Goal: Use online tool/utility: Utilize a website feature to perform a specific function

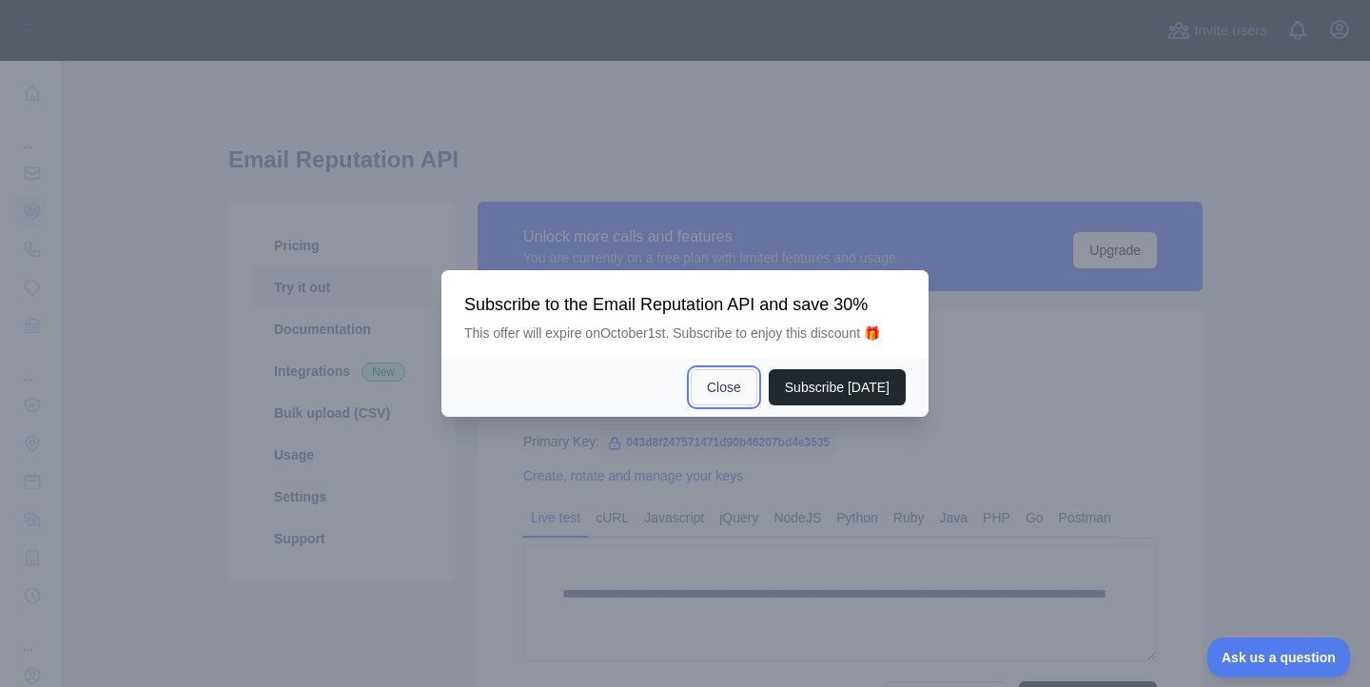
click at [704, 387] on button "Close" at bounding box center [724, 387] width 67 height 36
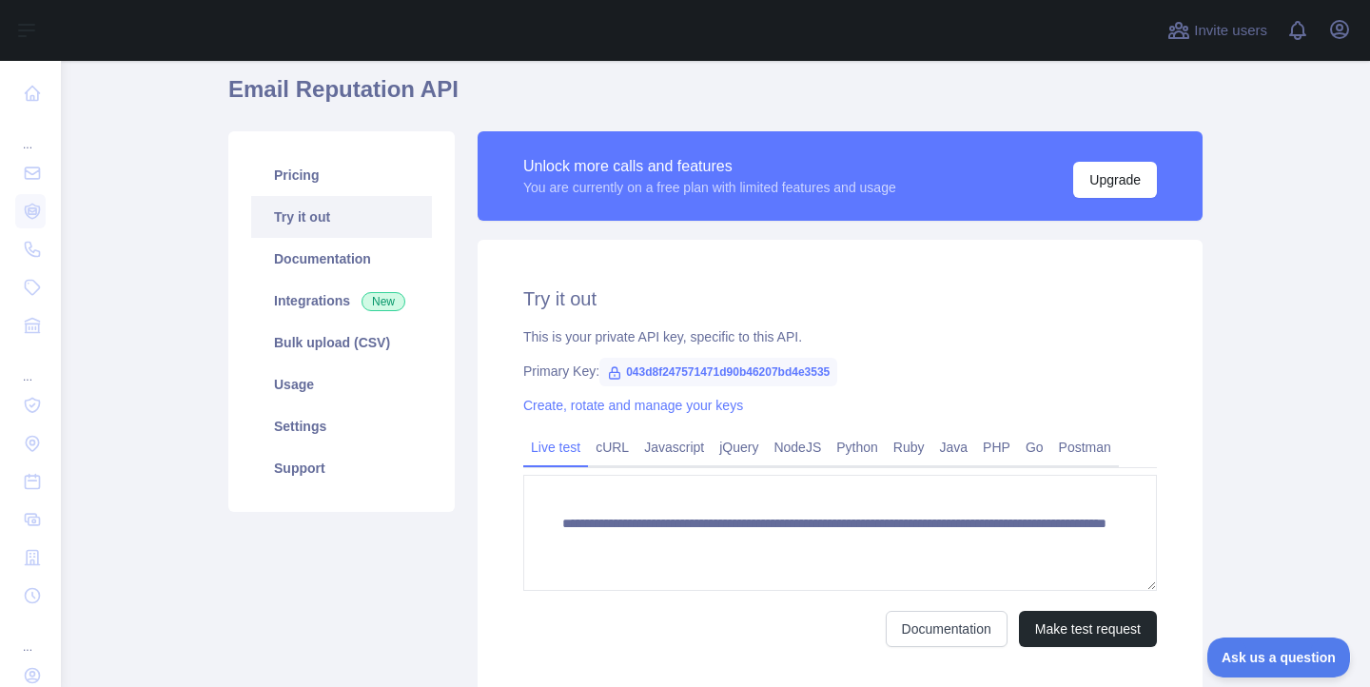
scroll to position [217, 0]
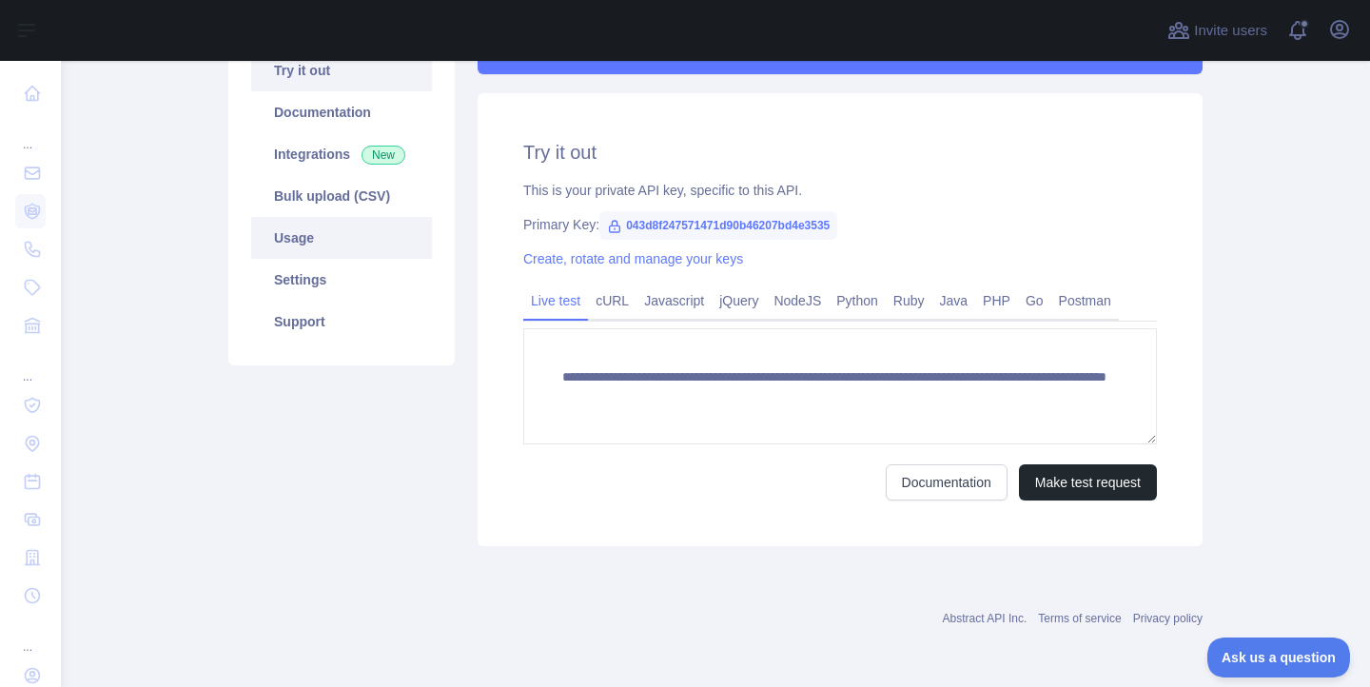
click at [268, 240] on link "Usage" at bounding box center [341, 238] width 181 height 42
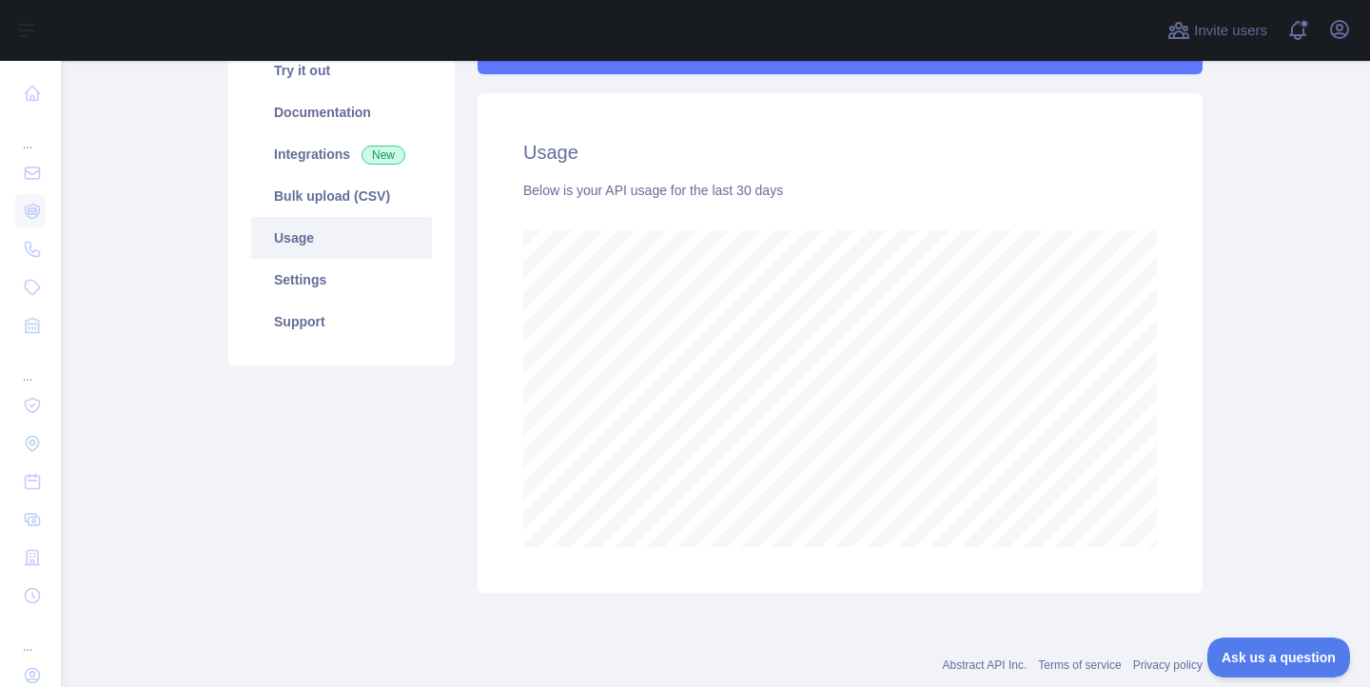
scroll to position [626, 1295]
click at [1202, 408] on div "Unlock more calls and features You are currently on a free plan with limited fe…" at bounding box center [840, 289] width 748 height 608
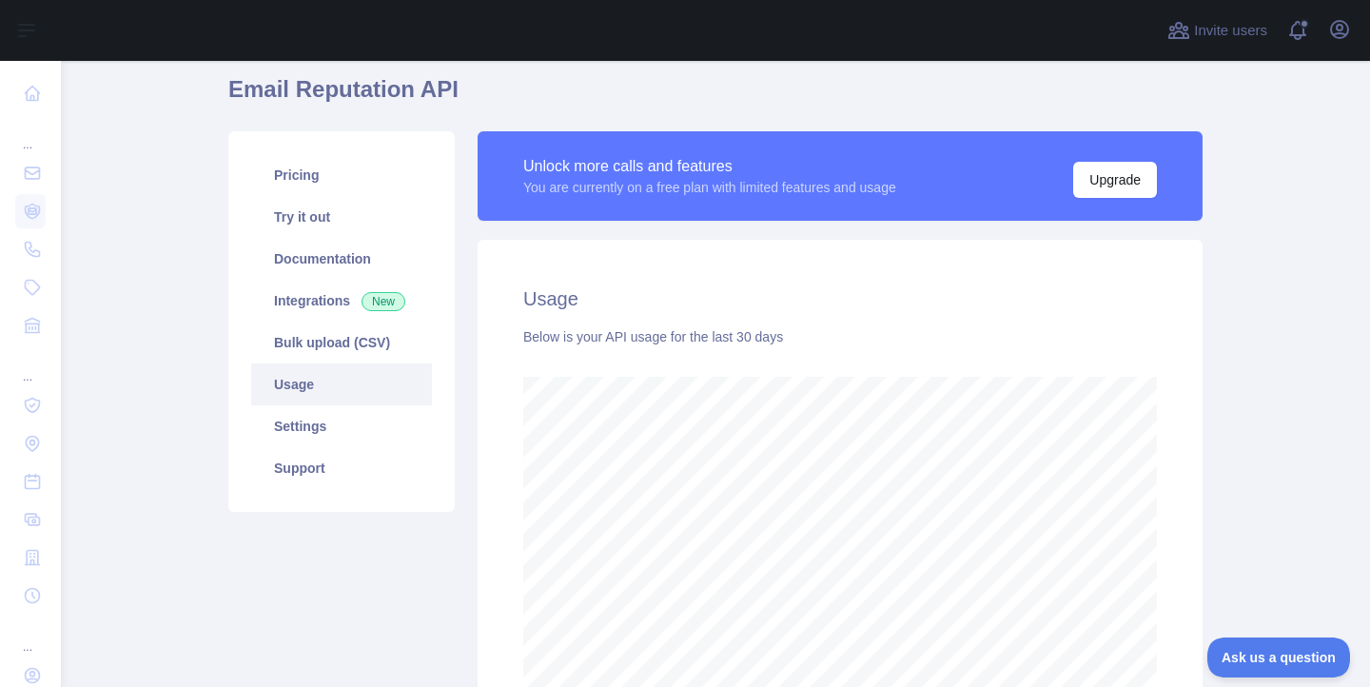
scroll to position [71, 0]
click at [593, 335] on div "Below is your API usage for the last 30 days" at bounding box center [840, 335] width 634 height 19
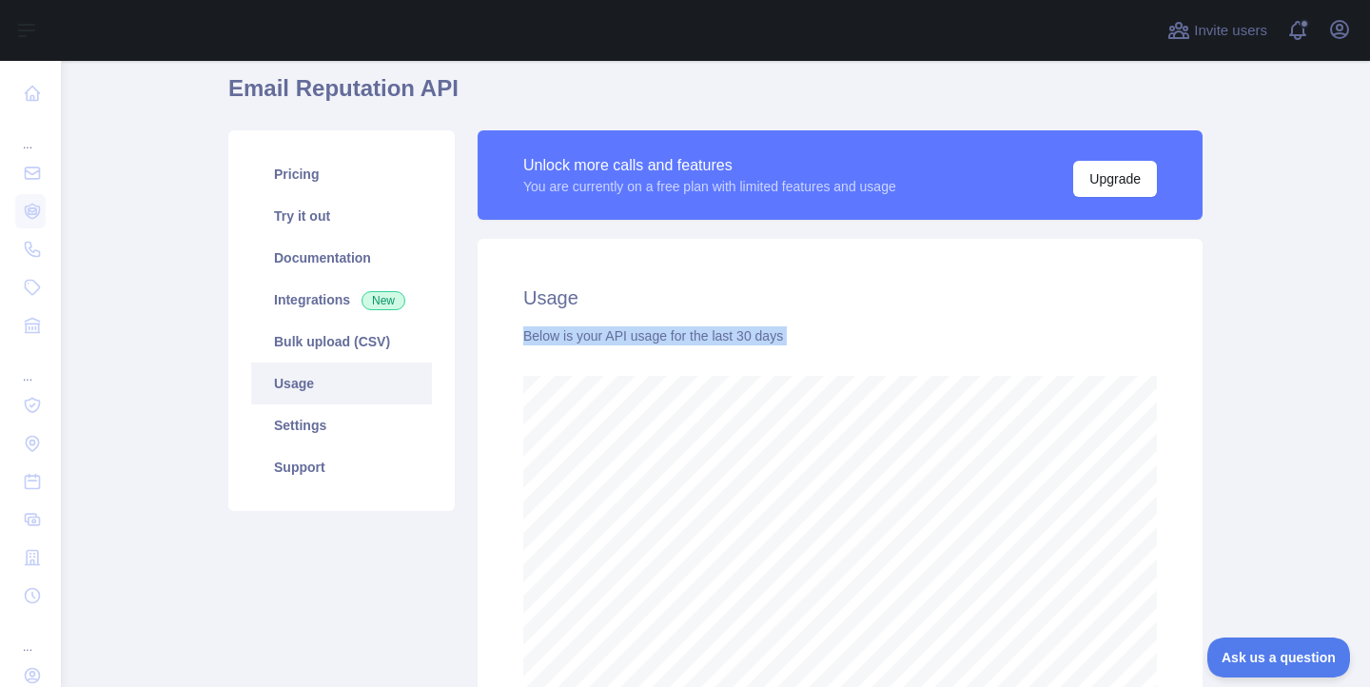
click at [593, 335] on div "Below is your API usage for the last 30 days" at bounding box center [840, 335] width 634 height 19
copy div "Below is your API usage for the last 30 days"
click at [539, 161] on div "Unlock more calls and features" at bounding box center [709, 165] width 373 height 23
click at [546, 172] on div "Unlock more calls and features" at bounding box center [709, 165] width 373 height 23
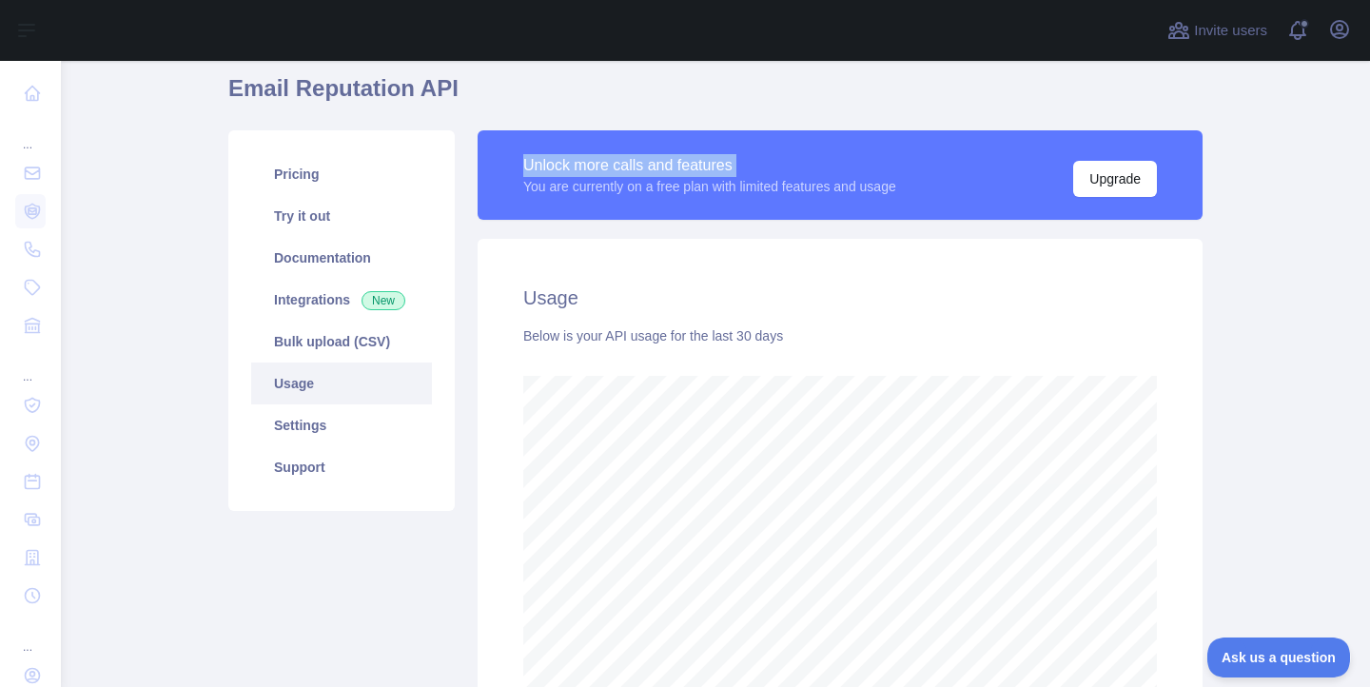
click at [546, 172] on div "Unlock more calls and features" at bounding box center [709, 165] width 373 height 23
click at [654, 240] on div "Usage Below is your API usage for the last 30 days" at bounding box center [840, 489] width 725 height 500
click at [1101, 169] on button "Upgrade" at bounding box center [1115, 179] width 84 height 36
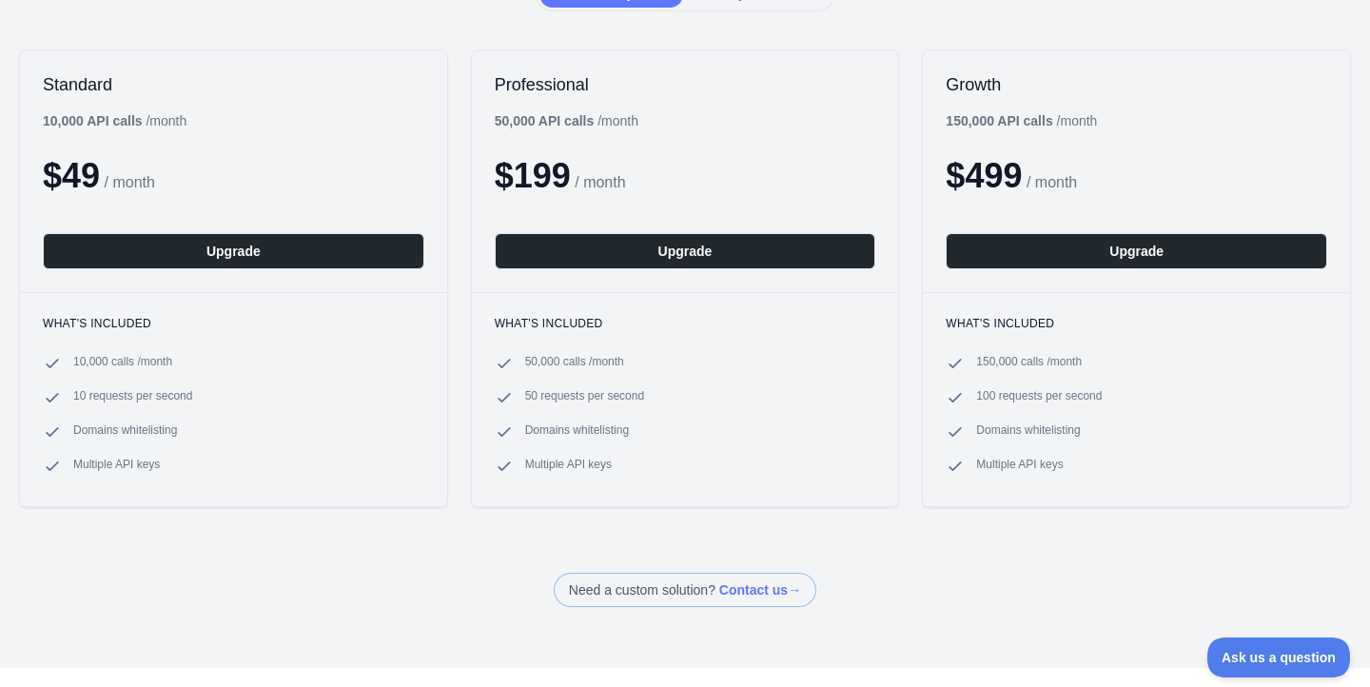
scroll to position [228, 0]
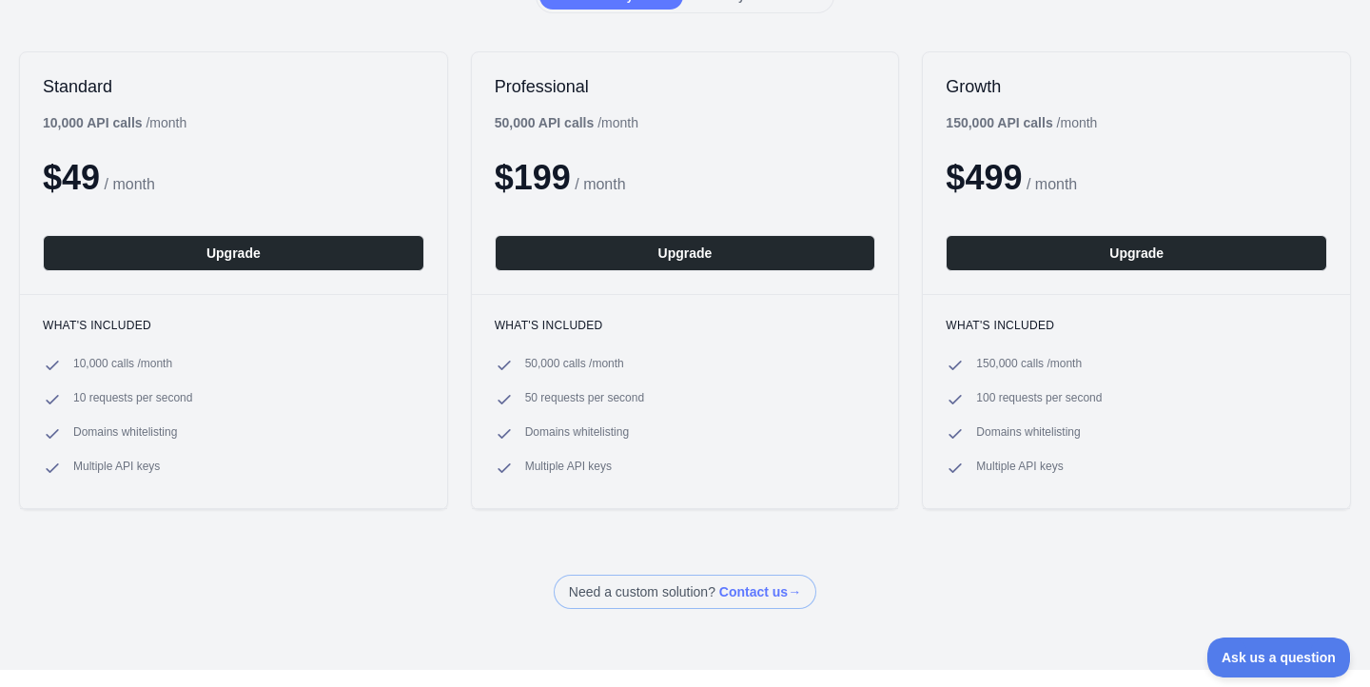
click at [69, 172] on span "$ 49" at bounding box center [71, 177] width 57 height 39
click at [191, 188] on div "$ 49 / month" at bounding box center [234, 178] width 382 height 38
click at [94, 175] on span "$ 49" at bounding box center [71, 177] width 57 height 39
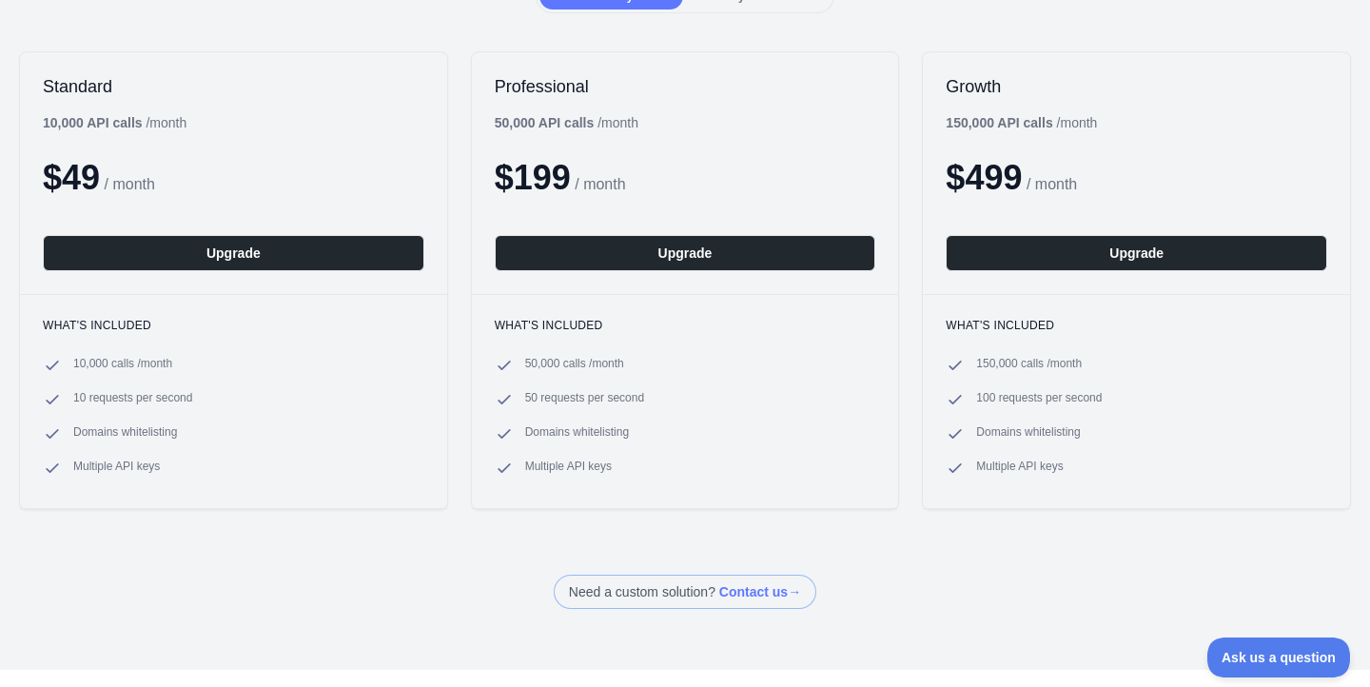
click at [145, 184] on span "/ month" at bounding box center [130, 184] width 50 height 16
click at [77, 187] on span "$ 49" at bounding box center [71, 177] width 57 height 39
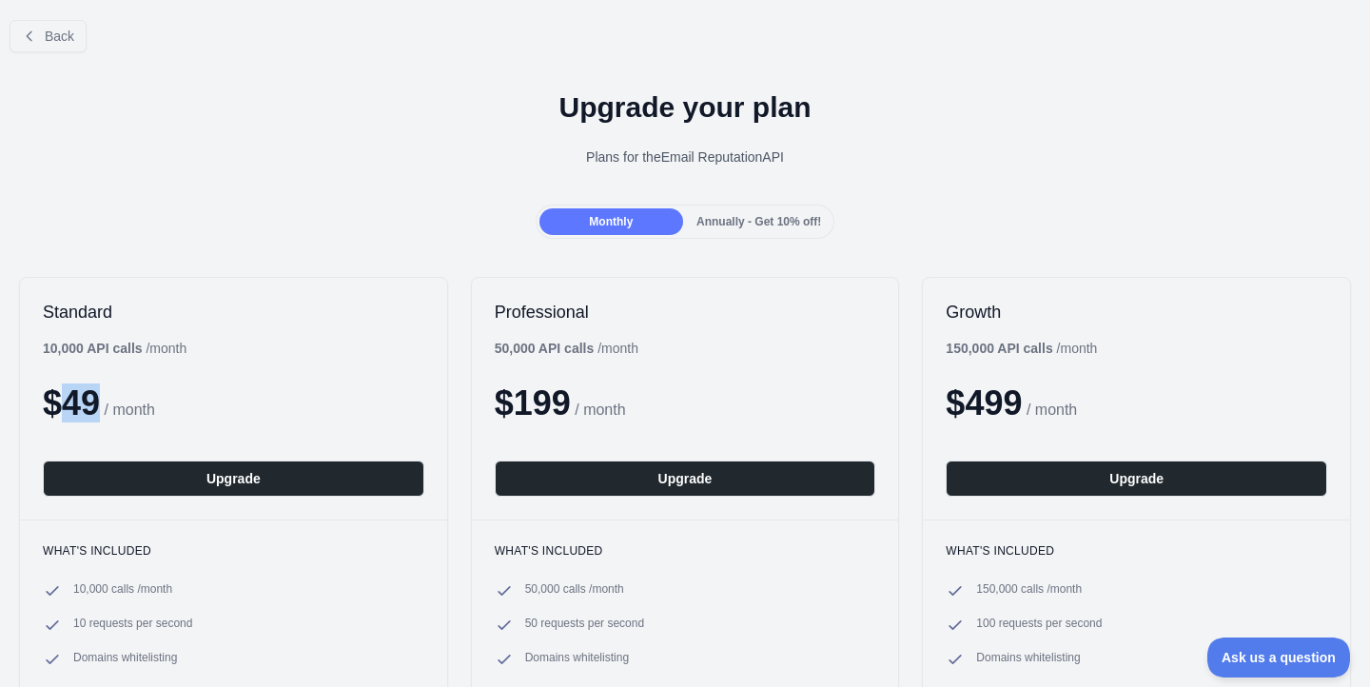
scroll to position [4, 0]
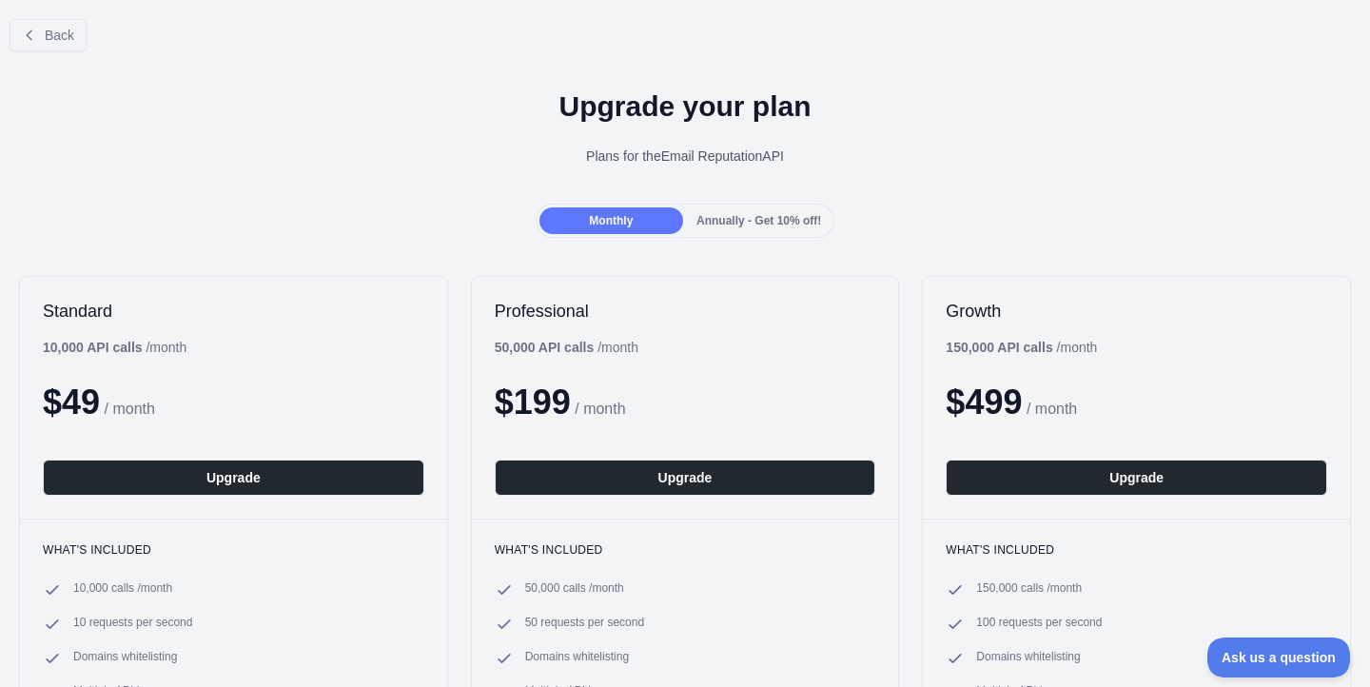
click at [784, 232] on div "Annually - Get 10% off!" at bounding box center [759, 220] width 144 height 27
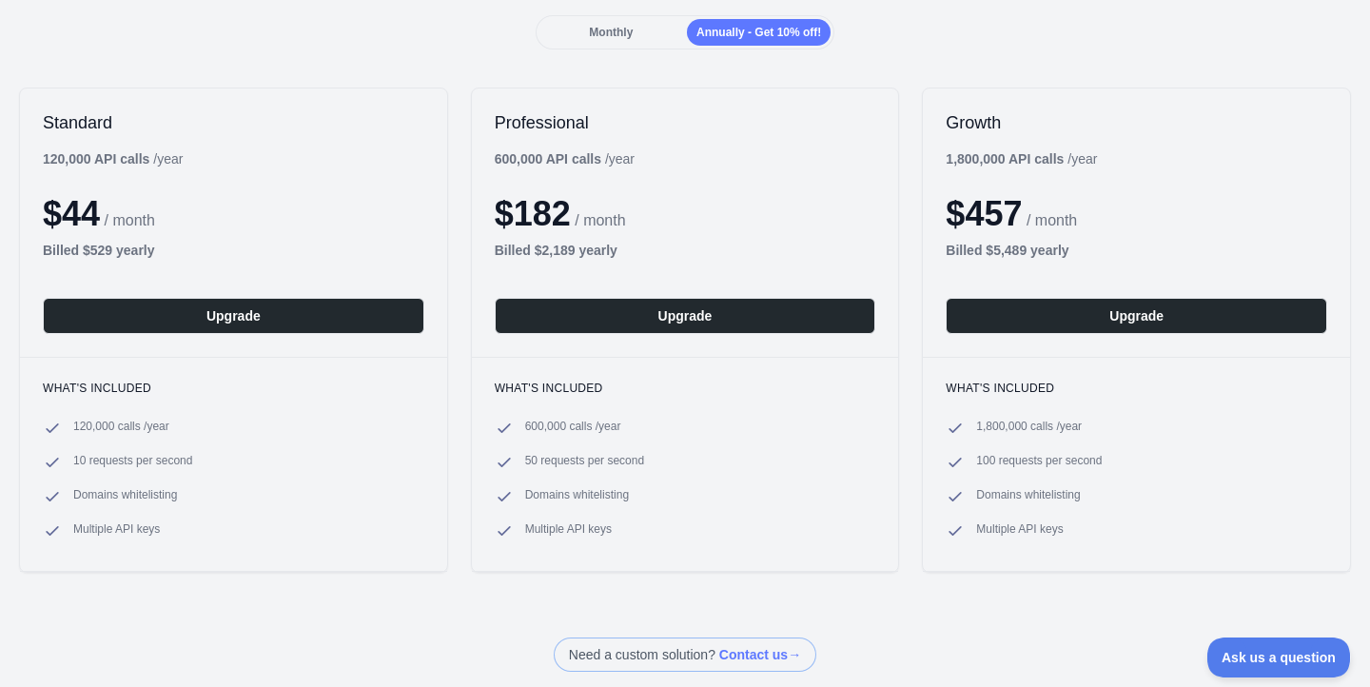
scroll to position [196, 0]
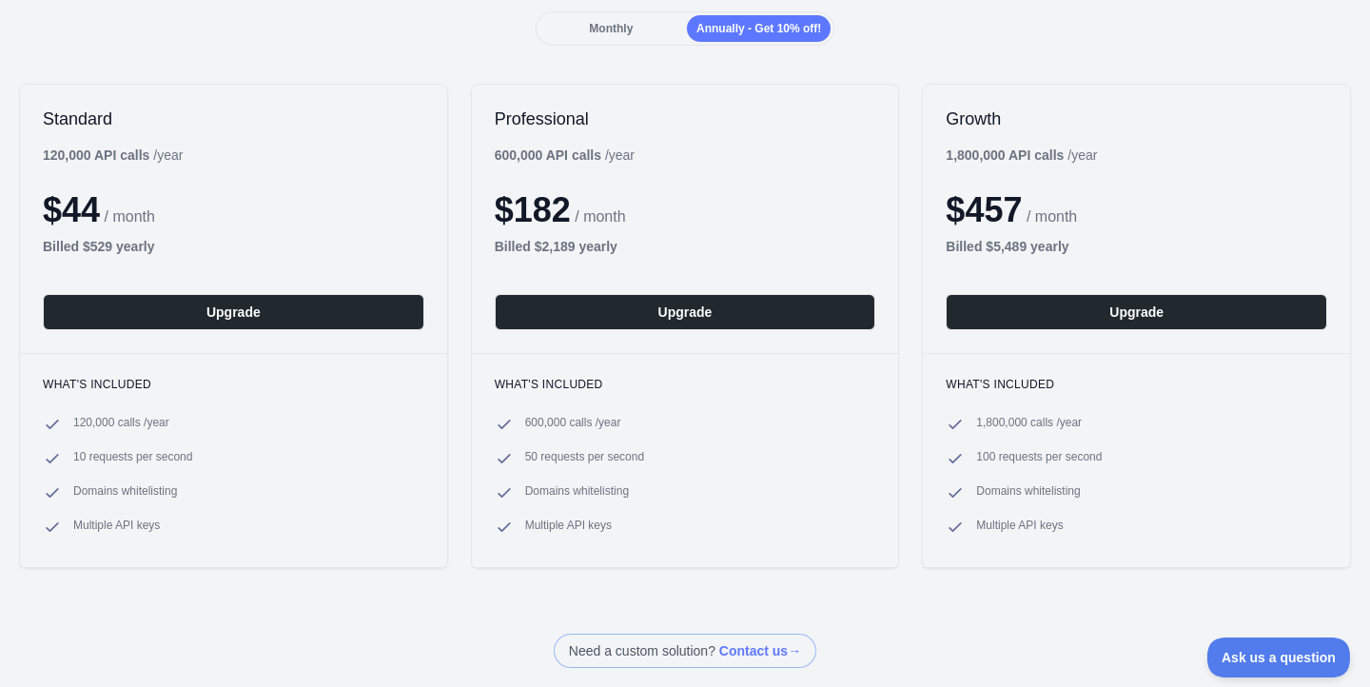
click at [78, 218] on span "$ 44" at bounding box center [71, 209] width 57 height 39
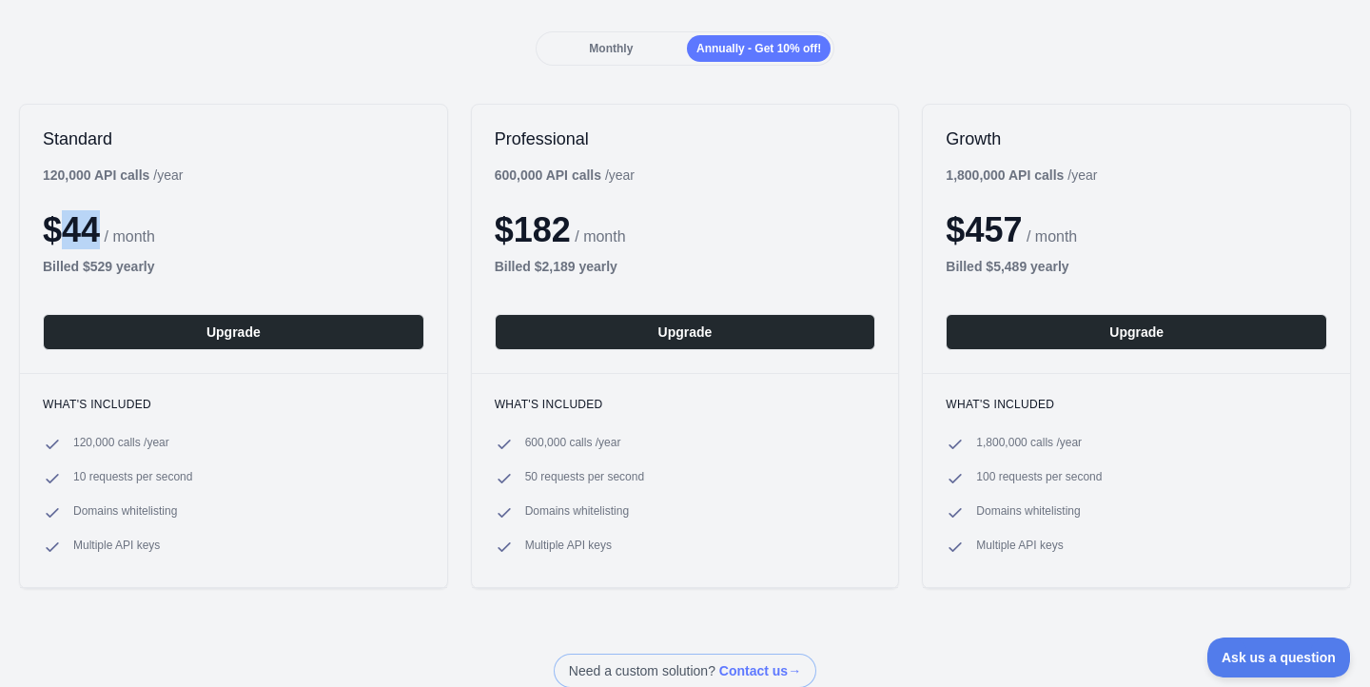
scroll to position [143, 0]
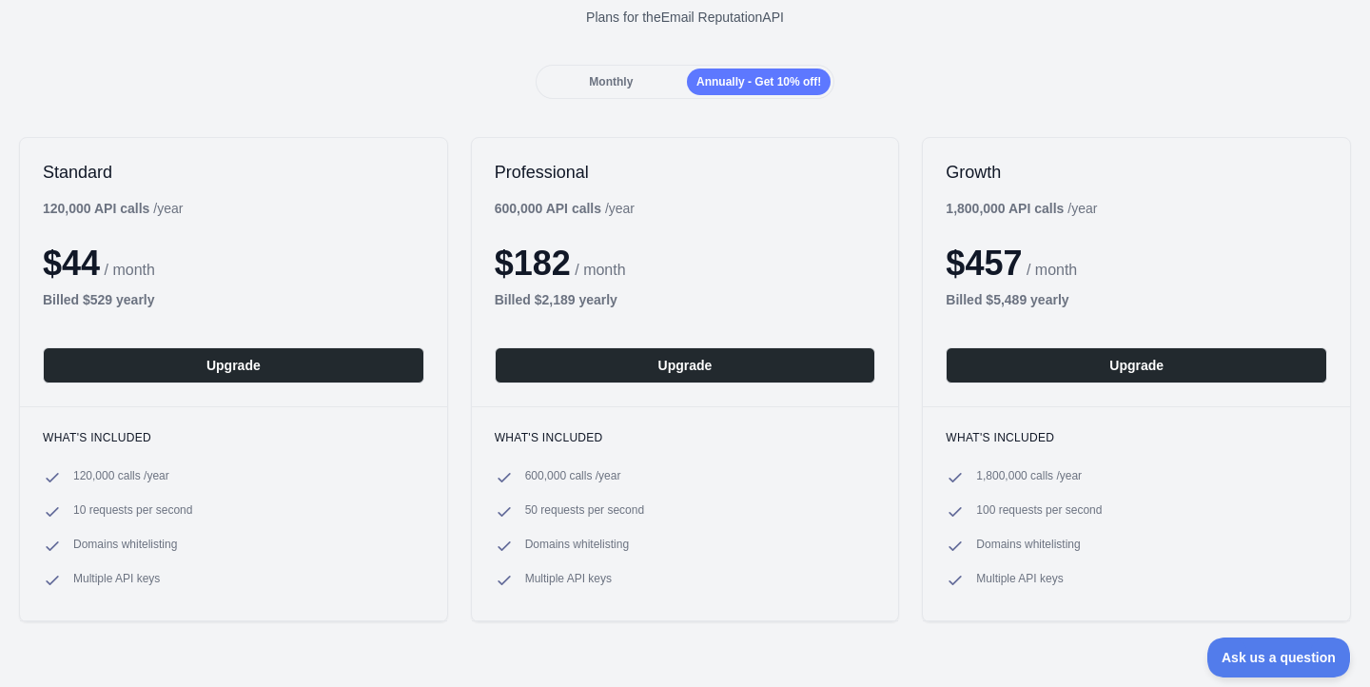
click at [589, 79] on span "Monthly" at bounding box center [611, 81] width 44 height 13
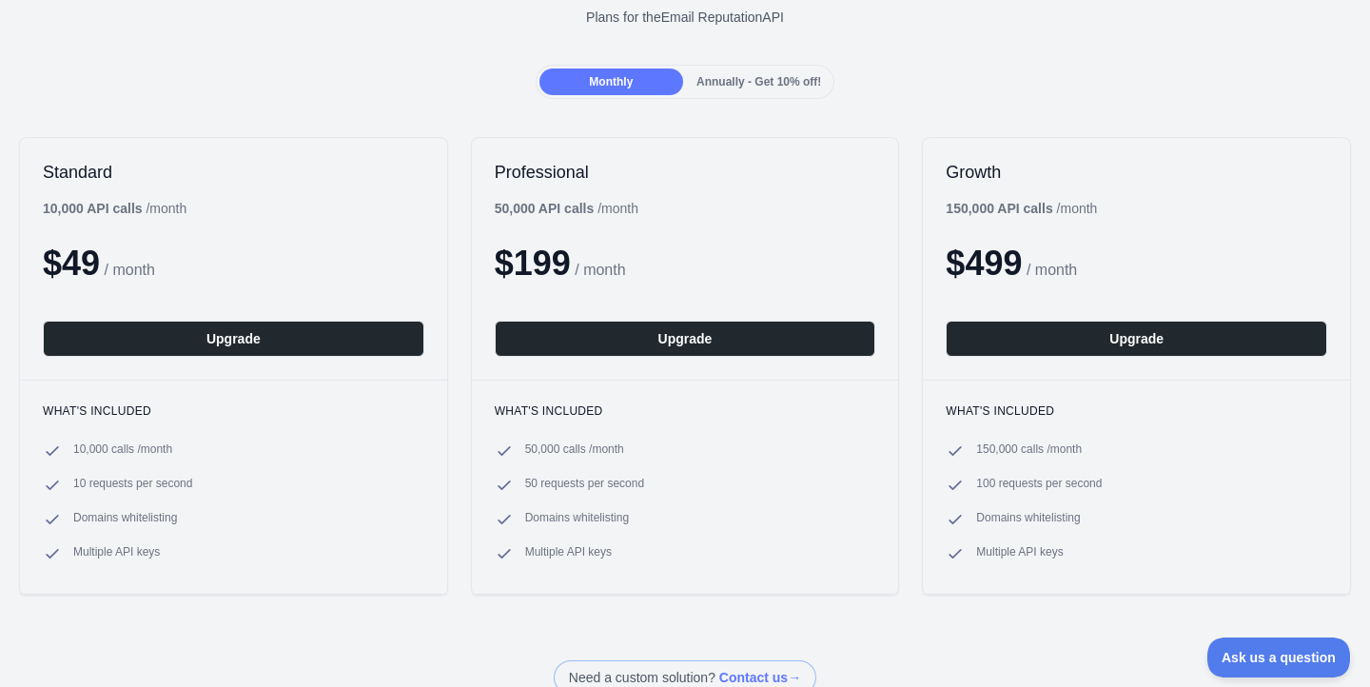
click at [687, 80] on div "Annually - Get 10% off!" at bounding box center [759, 82] width 144 height 27
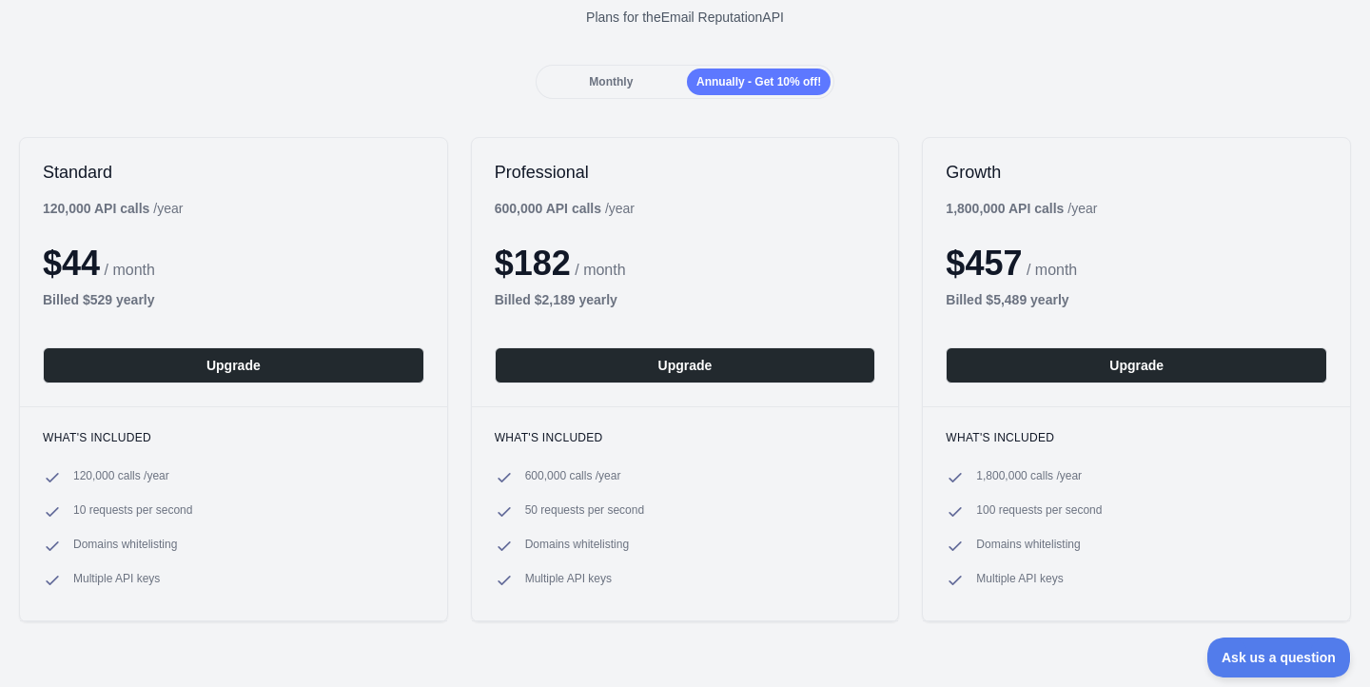
click at [106, 297] on b "Billed $ 529 yearly" at bounding box center [99, 299] width 112 height 15
copy b "529"
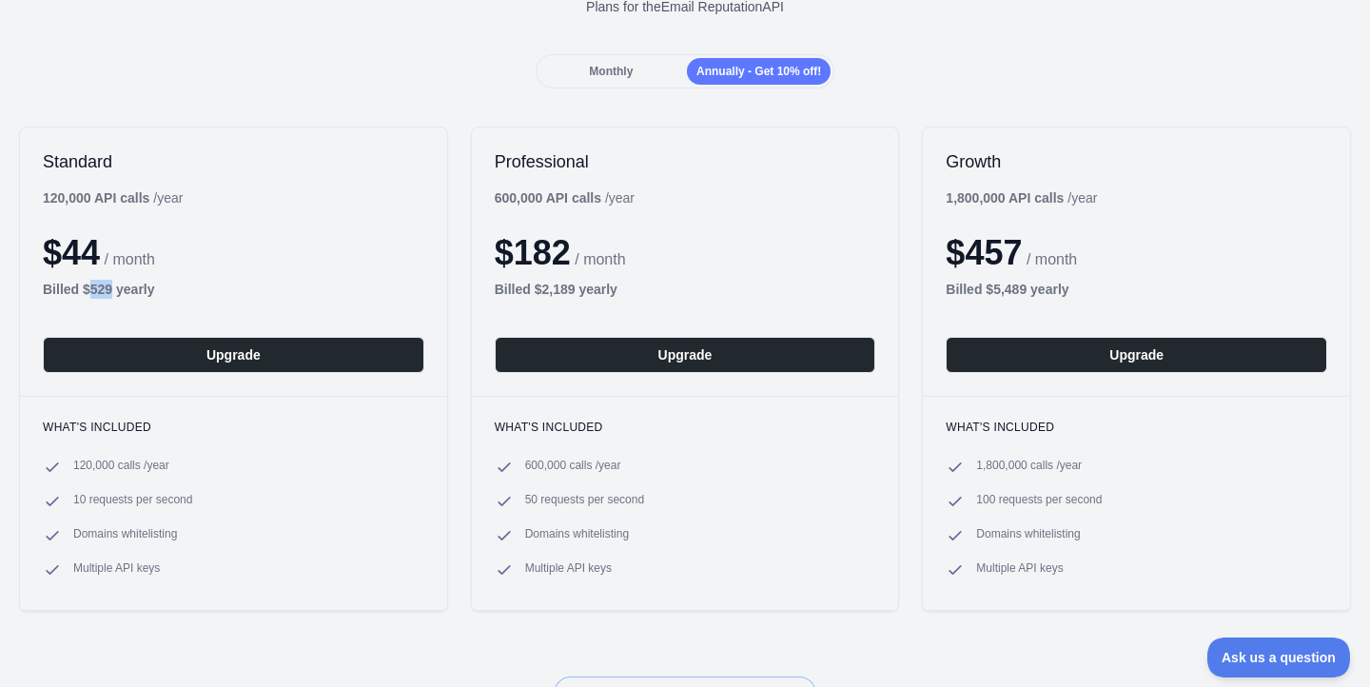
scroll to position [0, 0]
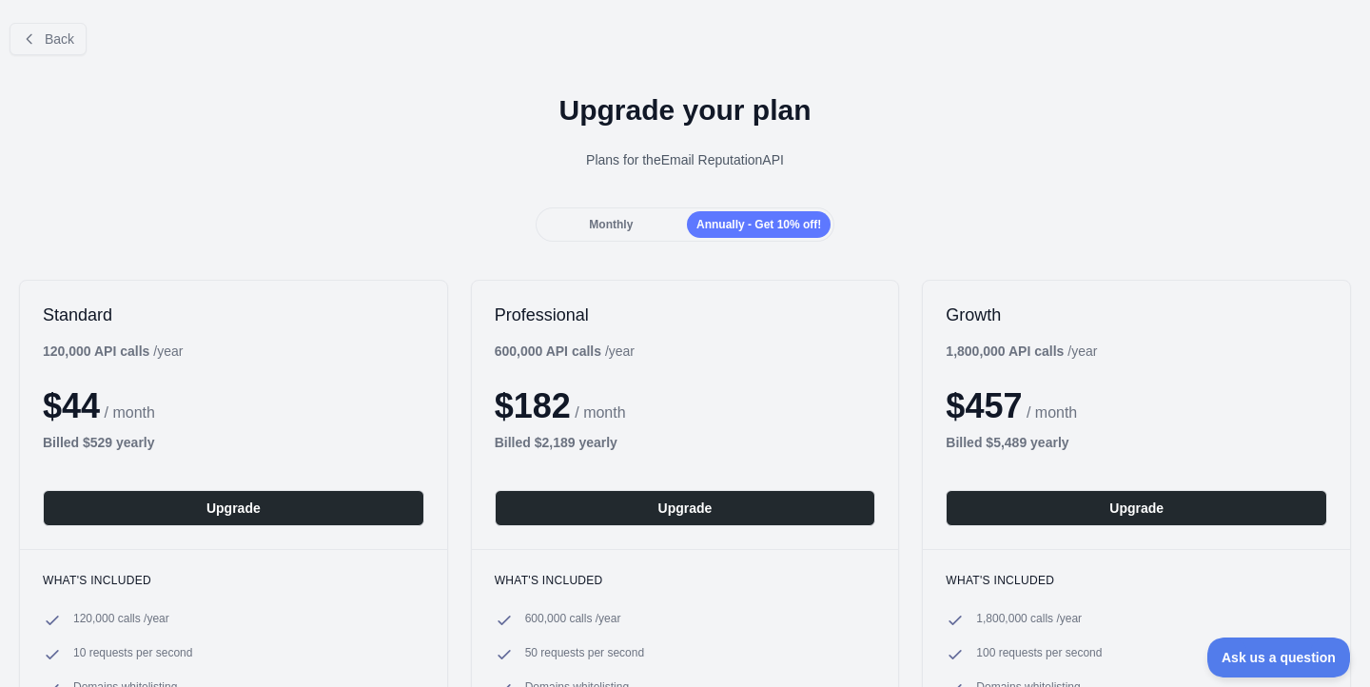
click at [598, 218] on span "Monthly" at bounding box center [611, 224] width 44 height 13
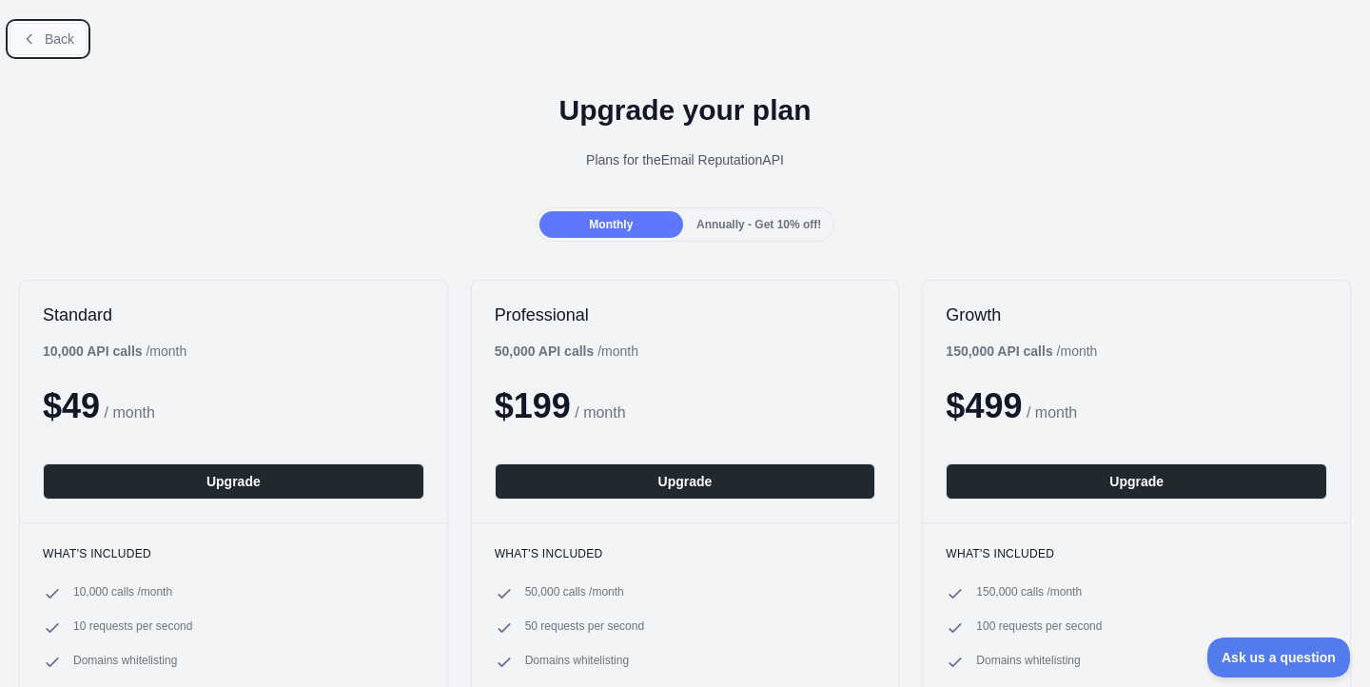
click at [77, 49] on button "Back" at bounding box center [48, 39] width 77 height 32
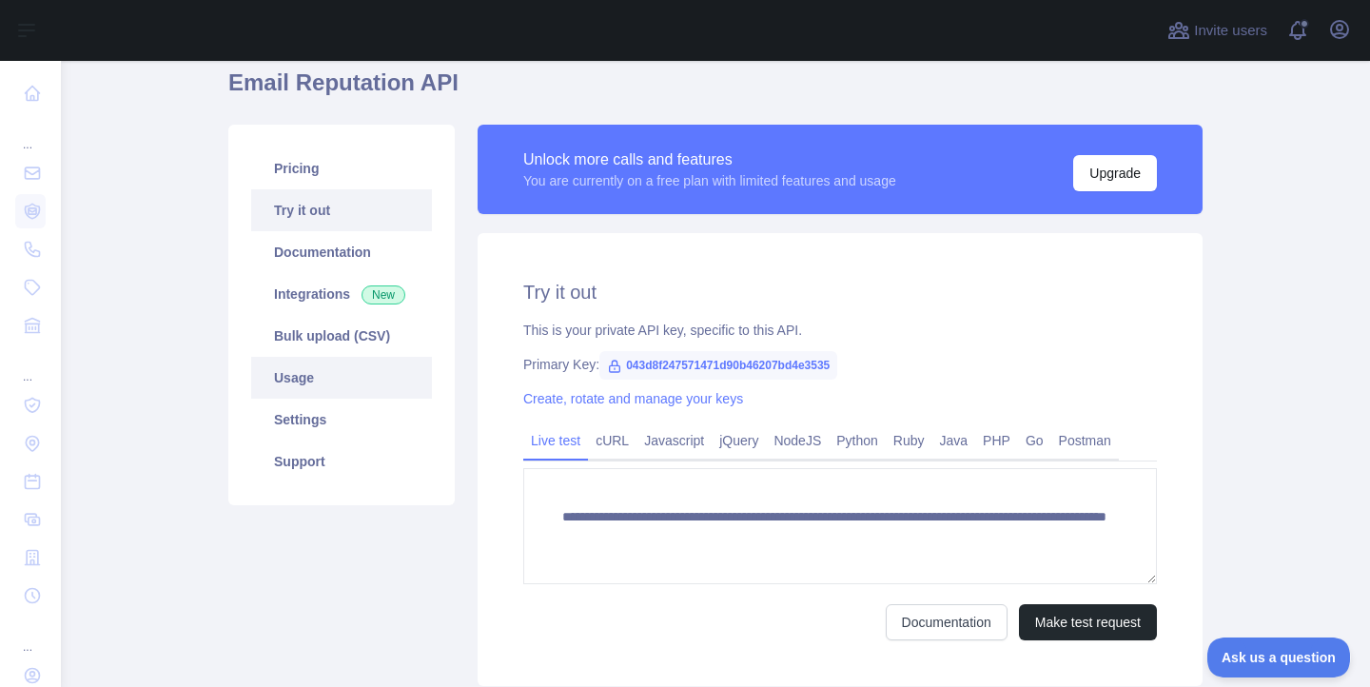
scroll to position [217, 0]
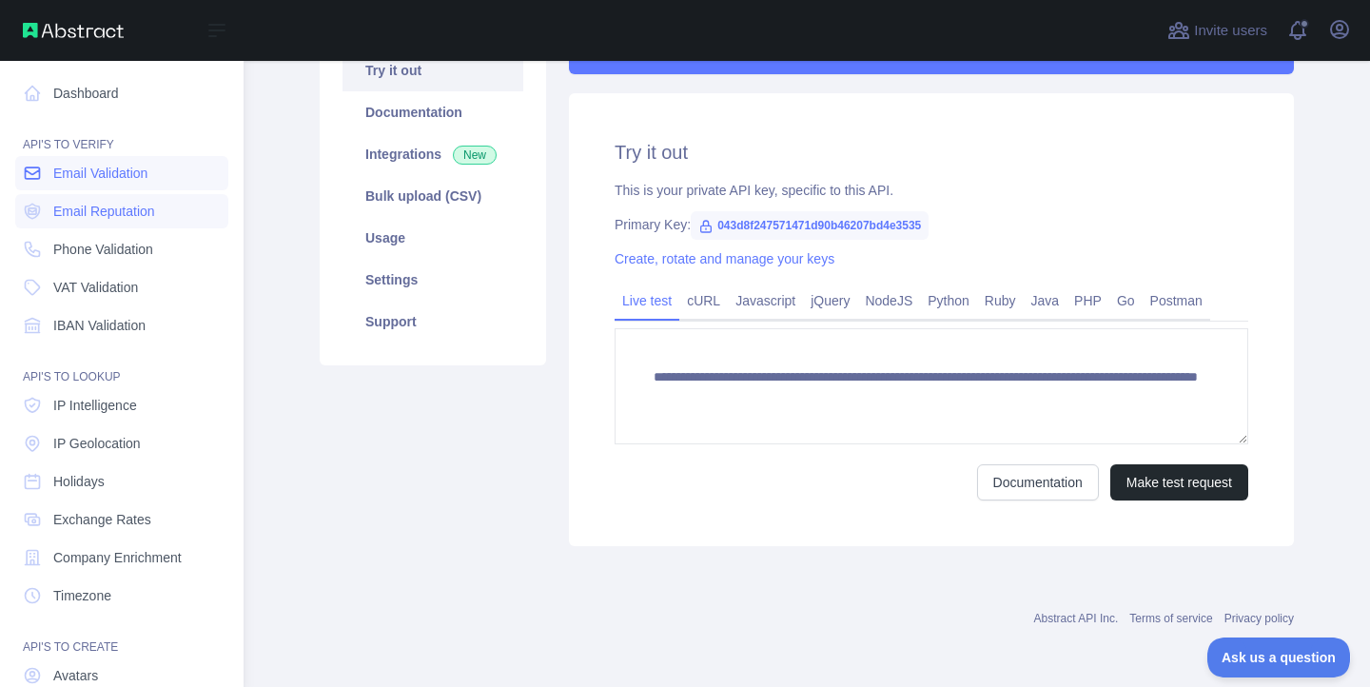
click at [113, 181] on span "Email Validation" at bounding box center [100, 173] width 94 height 19
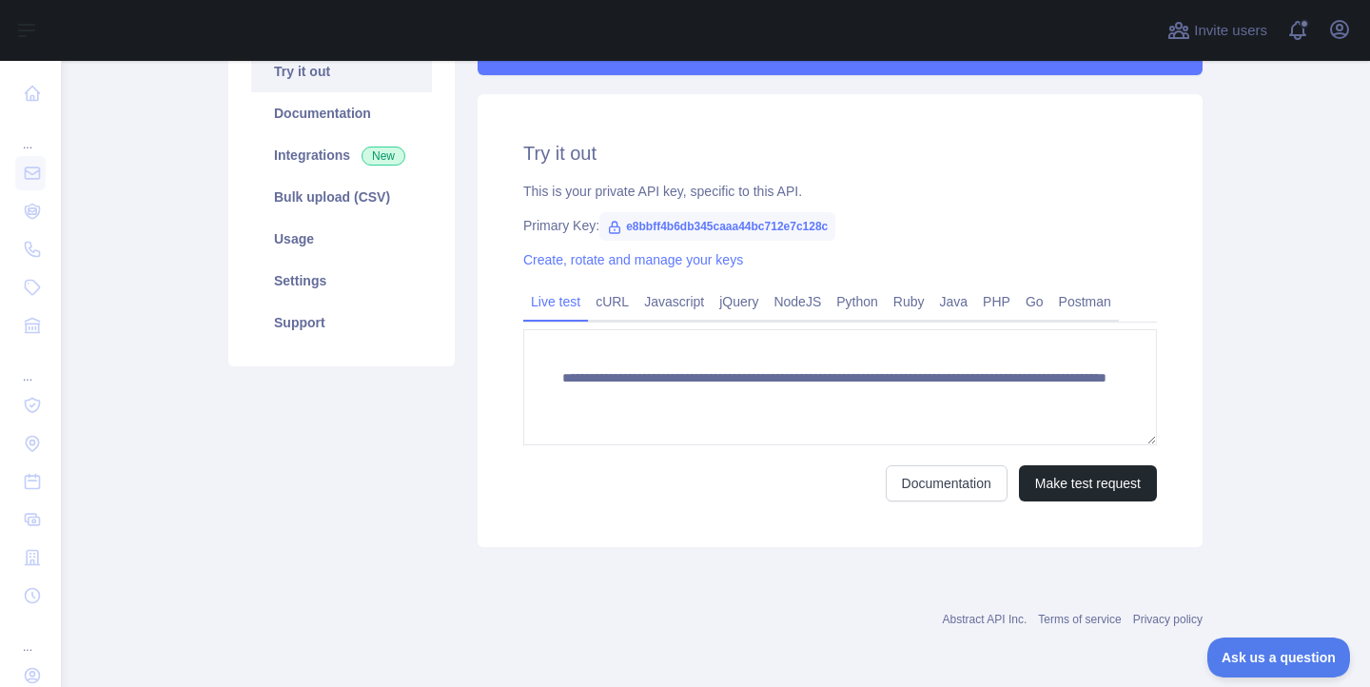
scroll to position [217, 0]
click at [631, 301] on link "cURL" at bounding box center [612, 300] width 49 height 30
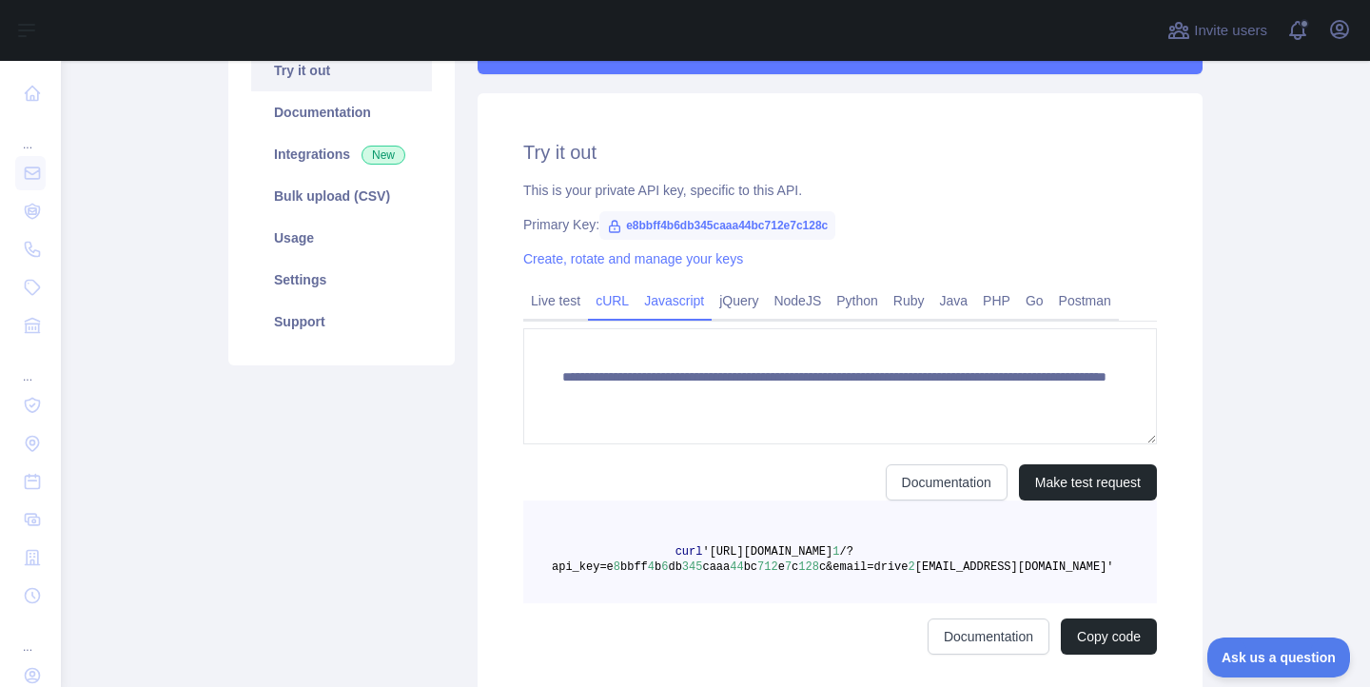
scroll to position [199, 0]
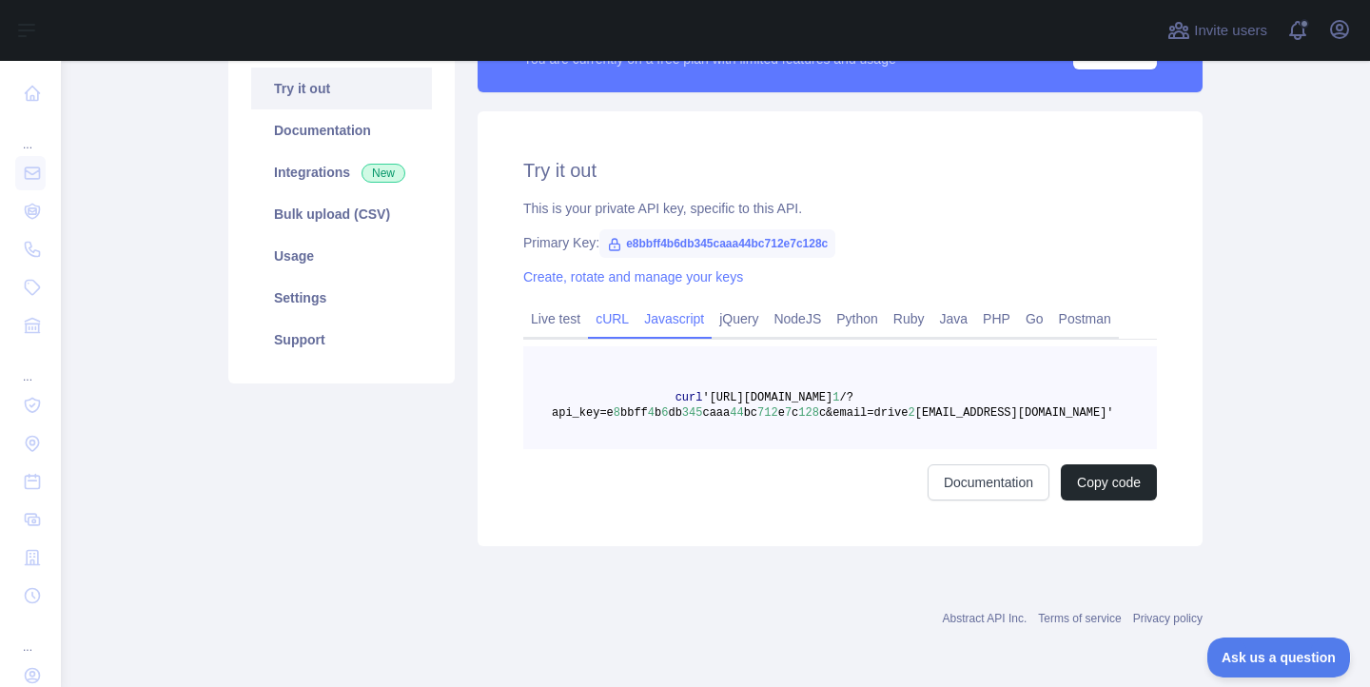
click at [705, 313] on link "Javascript" at bounding box center [674, 319] width 75 height 30
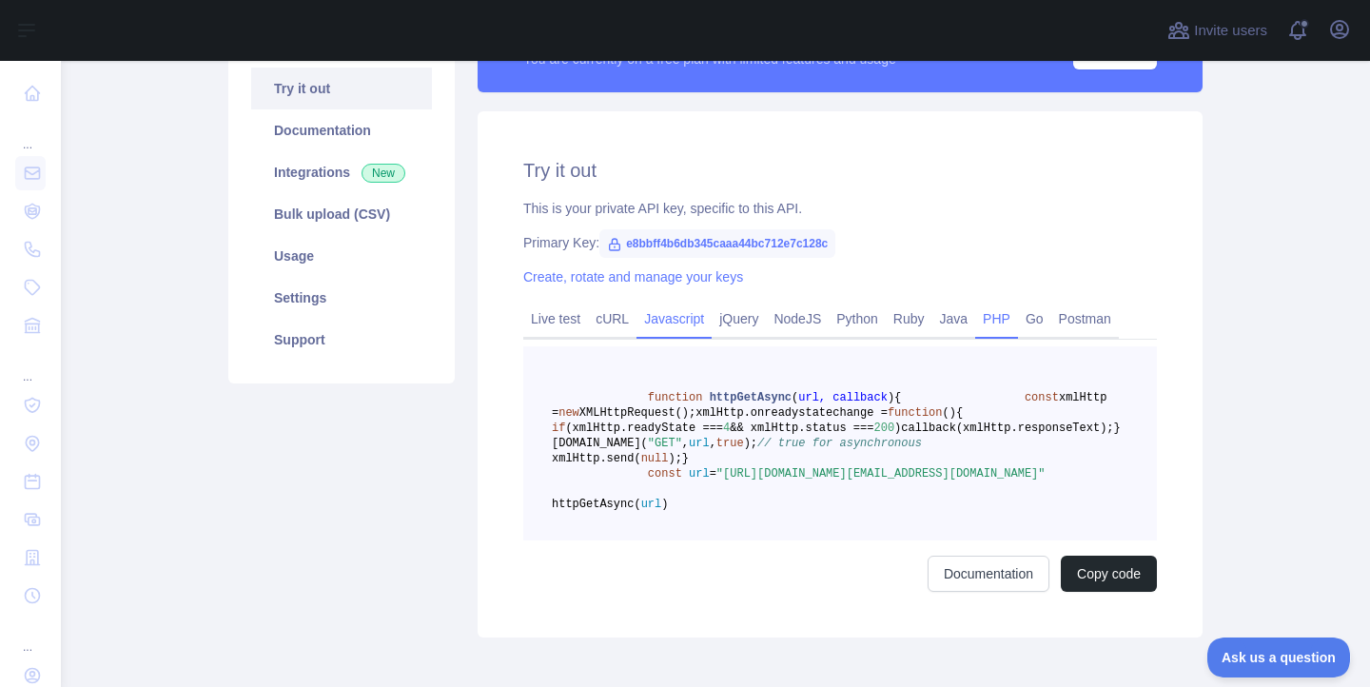
click at [1007, 324] on link "PHP" at bounding box center [996, 319] width 43 height 30
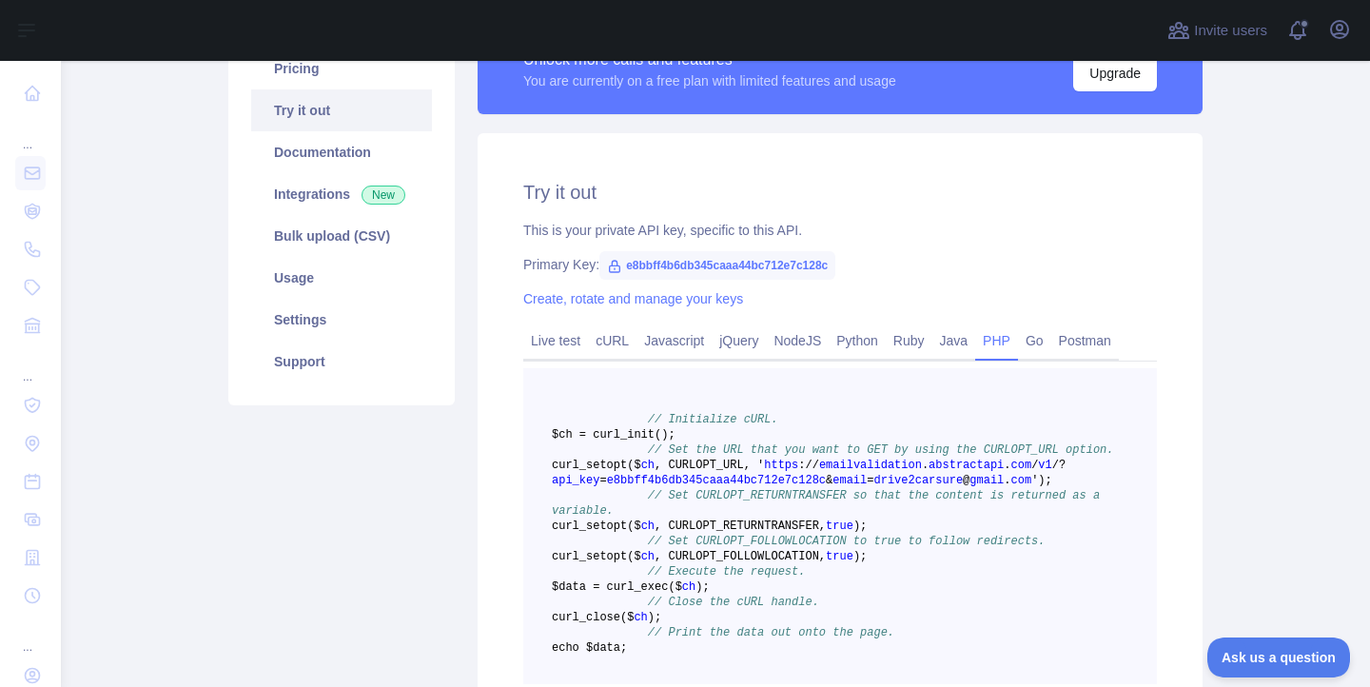
scroll to position [127, 0]
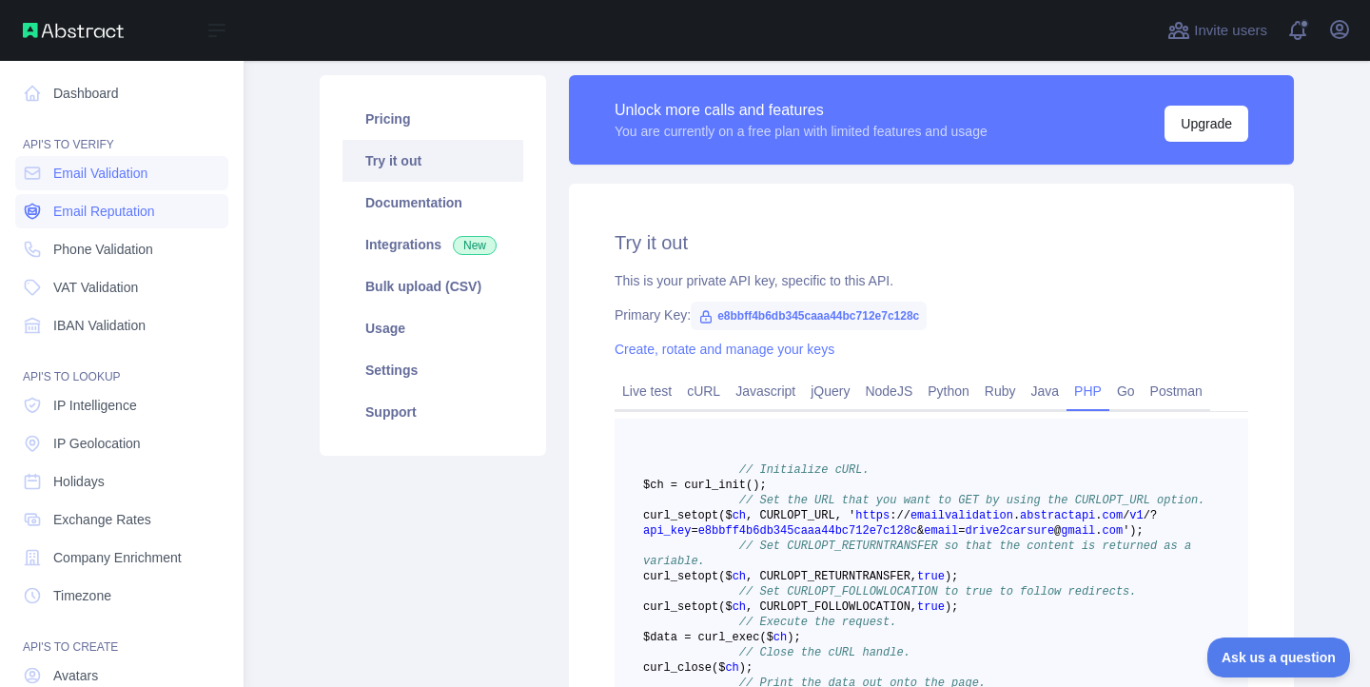
click at [110, 211] on span "Email Reputation" at bounding box center [104, 211] width 102 height 19
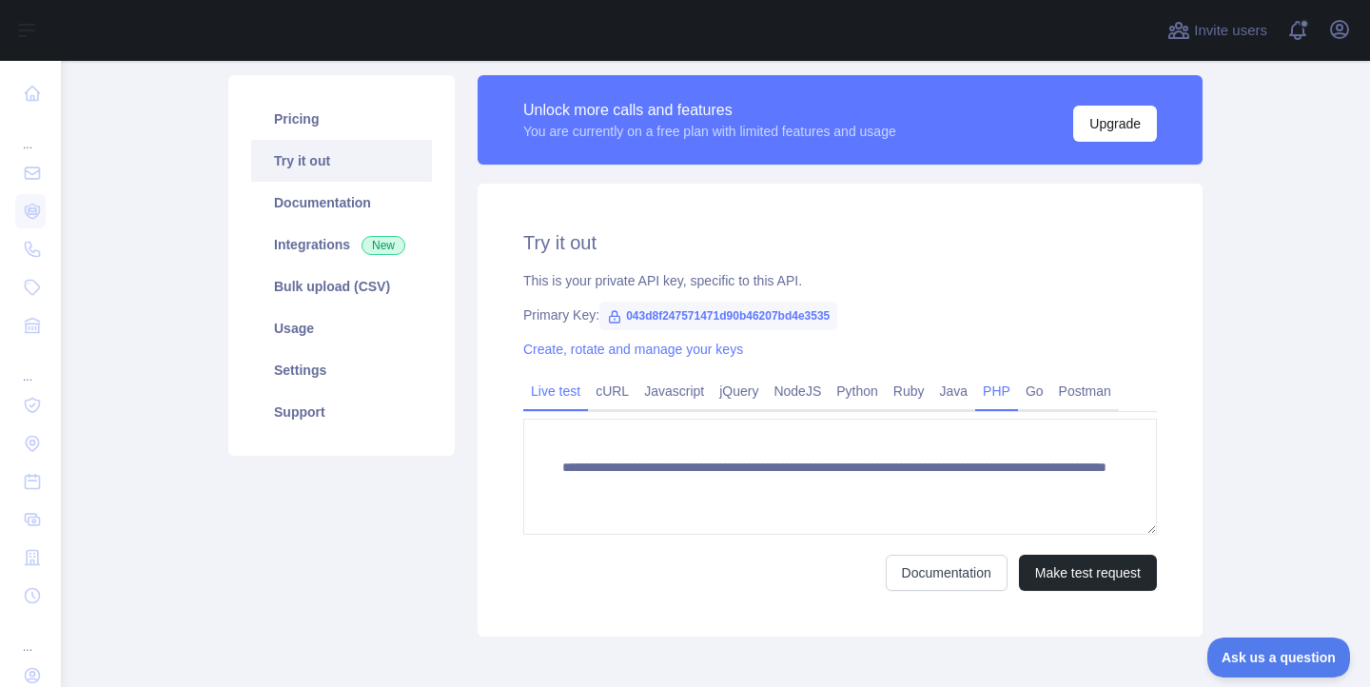
click at [1004, 390] on link "PHP" at bounding box center [996, 391] width 43 height 30
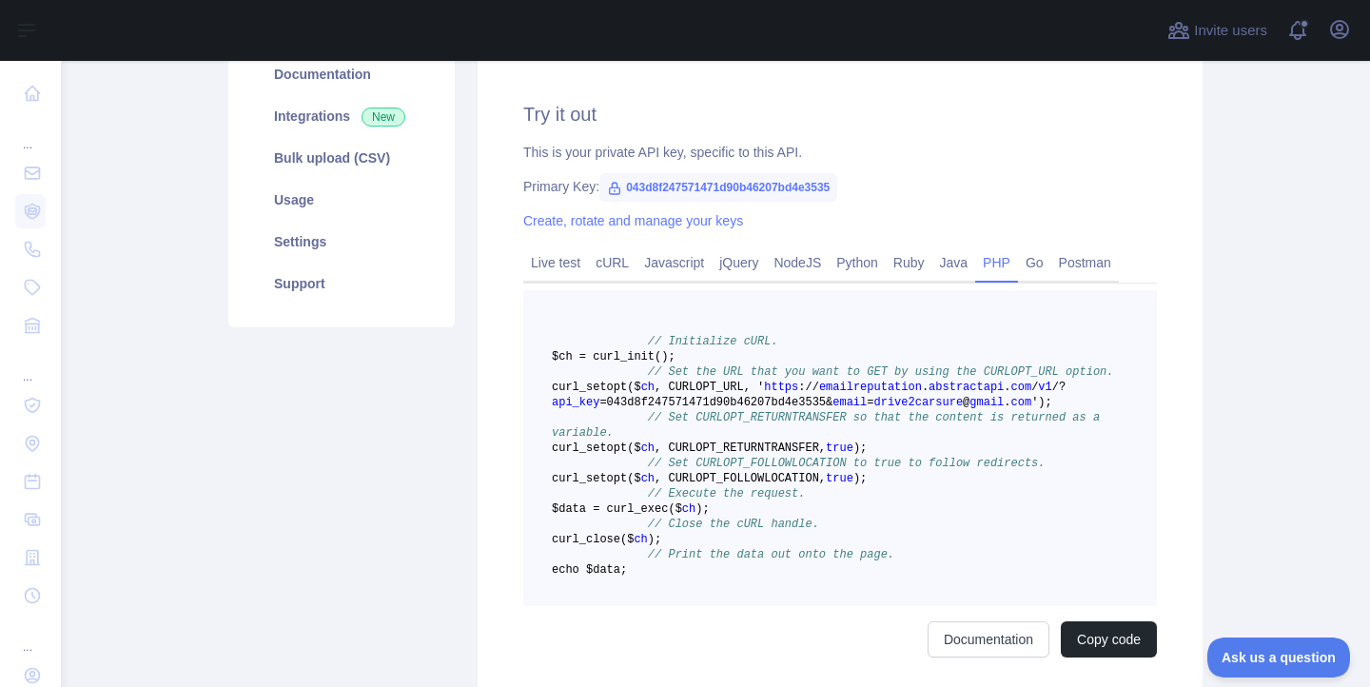
scroll to position [257, 0]
click at [1072, 263] on link "Postman" at bounding box center [1085, 260] width 68 height 30
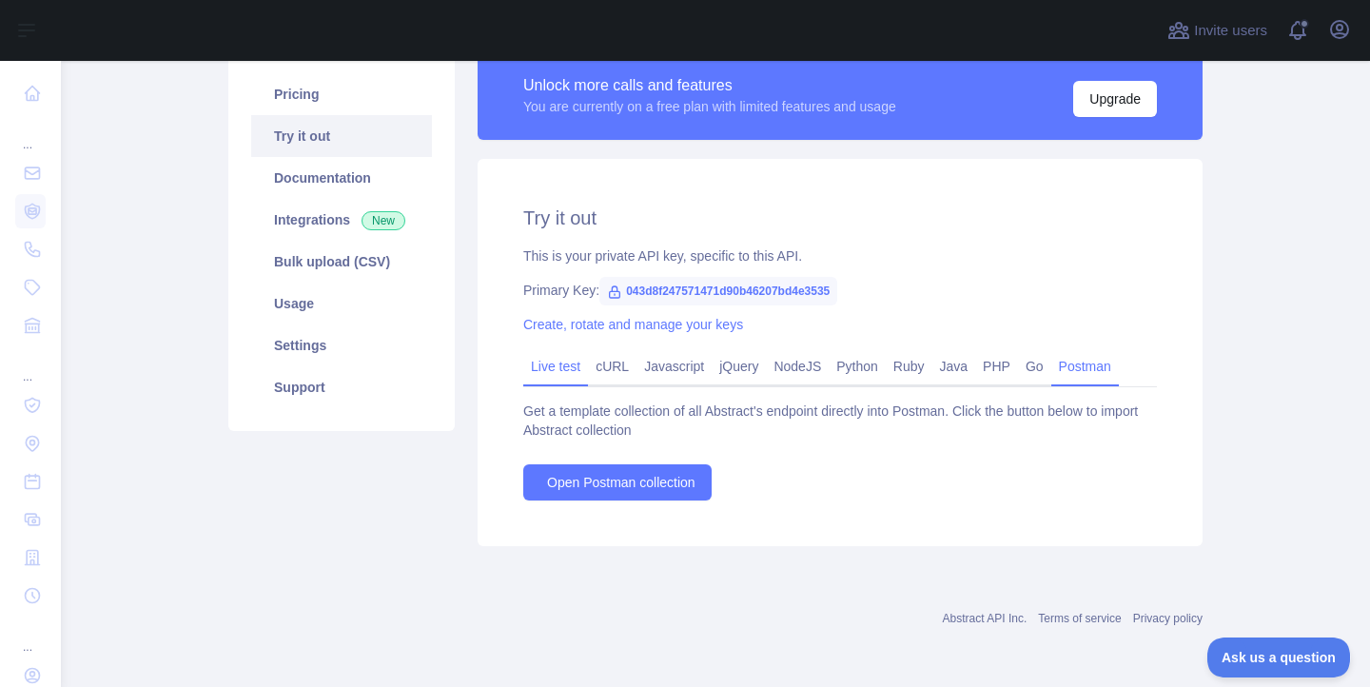
click at [540, 363] on link "Live test" at bounding box center [555, 366] width 65 height 30
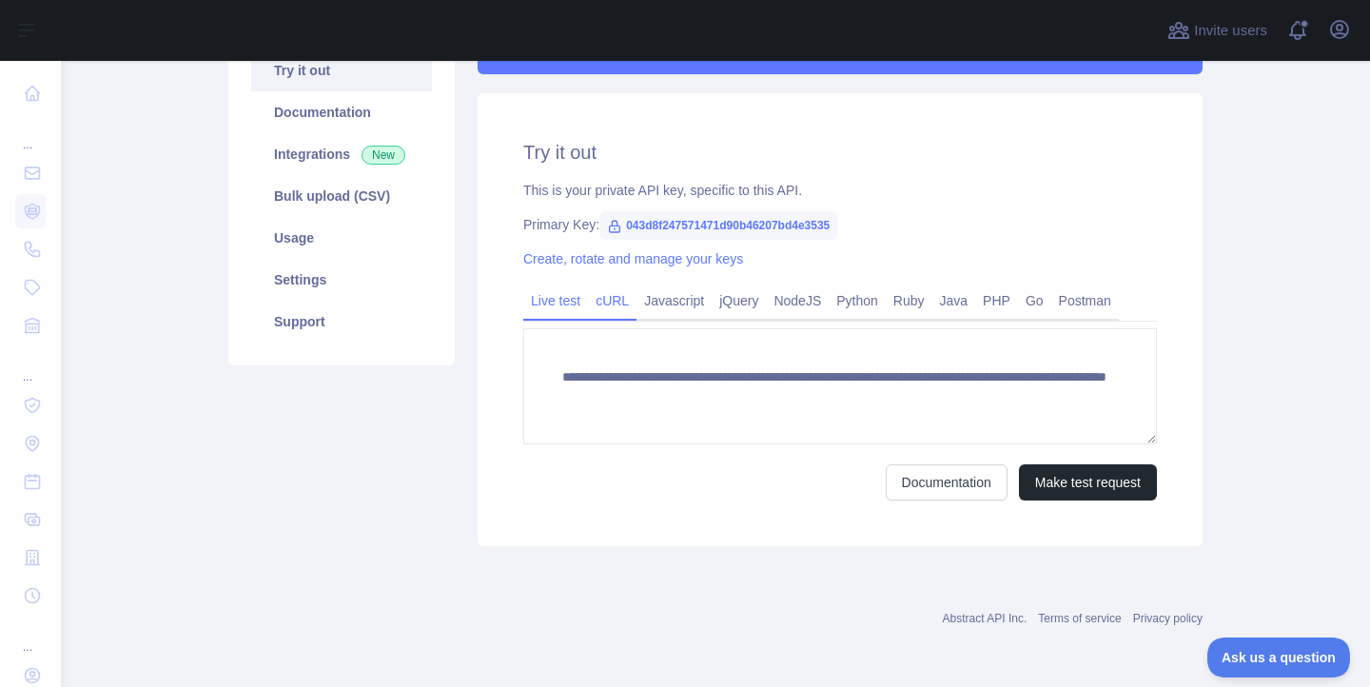
click at [611, 301] on link "cURL" at bounding box center [612, 300] width 49 height 30
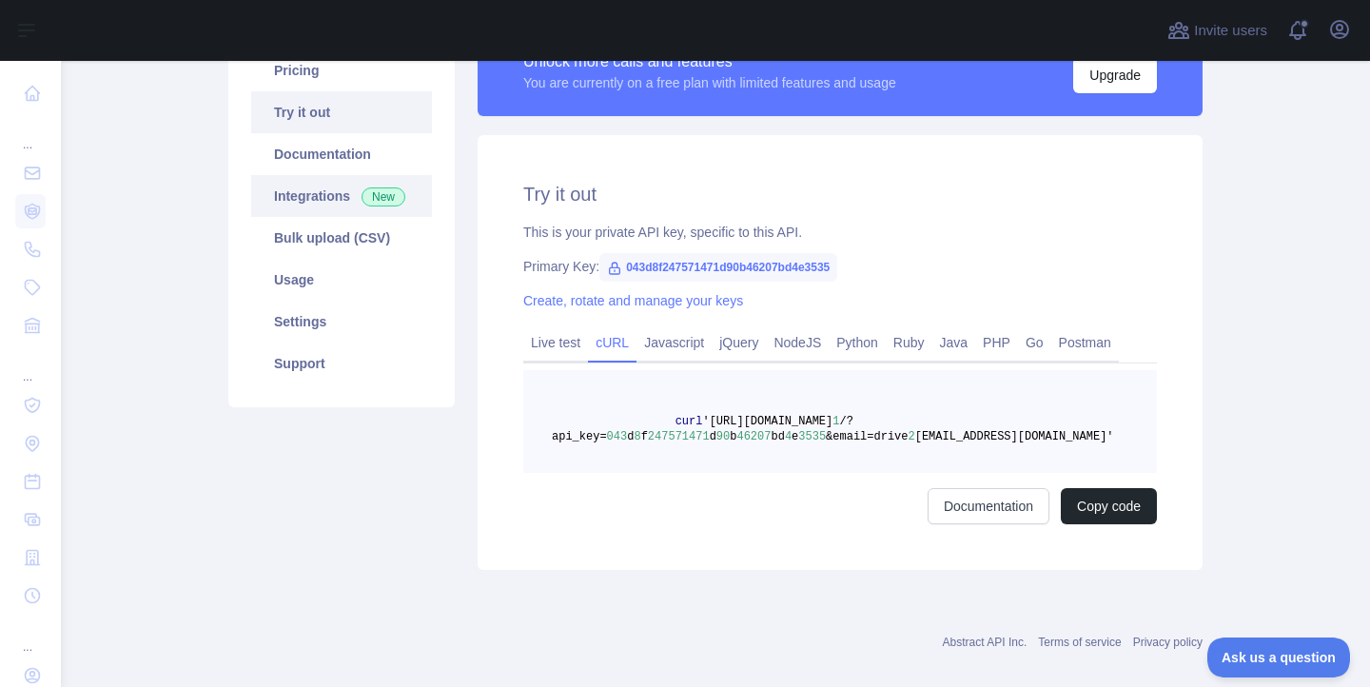
scroll to position [141, 0]
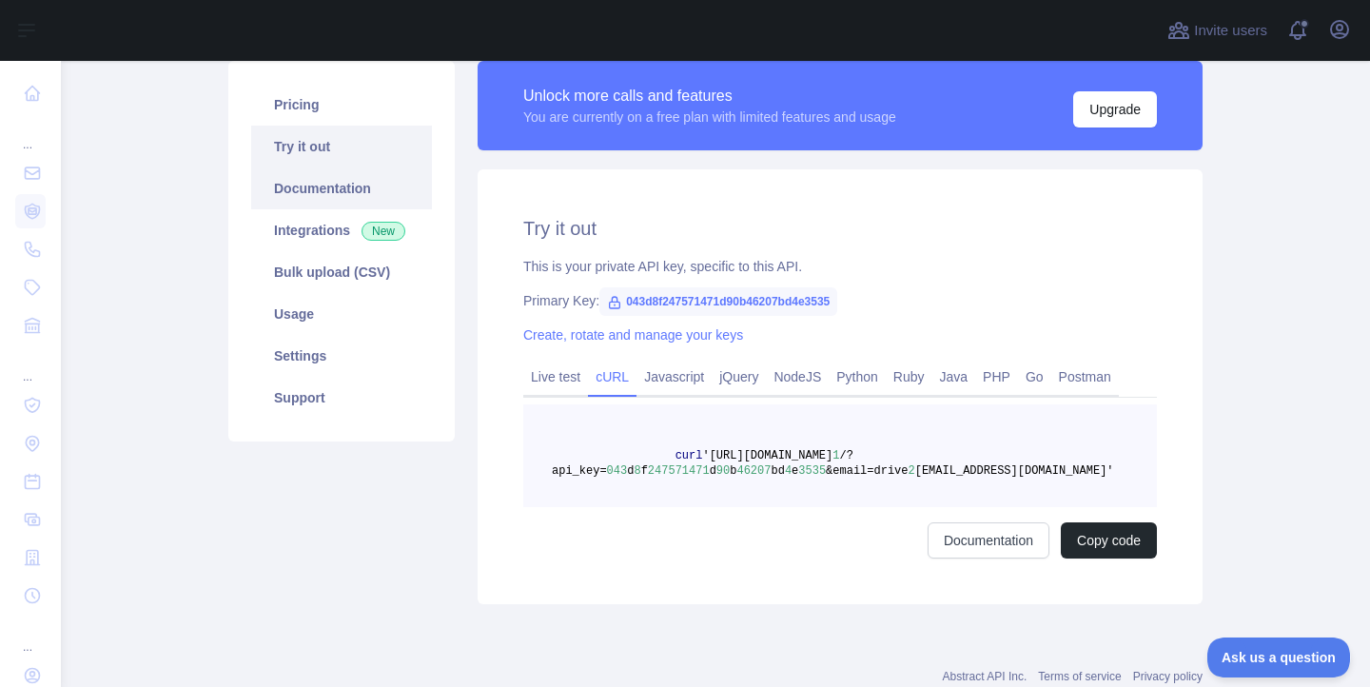
click at [301, 195] on link "Documentation" at bounding box center [341, 188] width 181 height 42
click at [304, 111] on link "Pricing" at bounding box center [341, 105] width 181 height 42
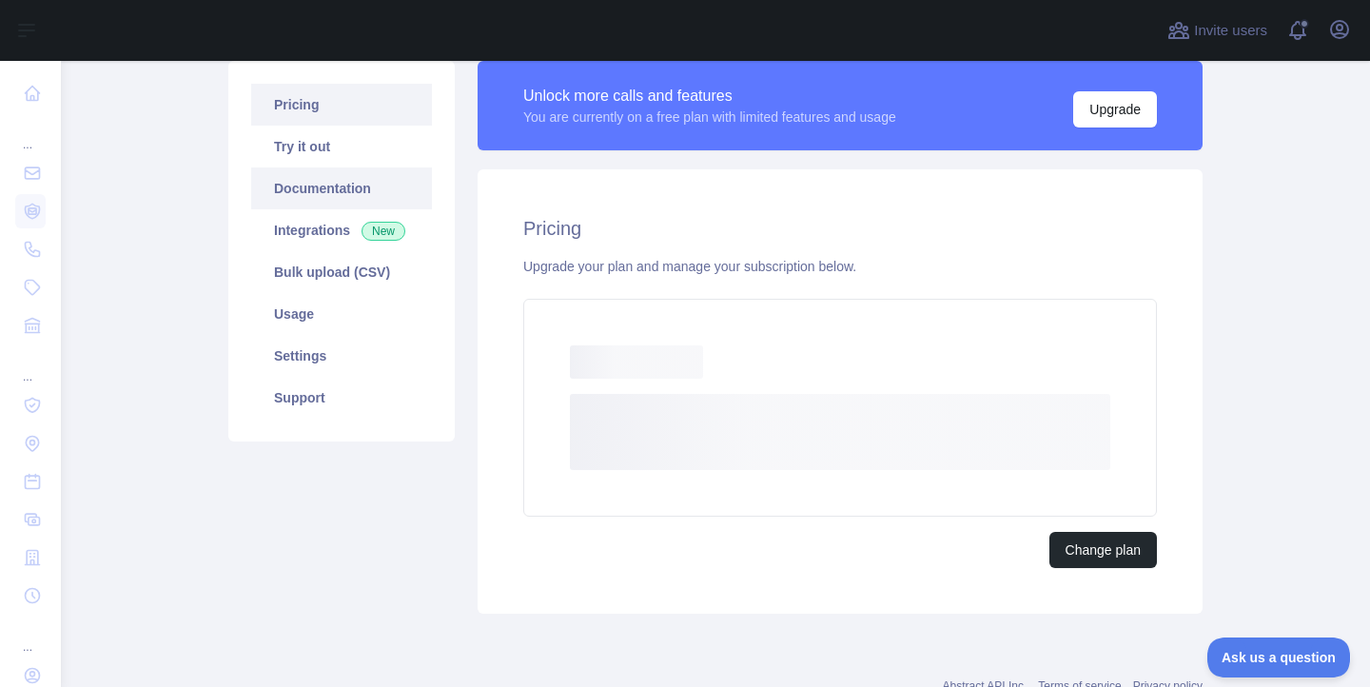
click at [304, 201] on link "Documentation" at bounding box center [341, 188] width 181 height 42
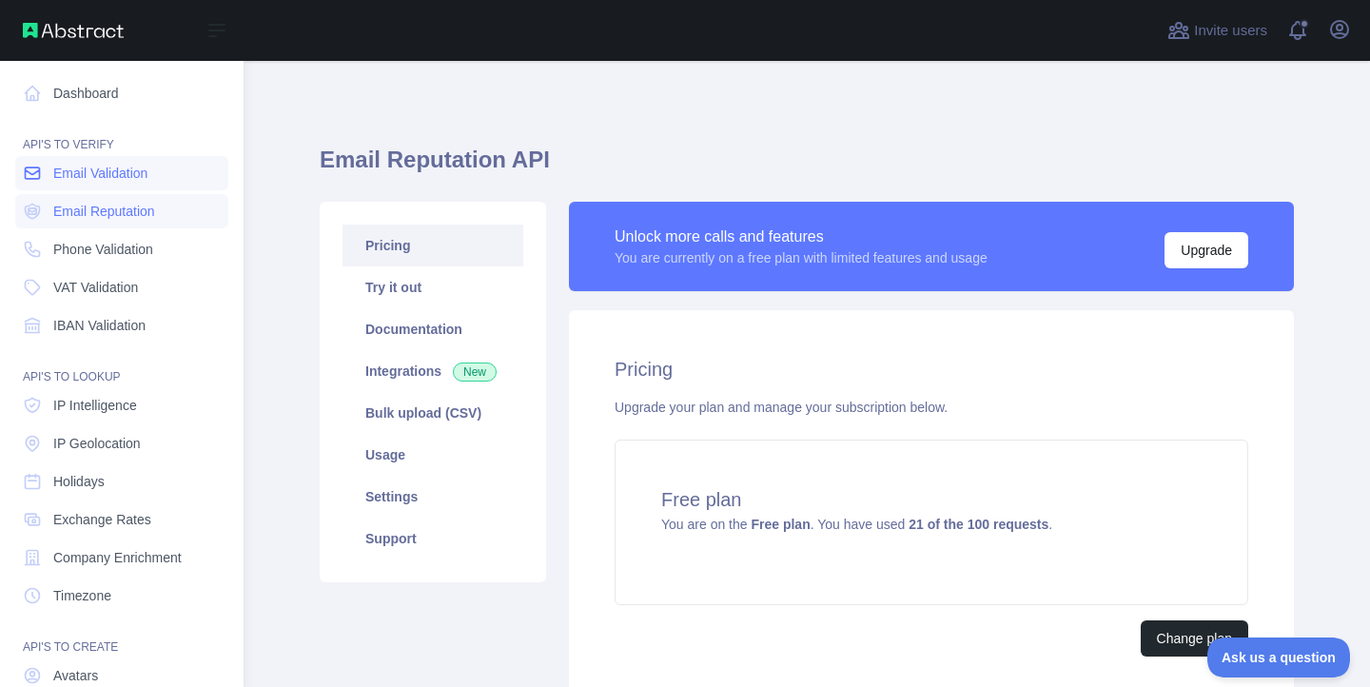
click at [68, 181] on span "Email Validation" at bounding box center [100, 173] width 94 height 19
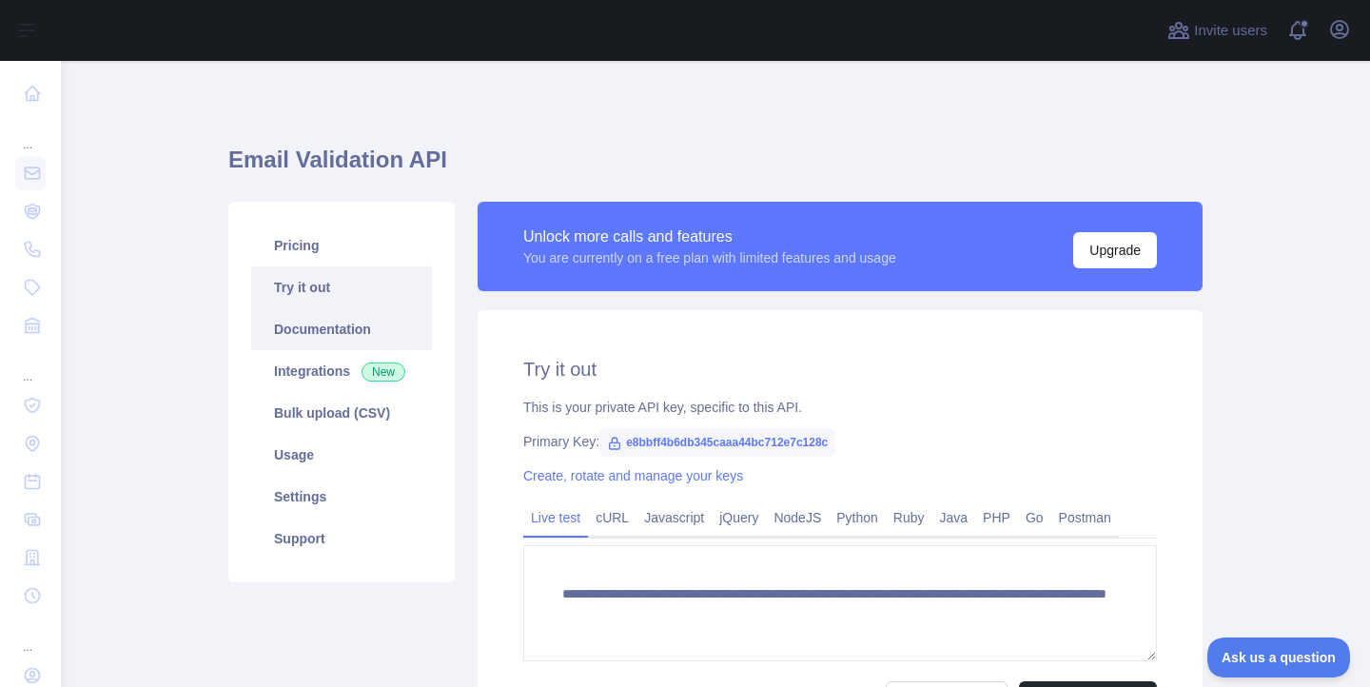
click at [319, 323] on link "Documentation" at bounding box center [341, 329] width 181 height 42
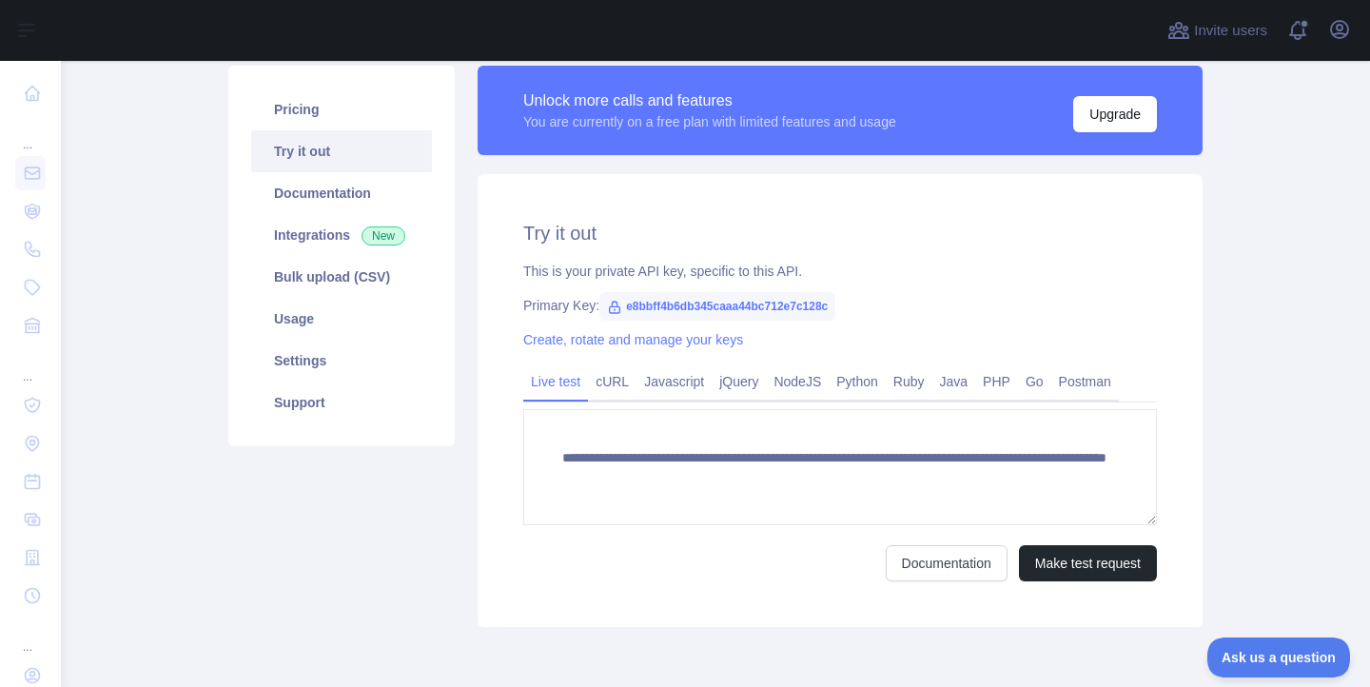
scroll to position [196, 0]
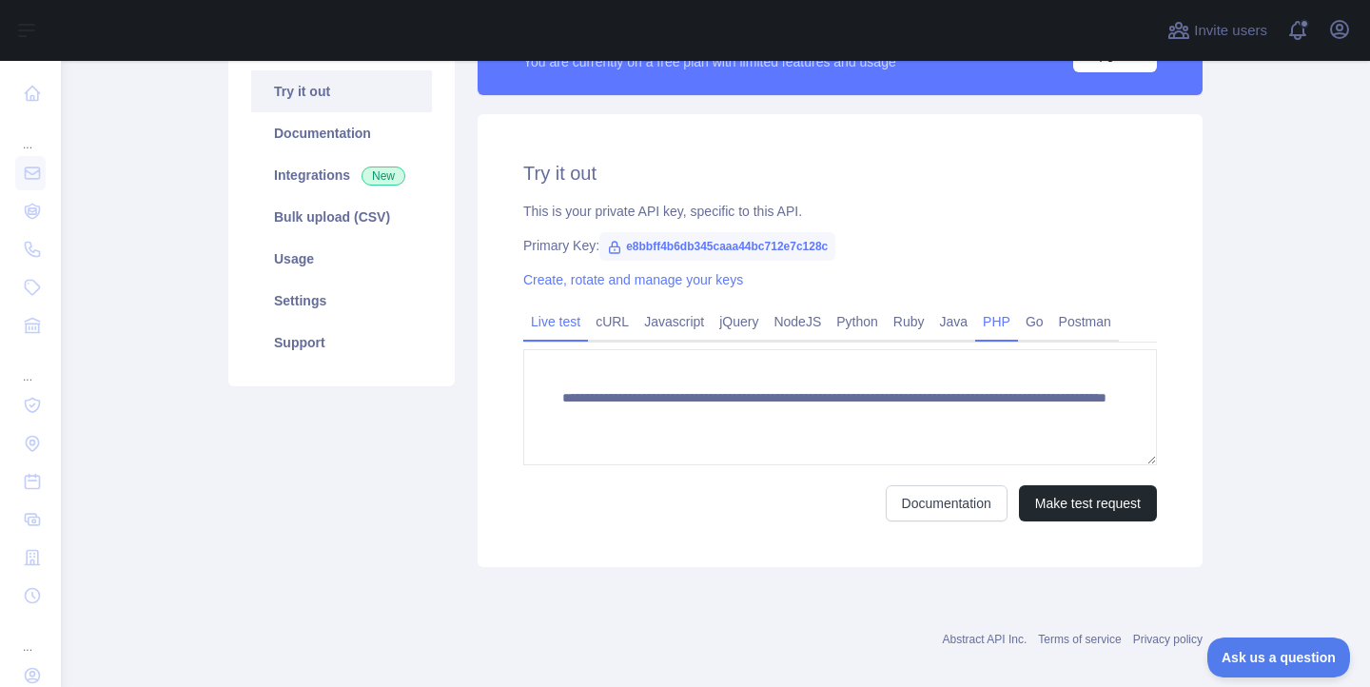
click at [1003, 323] on link "PHP" at bounding box center [996, 321] width 43 height 30
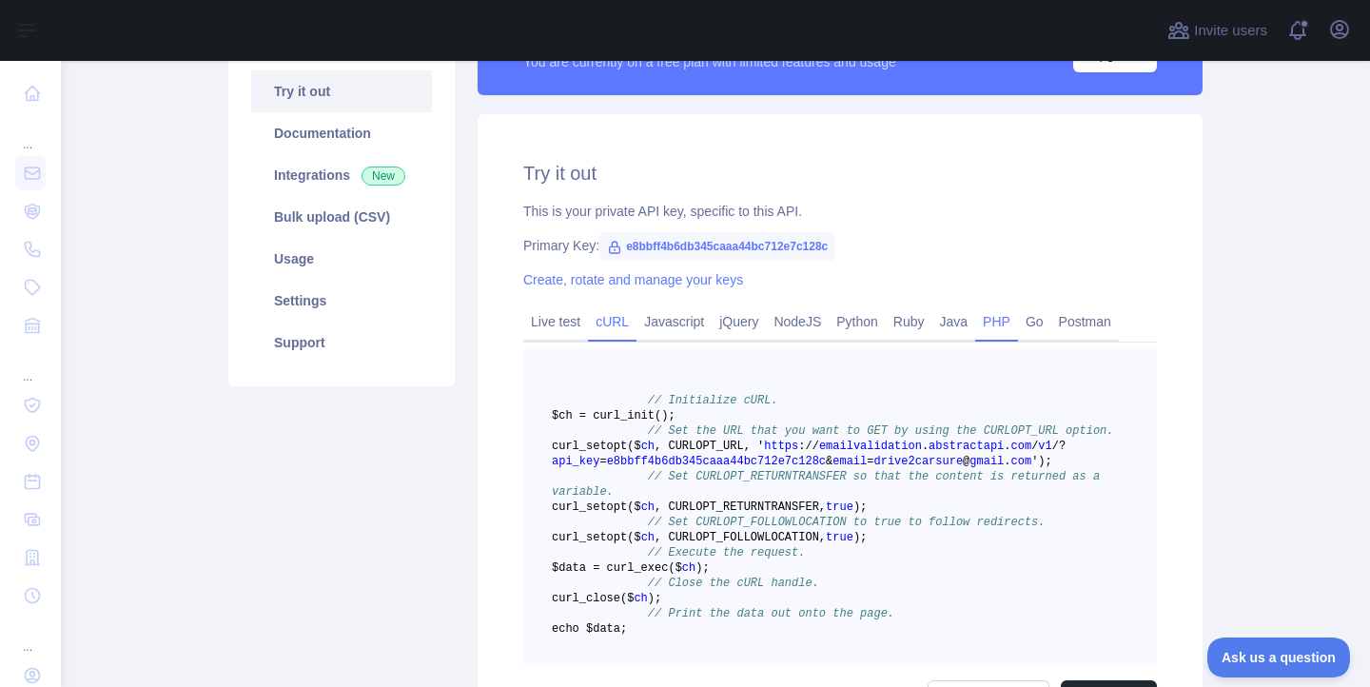
click at [616, 325] on link "cURL" at bounding box center [612, 321] width 49 height 30
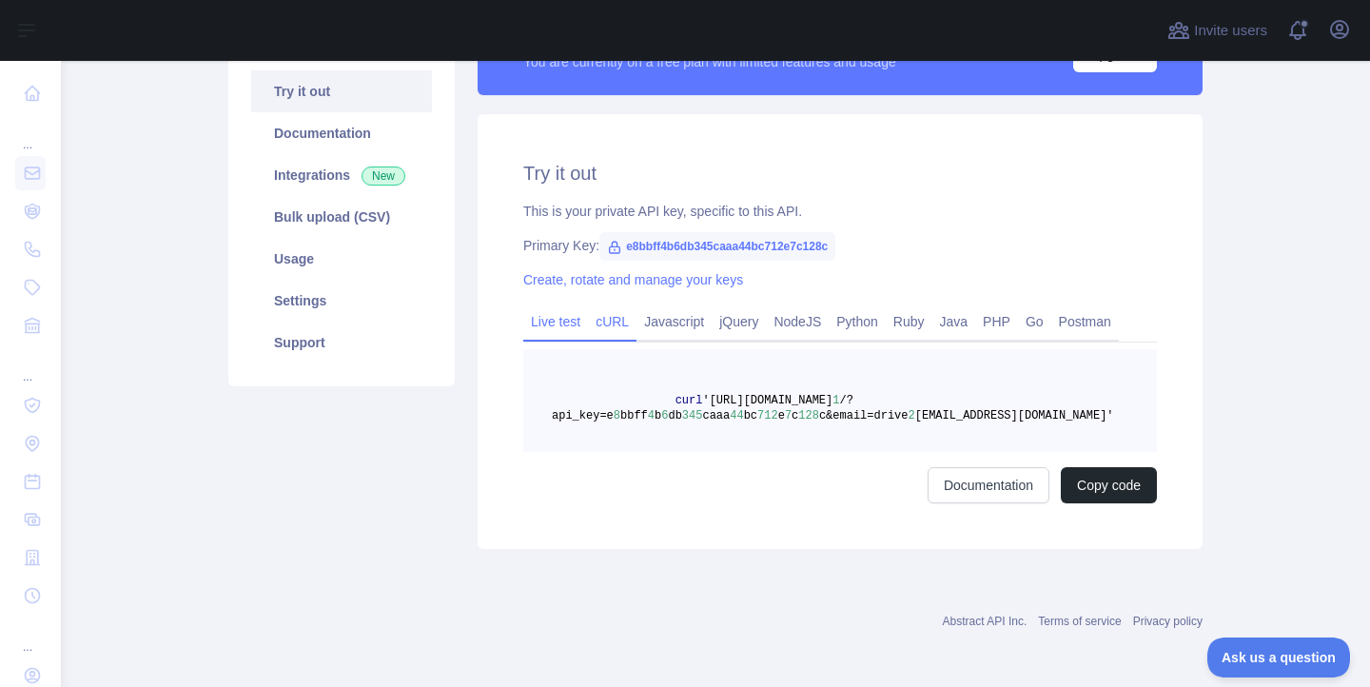
click at [559, 317] on link "Live test" at bounding box center [555, 321] width 65 height 30
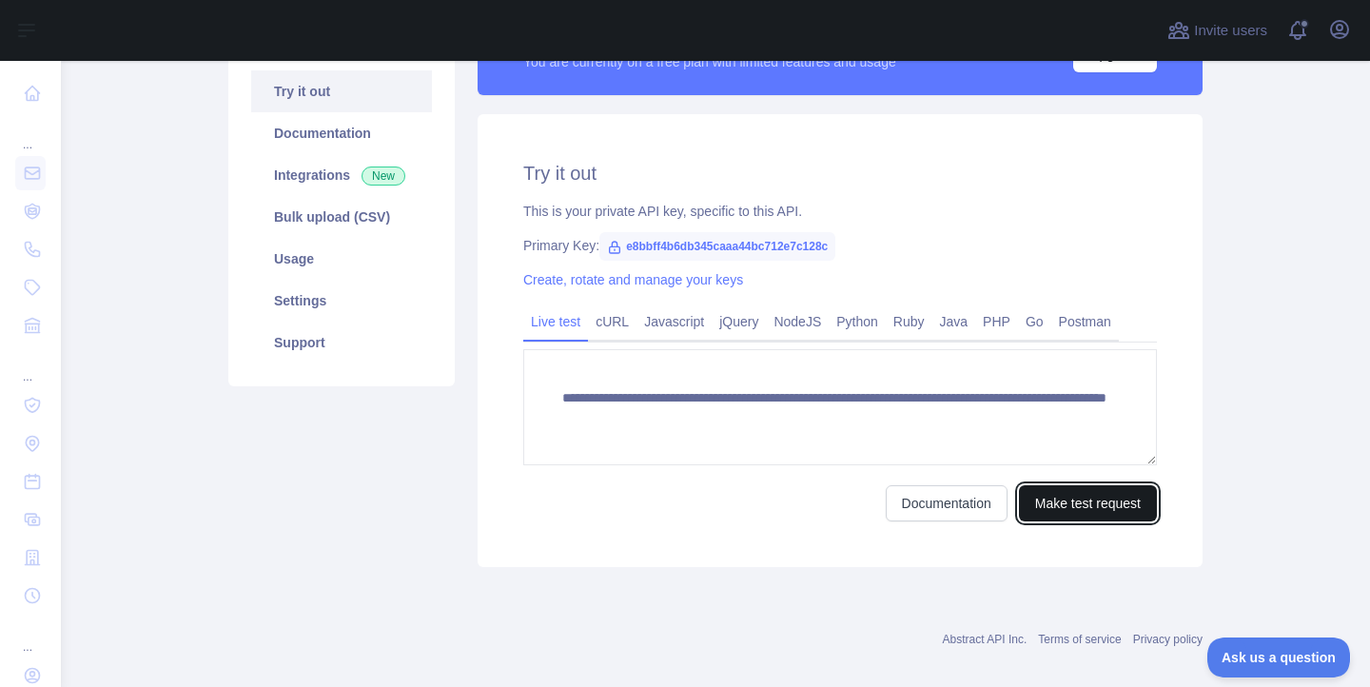
click at [1026, 504] on button "Make test request" at bounding box center [1088, 503] width 138 height 36
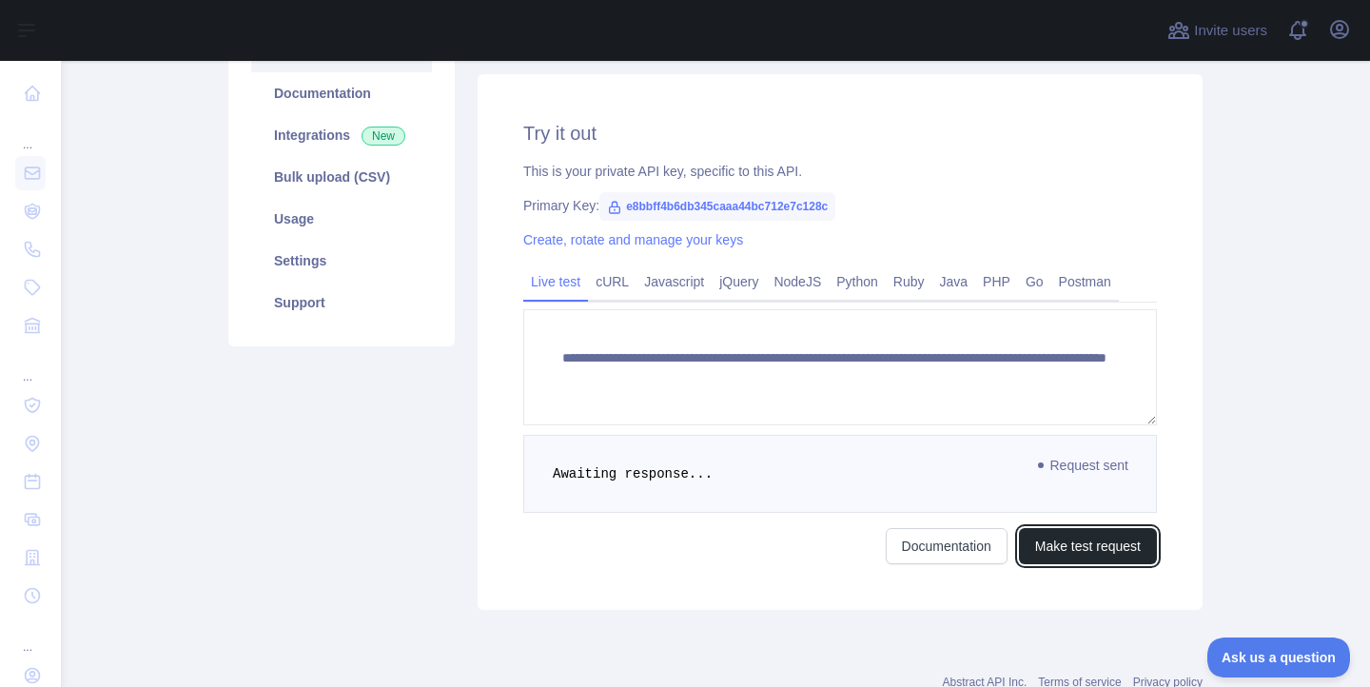
scroll to position [250, 0]
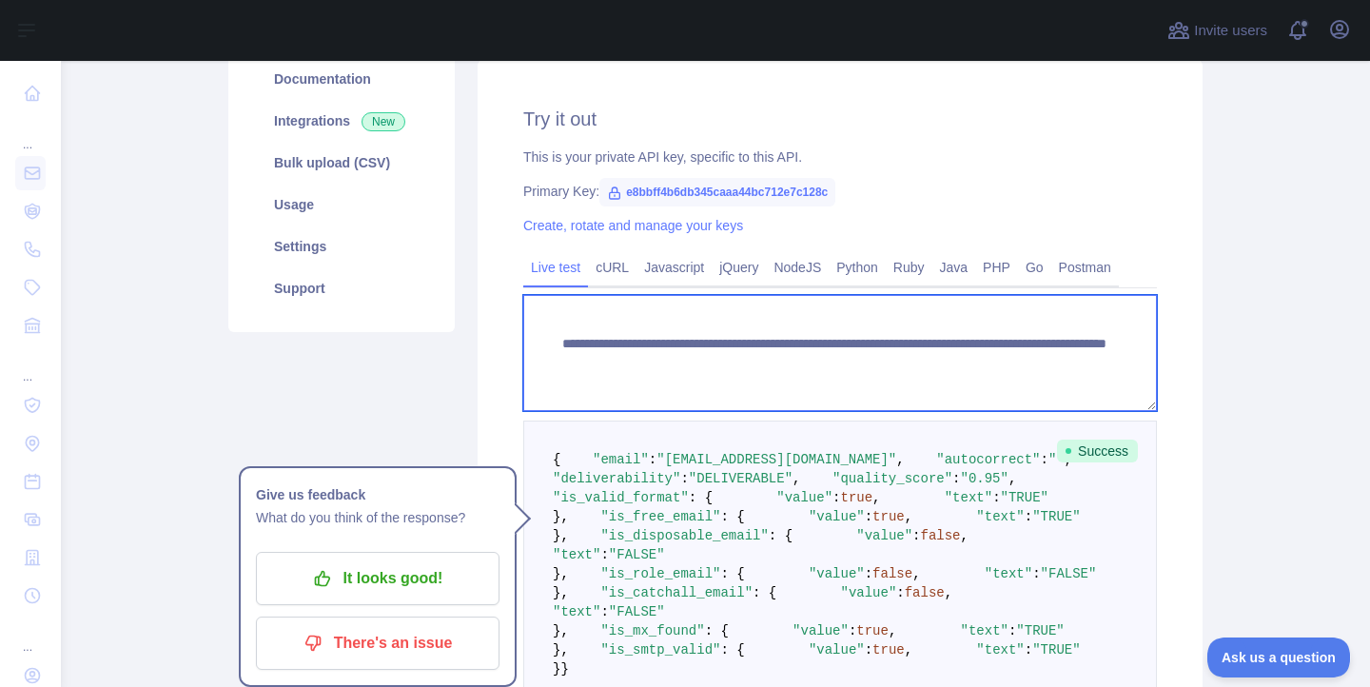
click at [893, 354] on textarea "**********" at bounding box center [840, 353] width 634 height 116
click at [902, 363] on textarea "**********" at bounding box center [840, 353] width 634 height 116
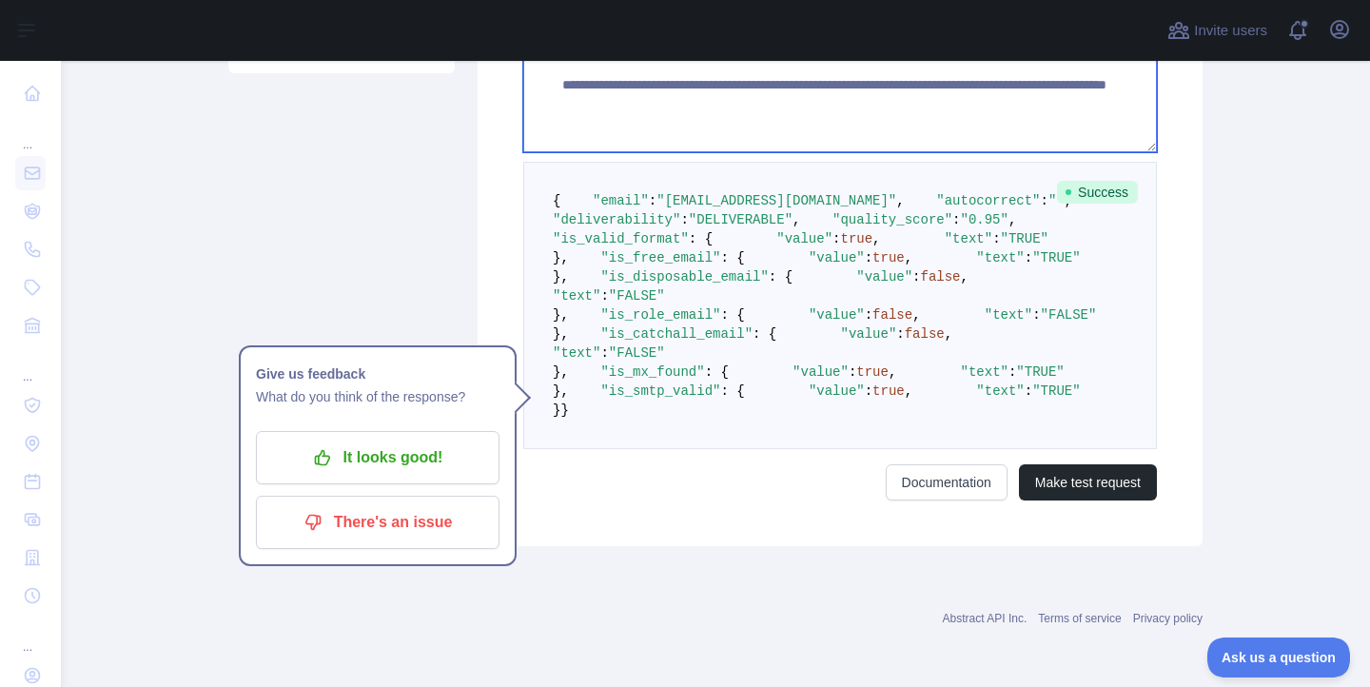
scroll to position [511, 0]
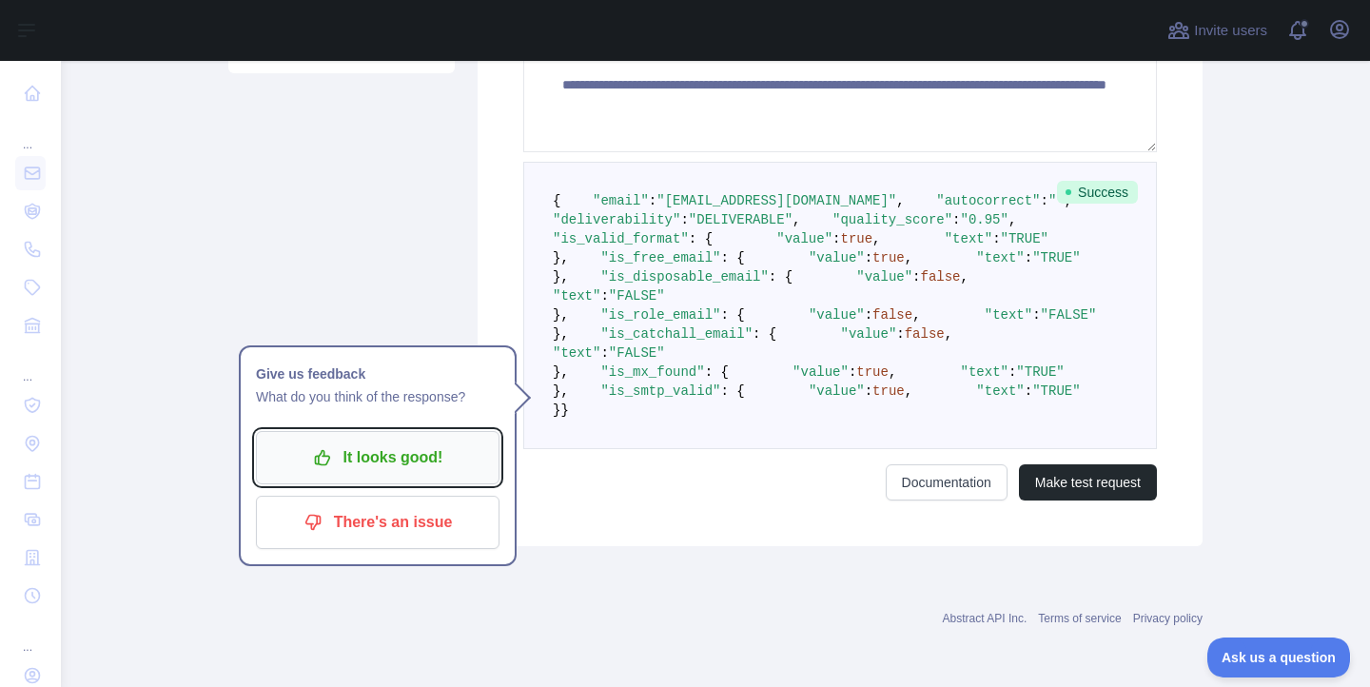
click at [460, 447] on p "It looks good!" at bounding box center [377, 457] width 215 height 32
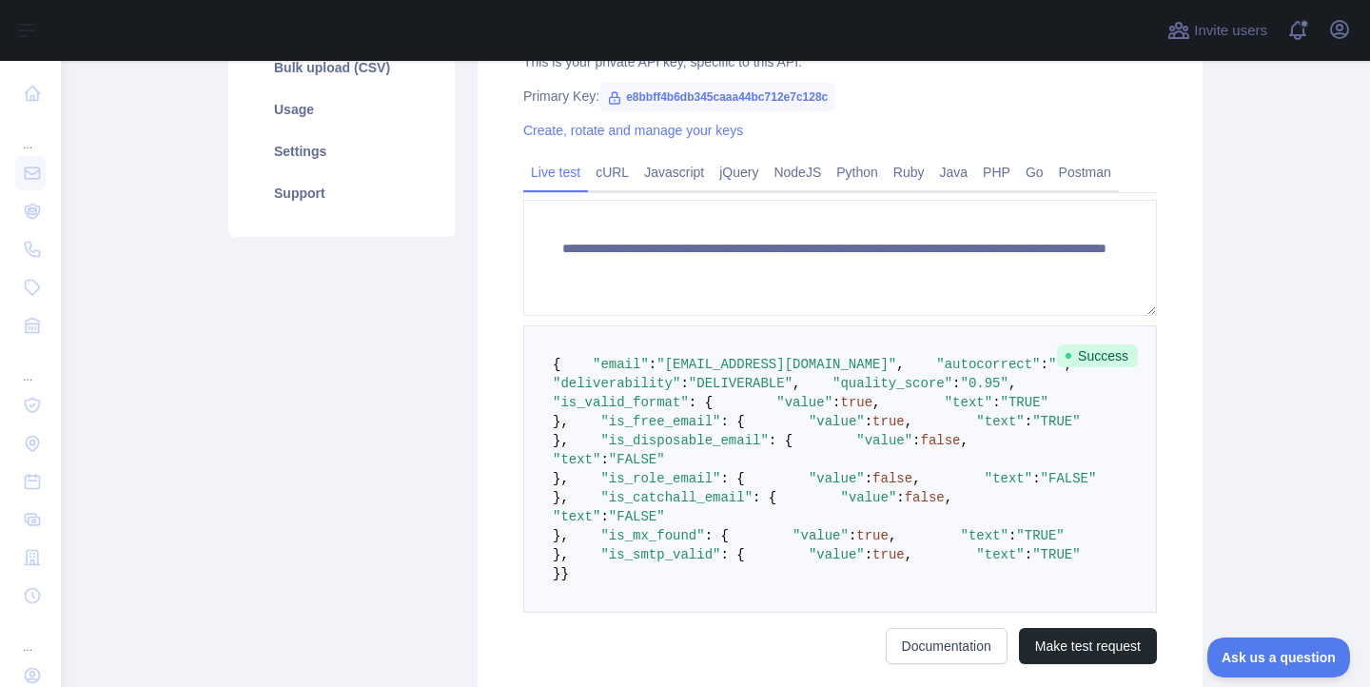
scroll to position [374, 0]
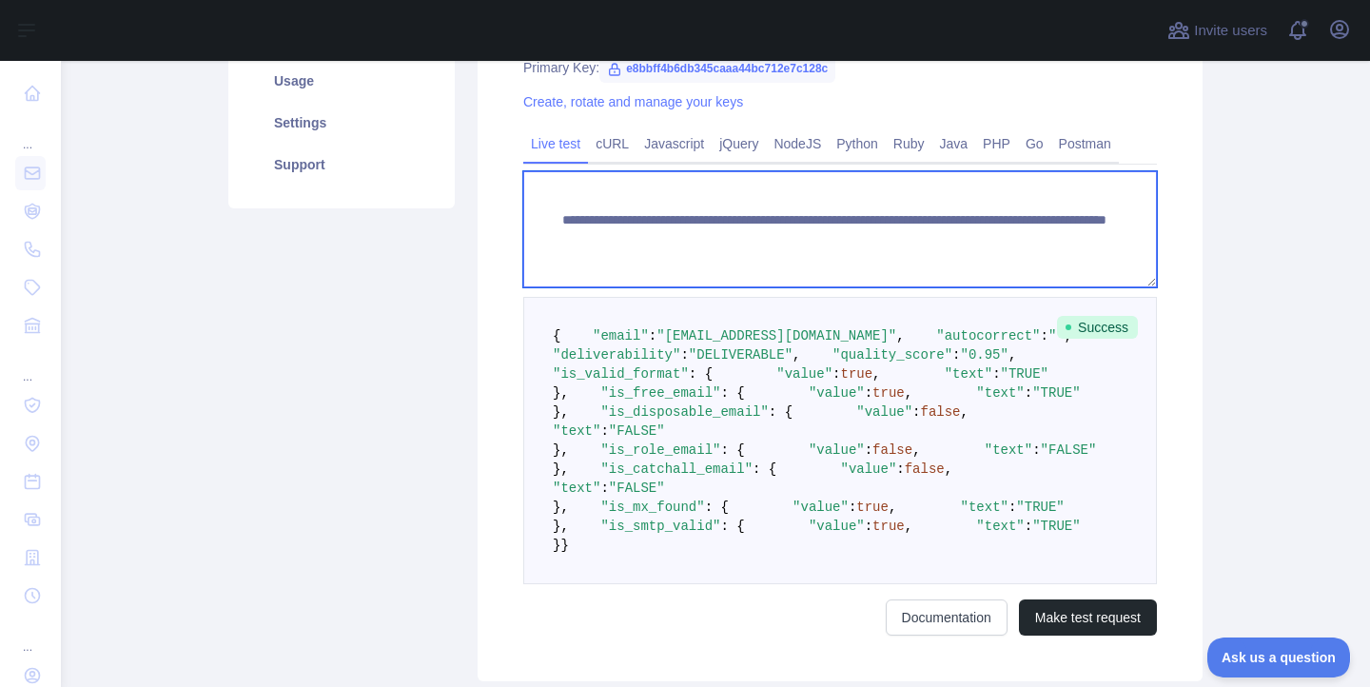
drag, startPoint x: 1073, startPoint y: 240, endPoint x: 903, endPoint y: 244, distance: 170.4
click at [903, 244] on textarea "**********" at bounding box center [840, 229] width 634 height 116
paste textarea "***"
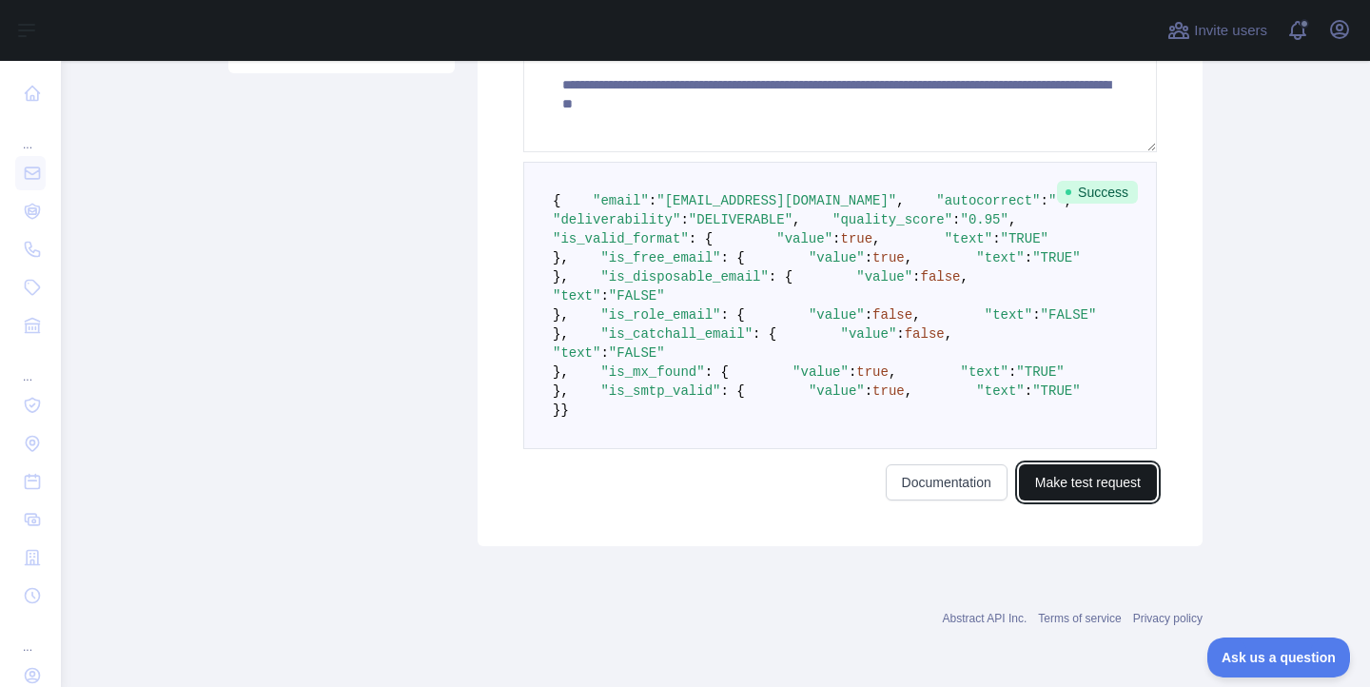
click at [1041, 490] on button "Make test request" at bounding box center [1088, 482] width 138 height 36
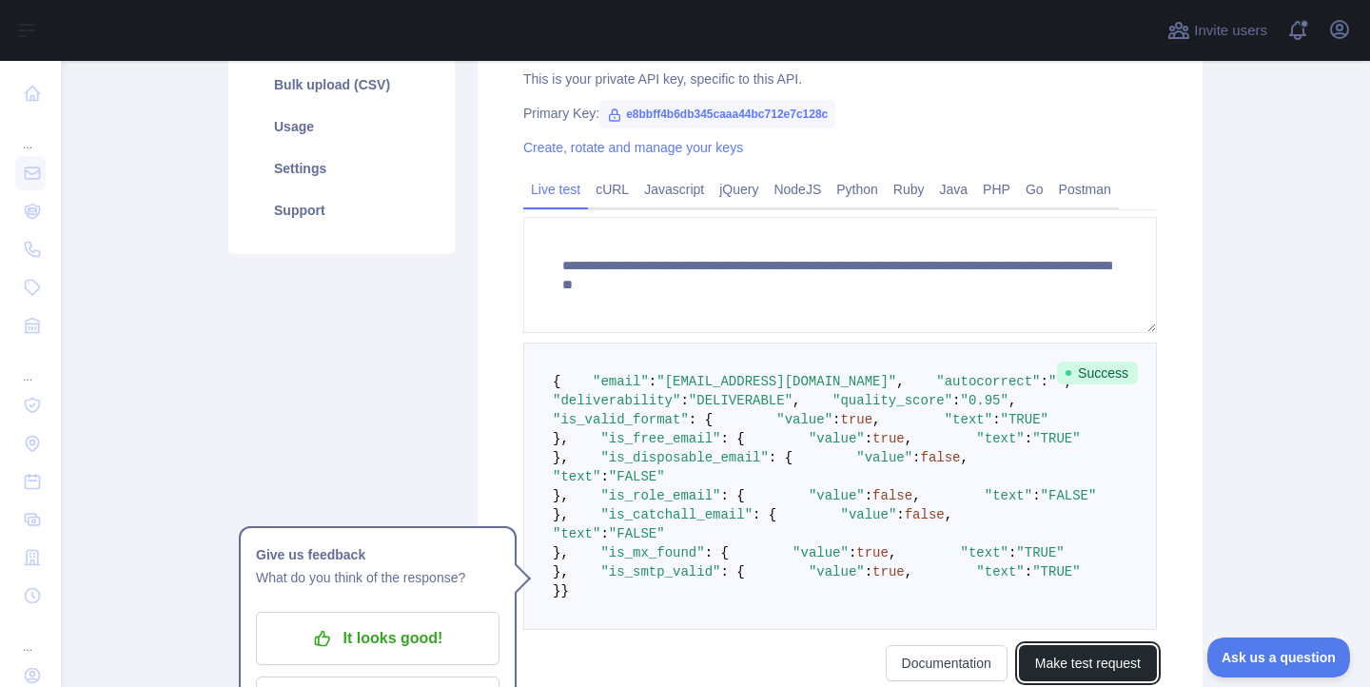
scroll to position [539, 0]
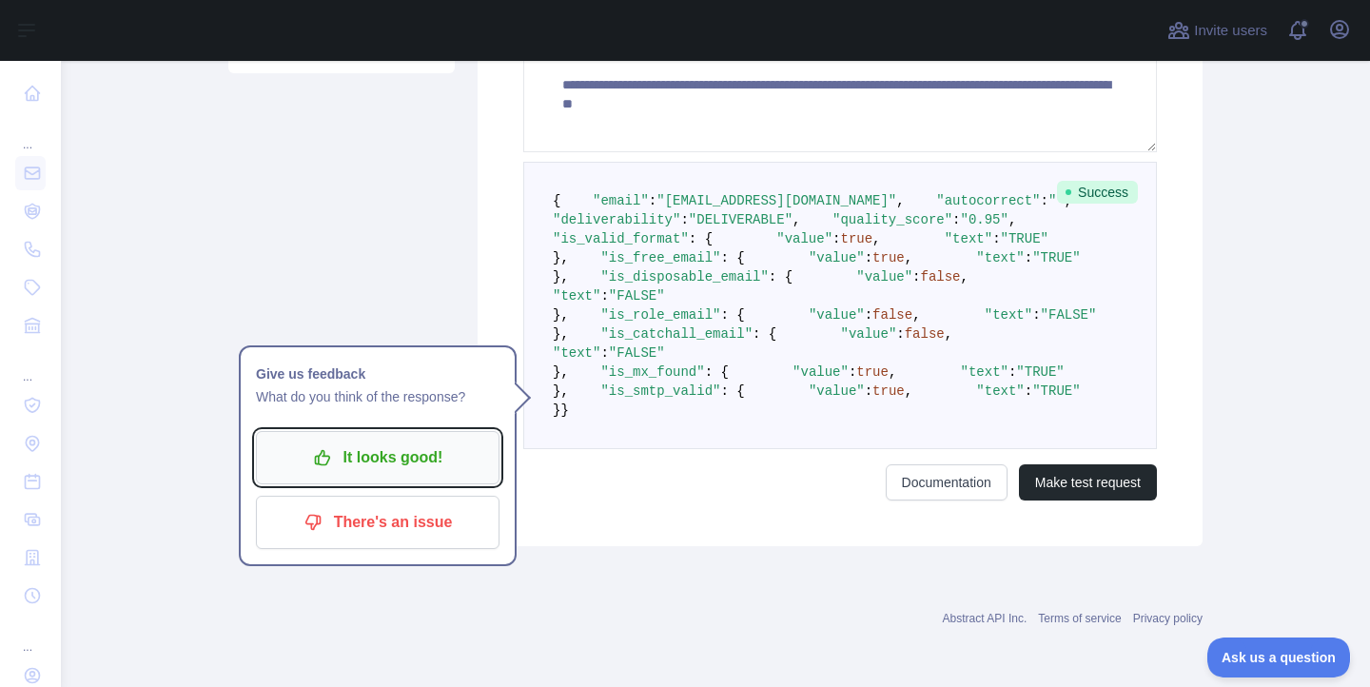
click at [409, 441] on p "It looks good!" at bounding box center [377, 457] width 215 height 32
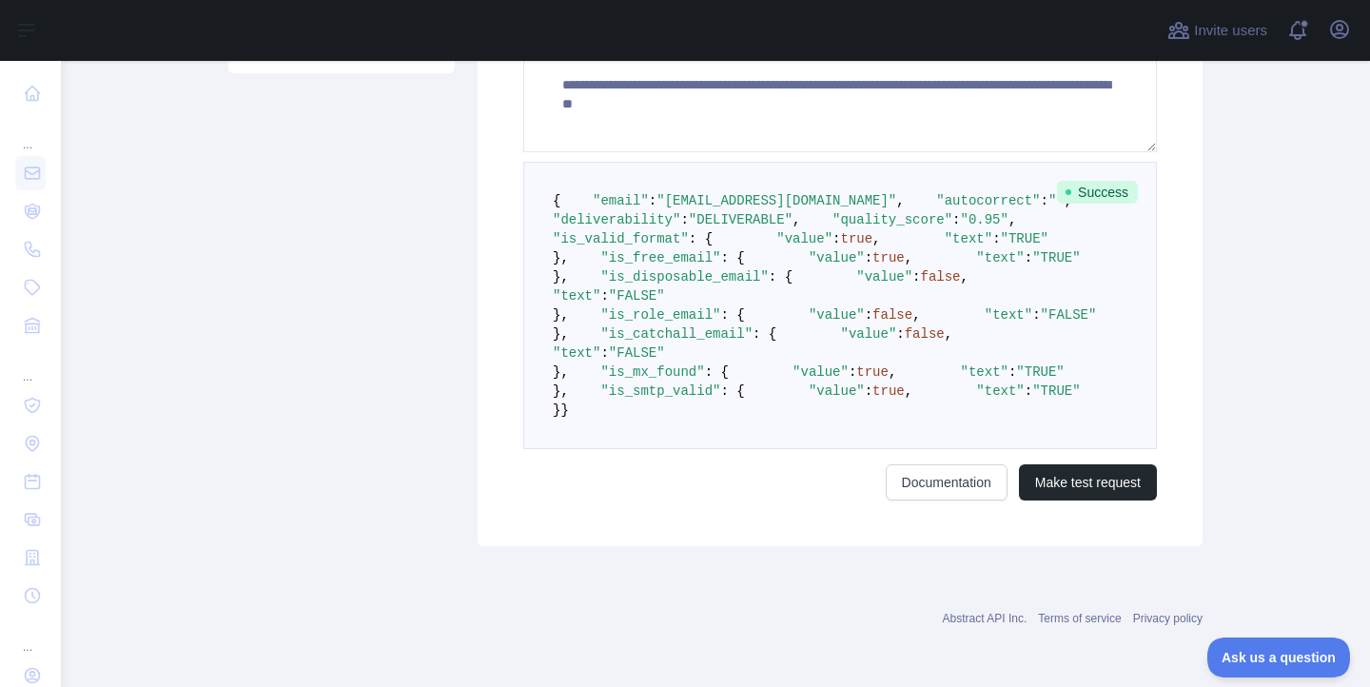
click at [362, 354] on div "Pricing Try it out Documentation Integrations New Bulk upload (CSV) Usage Setti…" at bounding box center [341, 119] width 249 height 853
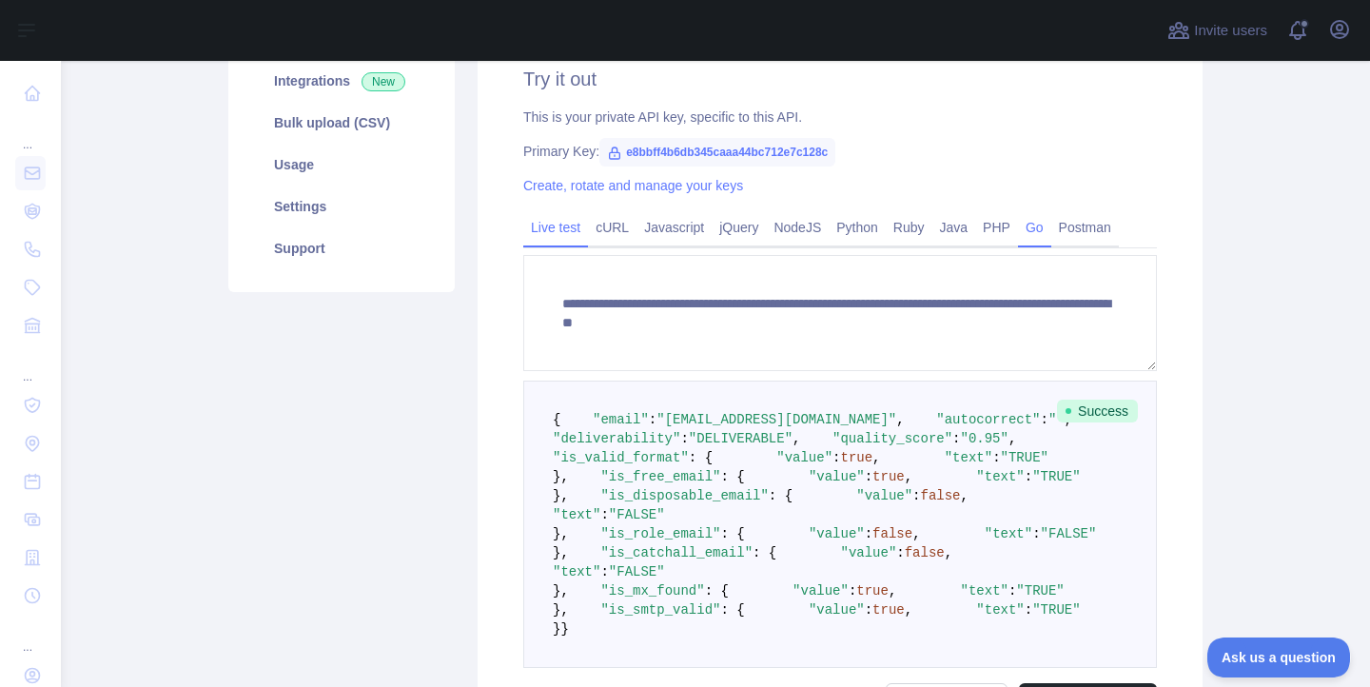
scroll to position [282, 0]
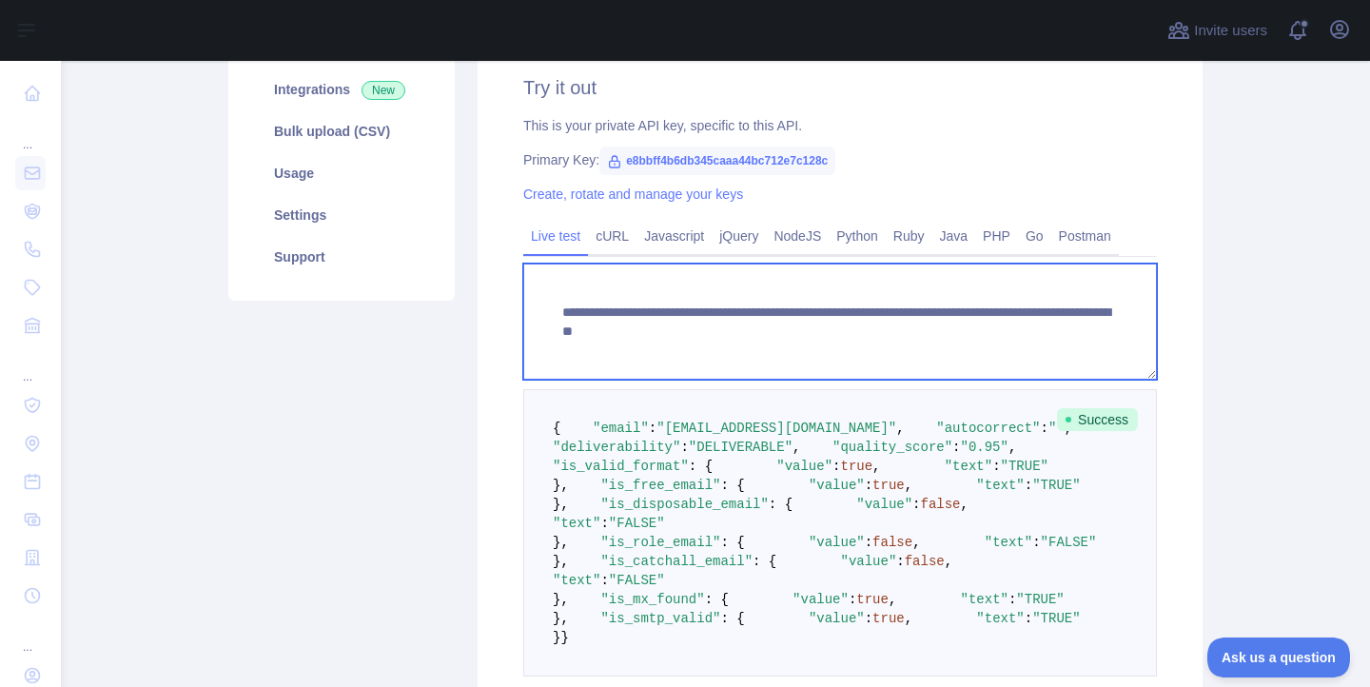
drag, startPoint x: 1094, startPoint y: 330, endPoint x: 903, endPoint y: 332, distance: 191.3
click at [903, 332] on textarea "**********" at bounding box center [840, 322] width 634 height 116
paste textarea
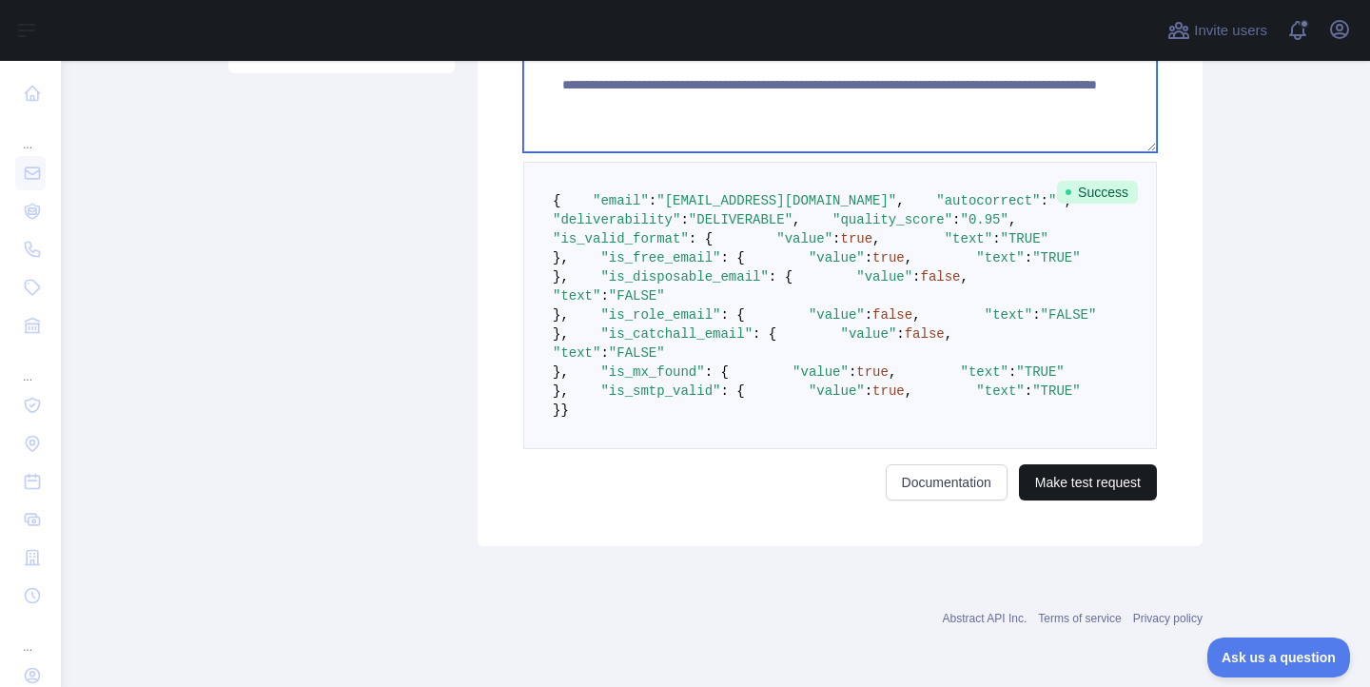
type textarea "**********"
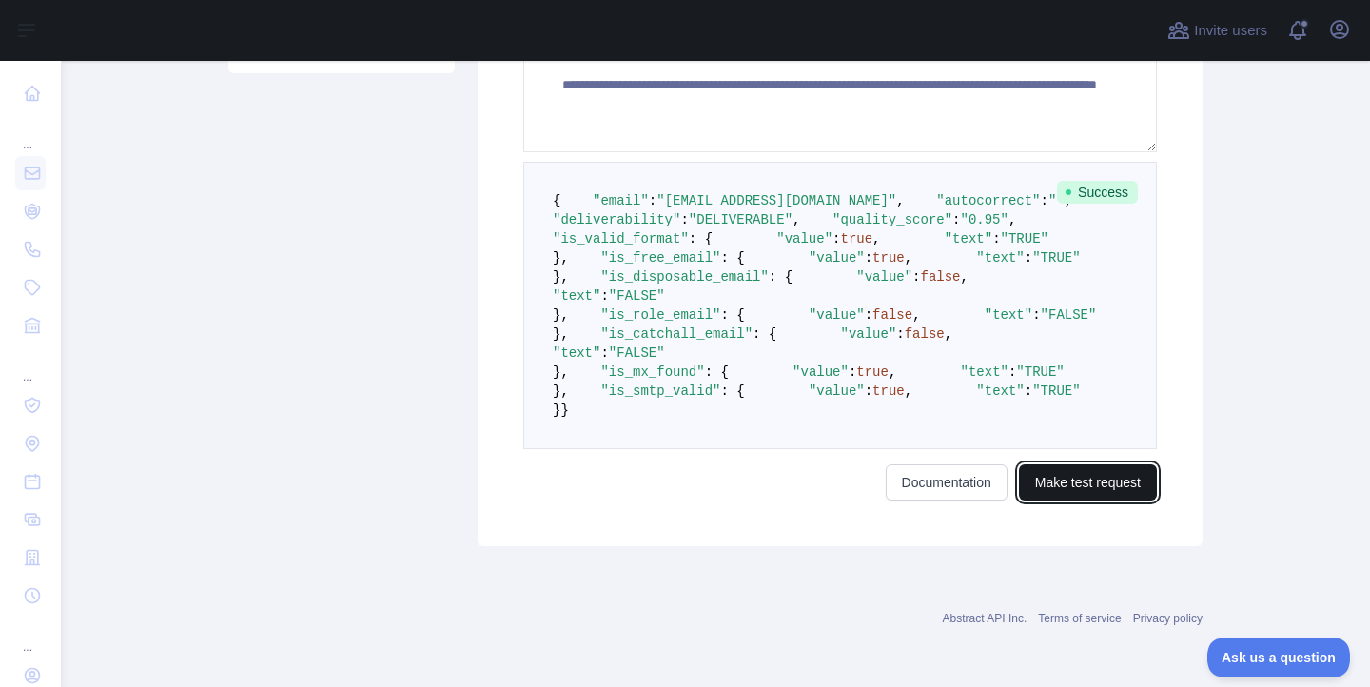
click at [1054, 487] on button "Make test request" at bounding box center [1088, 482] width 138 height 36
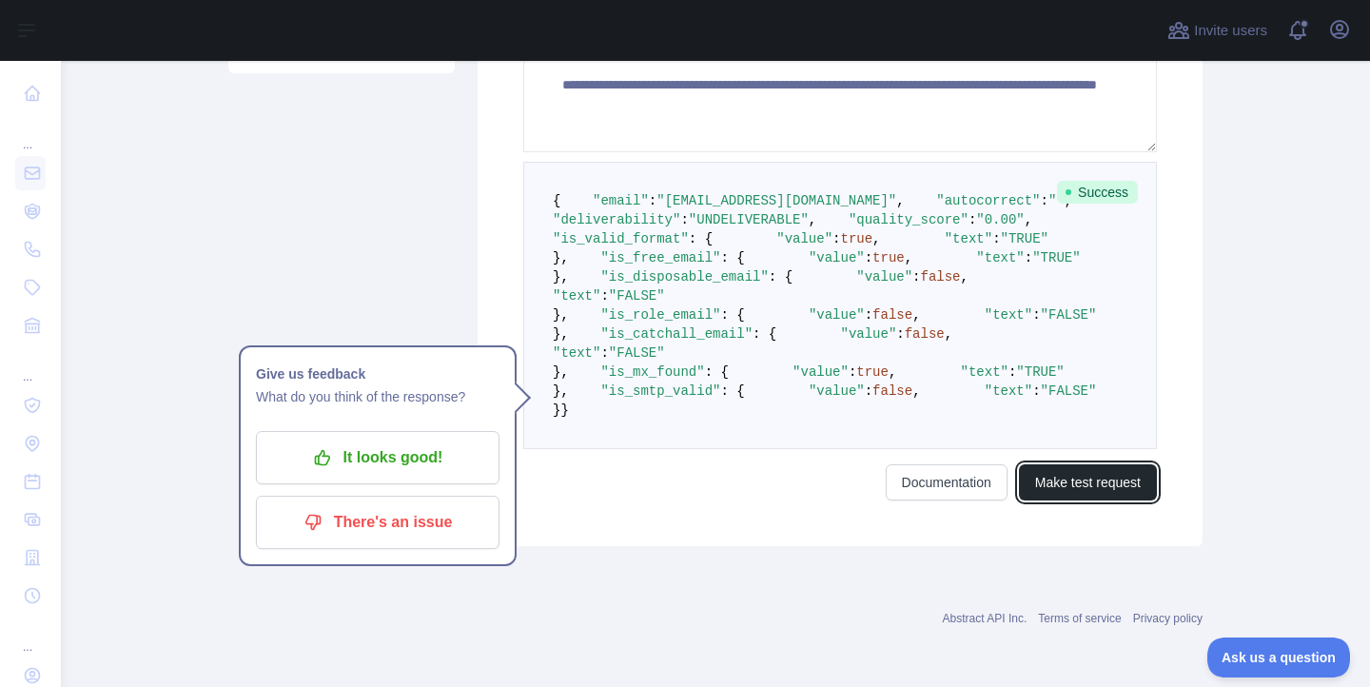
scroll to position [484, 0]
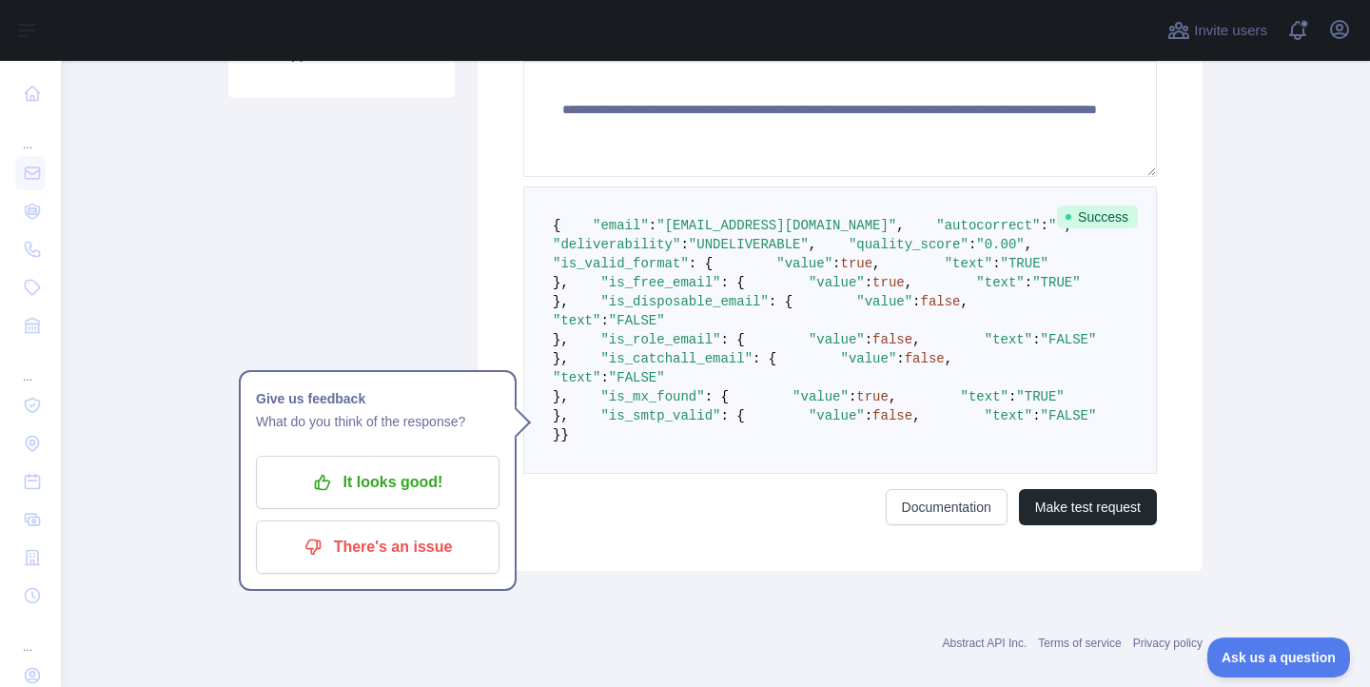
click at [354, 277] on div "Pricing Try it out Documentation Integrations New Bulk upload (CSV) Usage Setti…" at bounding box center [341, 143] width 249 height 853
click at [793, 252] on span ""UNDELIVERABLE"" at bounding box center [749, 244] width 120 height 15
click at [740, 322] on pre "{ "email" : "[EMAIL_ADDRESS][DOMAIN_NAME]" , "autocorrect" : "" , "deliverabili…" at bounding box center [840, 329] width 634 height 287
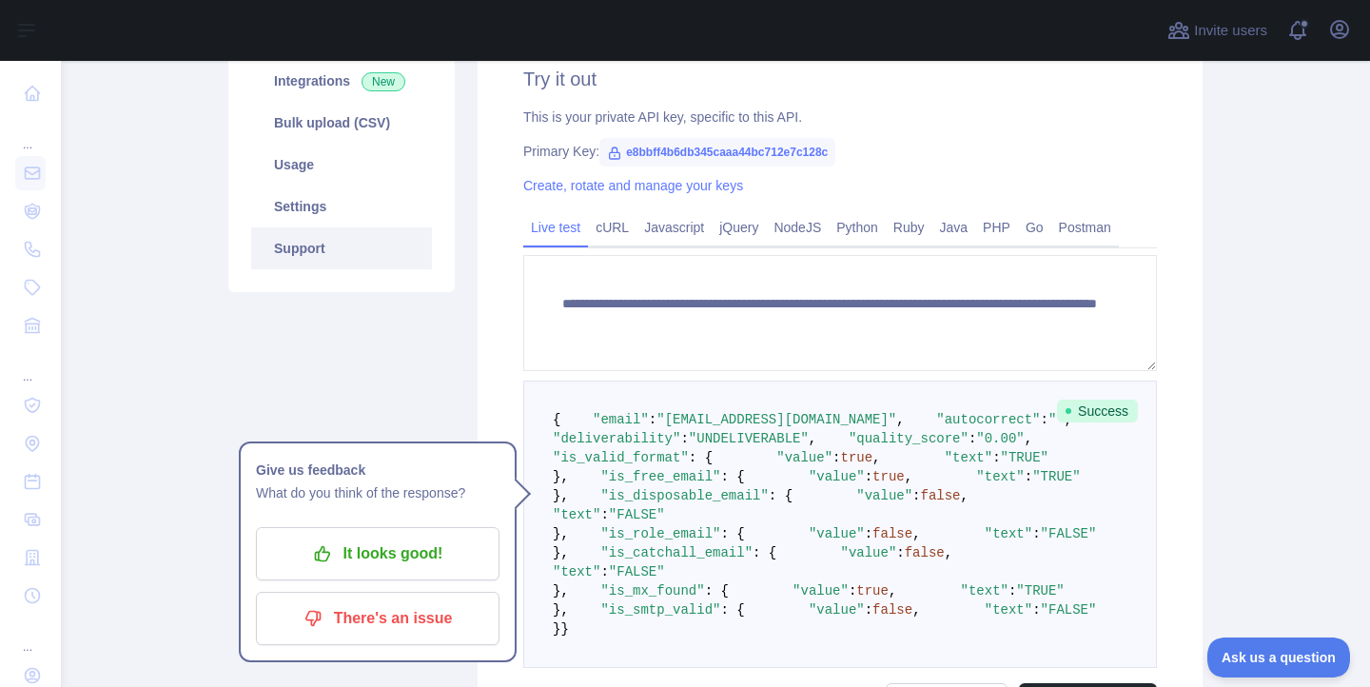
scroll to position [263, 0]
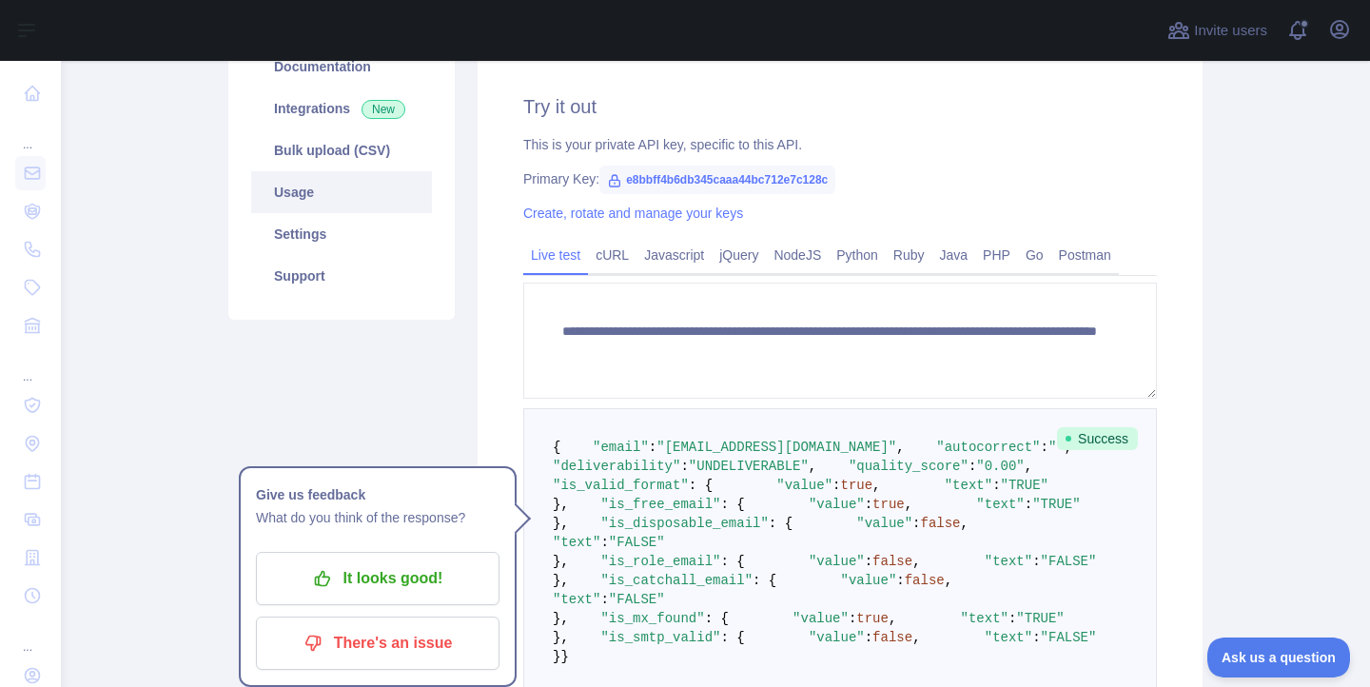
click at [309, 196] on link "Usage" at bounding box center [341, 192] width 181 height 42
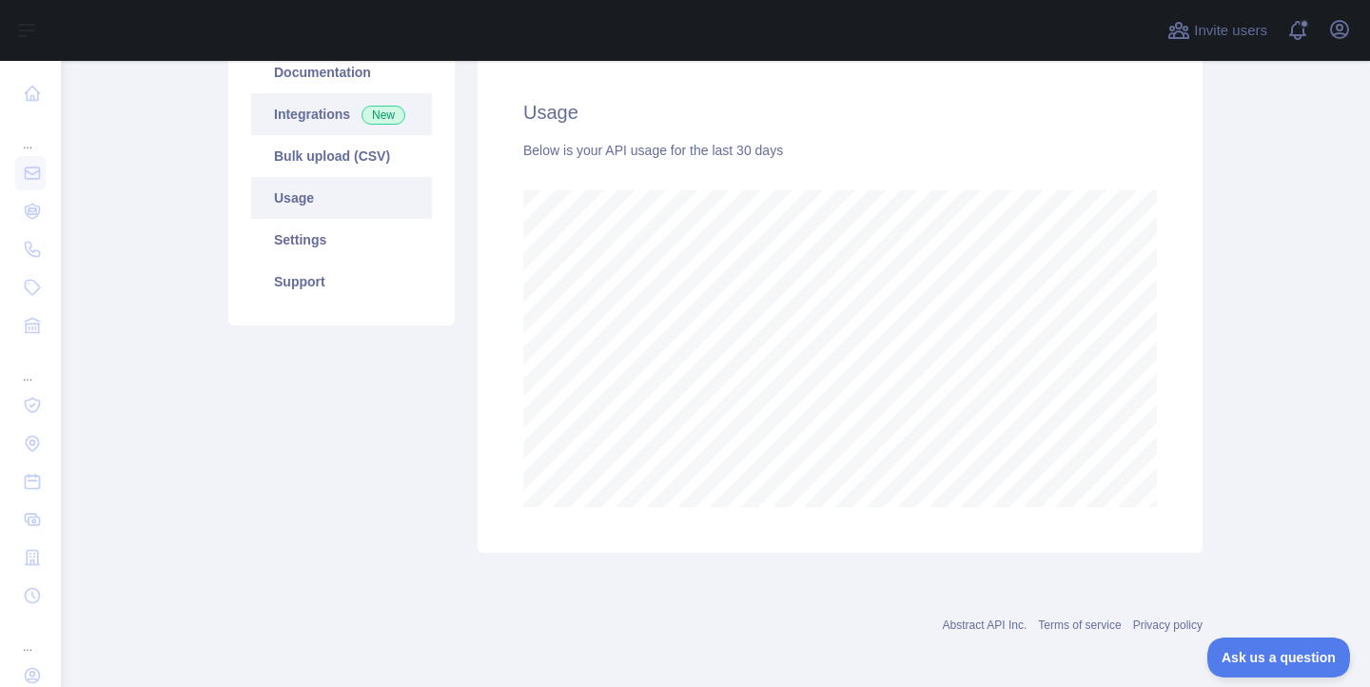
scroll to position [206, 0]
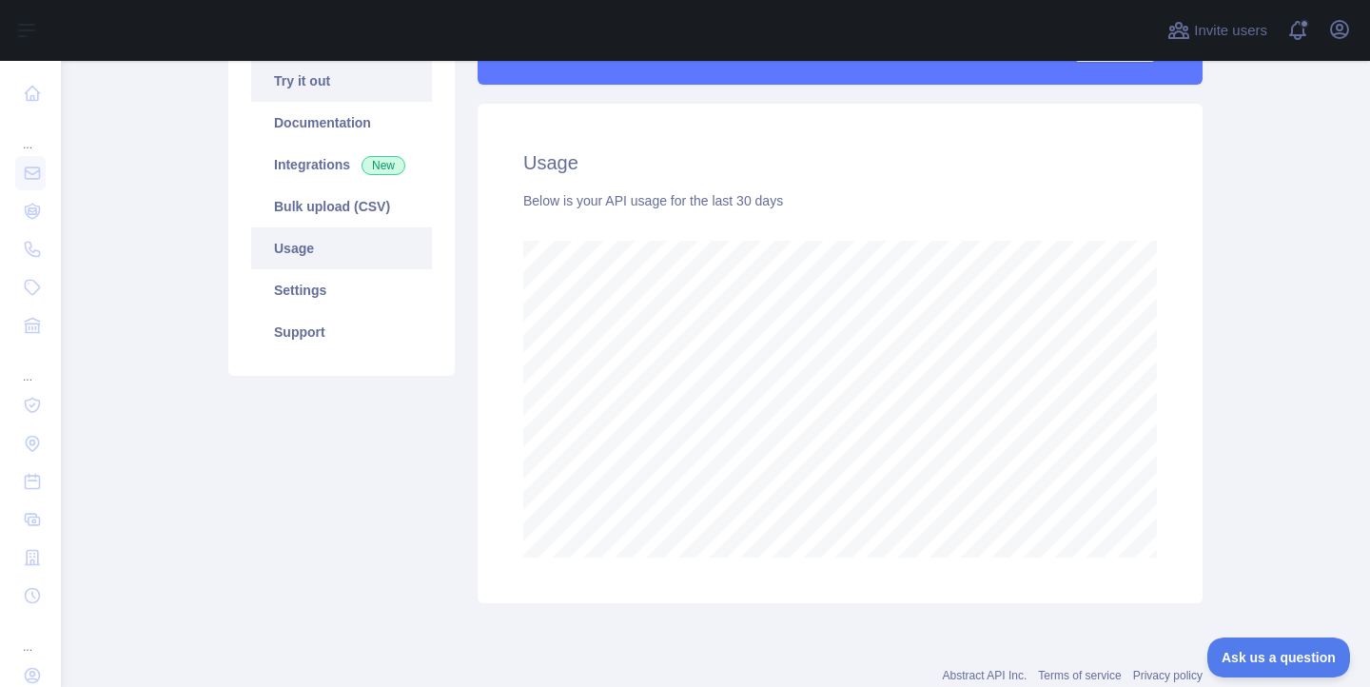
click at [321, 88] on link "Try it out" at bounding box center [341, 81] width 181 height 42
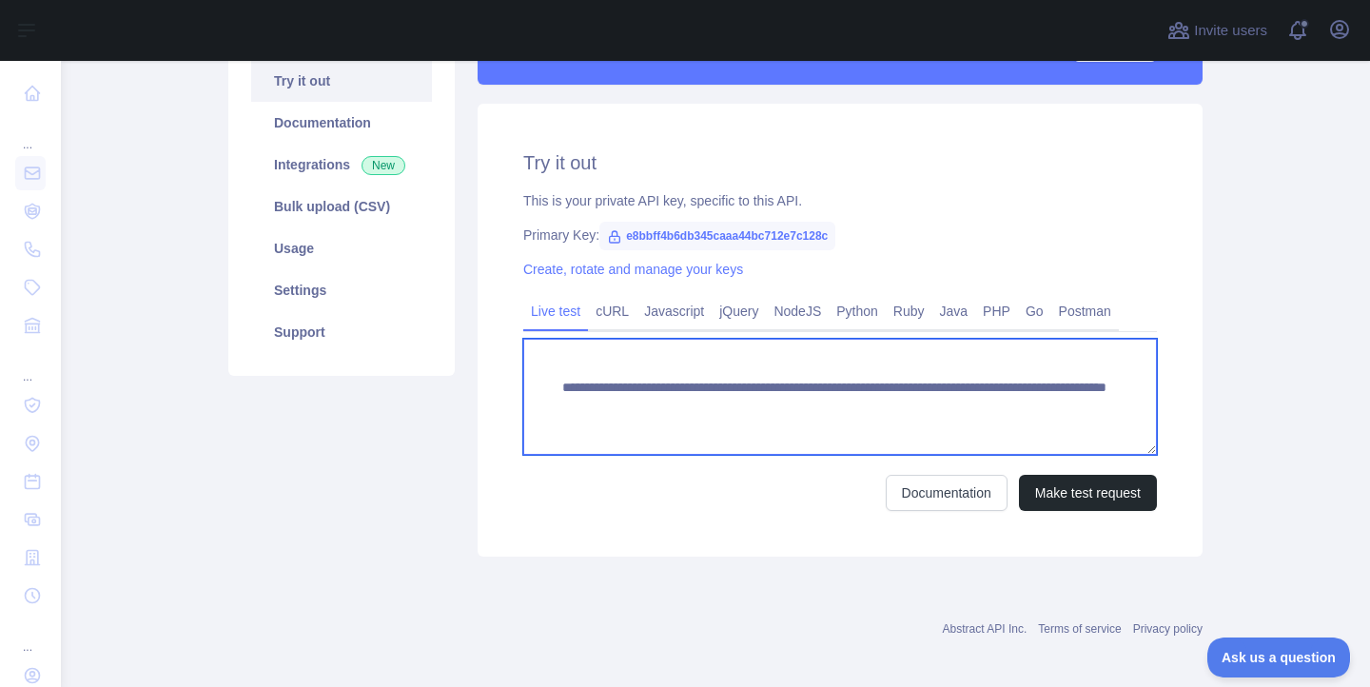
click at [1023, 413] on textarea "**********" at bounding box center [840, 397] width 634 height 116
drag, startPoint x: 1056, startPoint y: 412, endPoint x: 899, endPoint y: 408, distance: 157.0
click at [899, 408] on textarea "**********" at bounding box center [840, 397] width 634 height 116
paste textarea "***"
type textarea "**********"
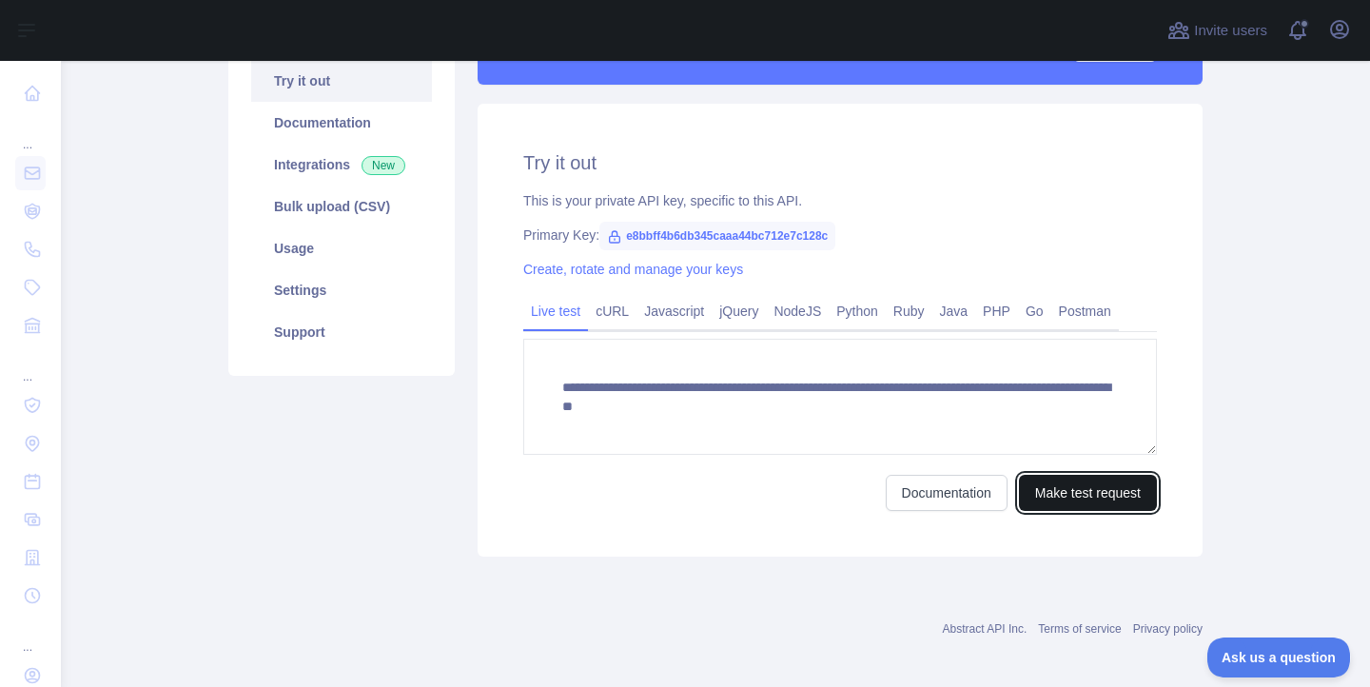
click at [1083, 503] on button "Make test request" at bounding box center [1088, 493] width 138 height 36
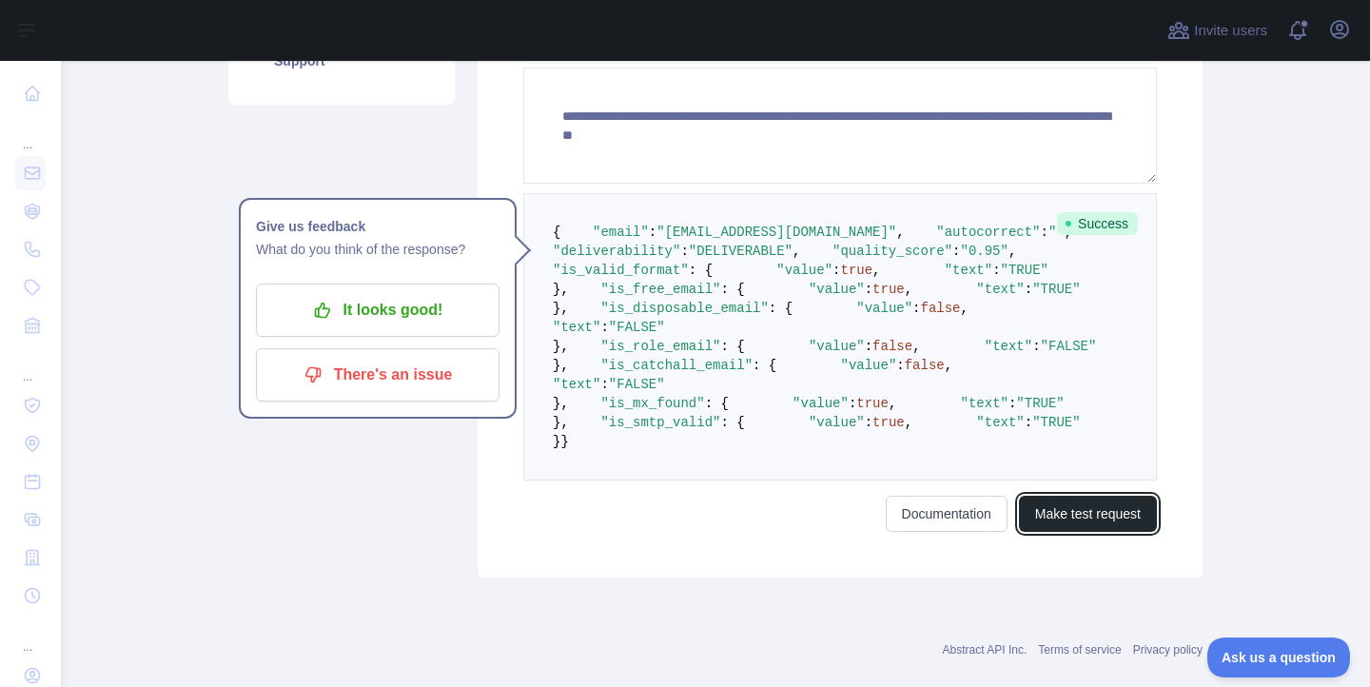
scroll to position [518, 0]
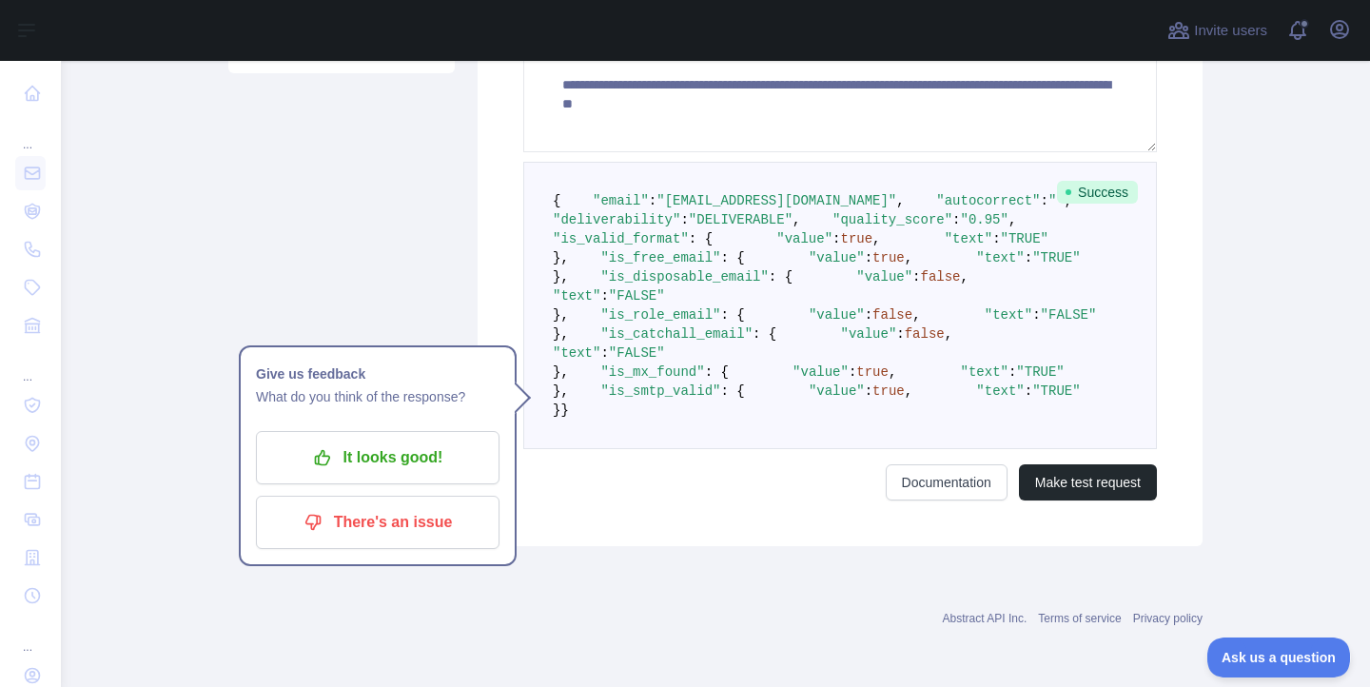
click at [343, 233] on div "Pricing Try it out Documentation Integrations New Bulk upload (CSV) Usage Setti…" at bounding box center [341, 119] width 249 height 853
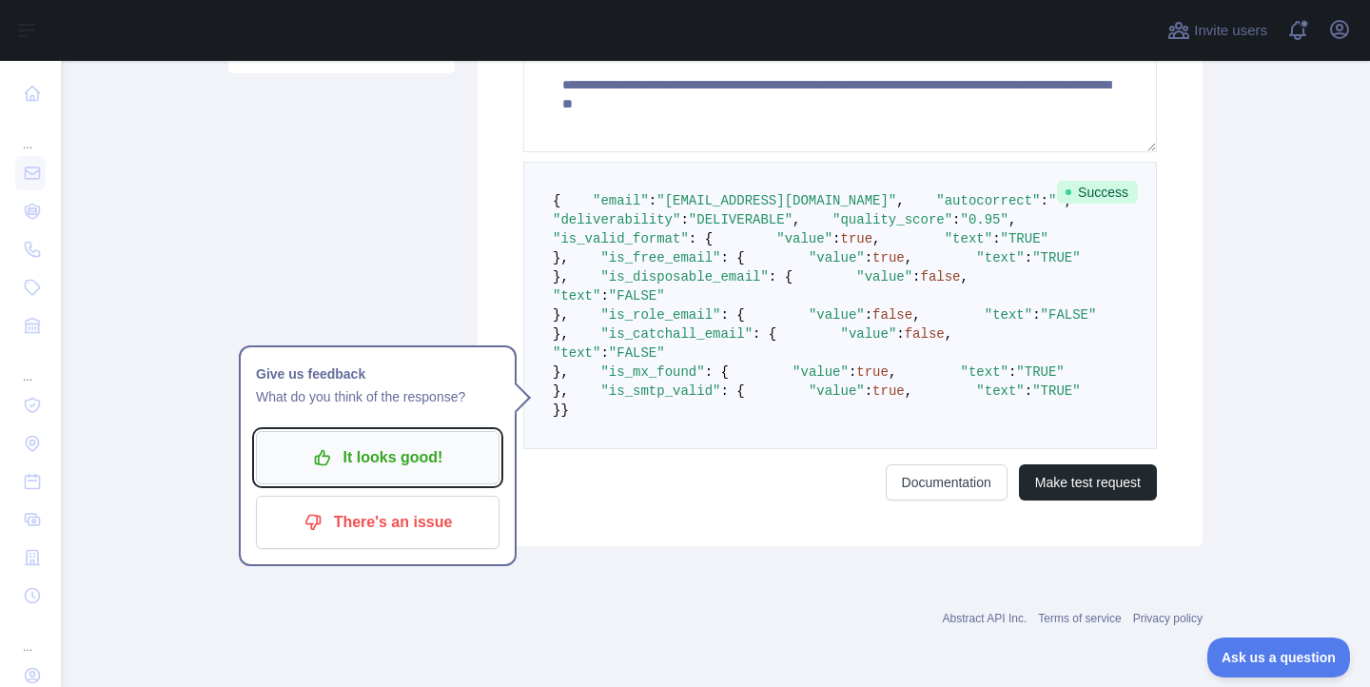
click at [354, 455] on p "It looks good!" at bounding box center [377, 457] width 215 height 32
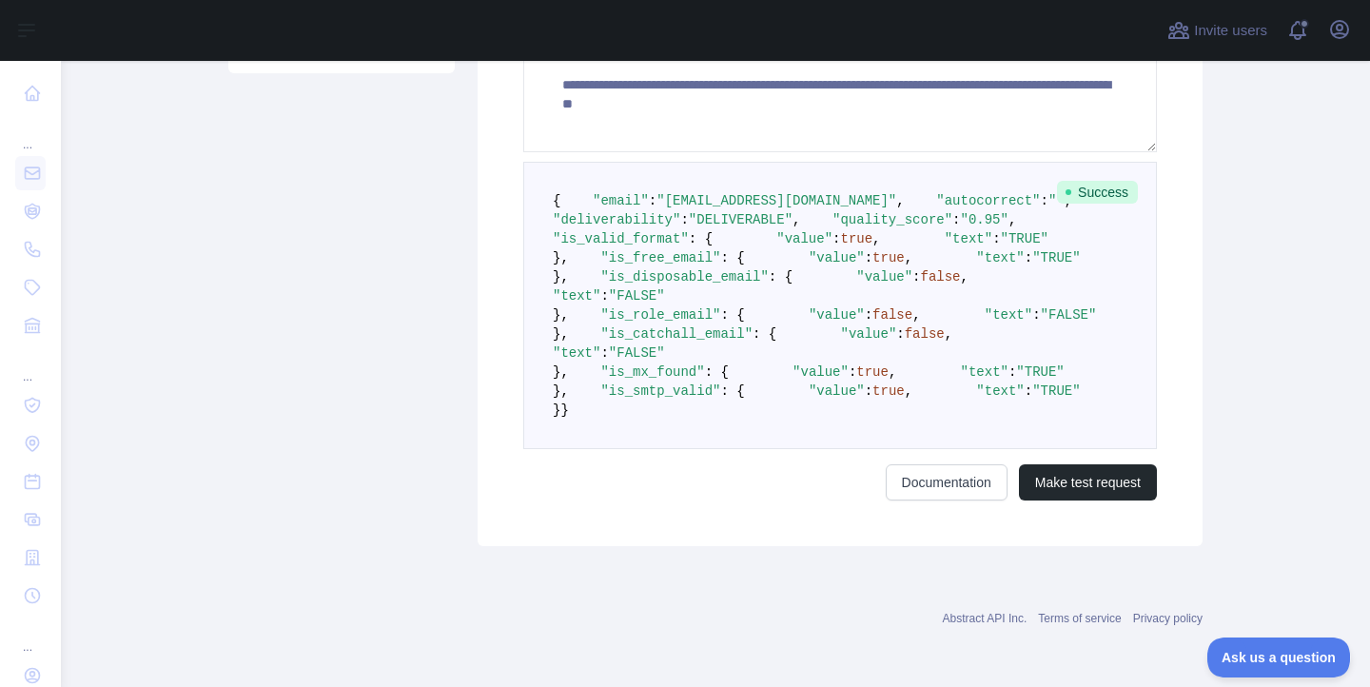
click at [304, 415] on div "Pricing Try it out Documentation Integrations New Bulk upload (CSV) Usage Setti…" at bounding box center [341, 119] width 249 height 853
click at [764, 227] on span ""DELIVERABLE"" at bounding box center [741, 219] width 104 height 15
click at [819, 378] on pre "{ "email" : "[EMAIL_ADDRESS][DOMAIN_NAME]" , "autocorrect" : "" , "deliverabili…" at bounding box center [840, 305] width 634 height 287
click at [833, 227] on span ""quality_score"" at bounding box center [893, 219] width 120 height 15
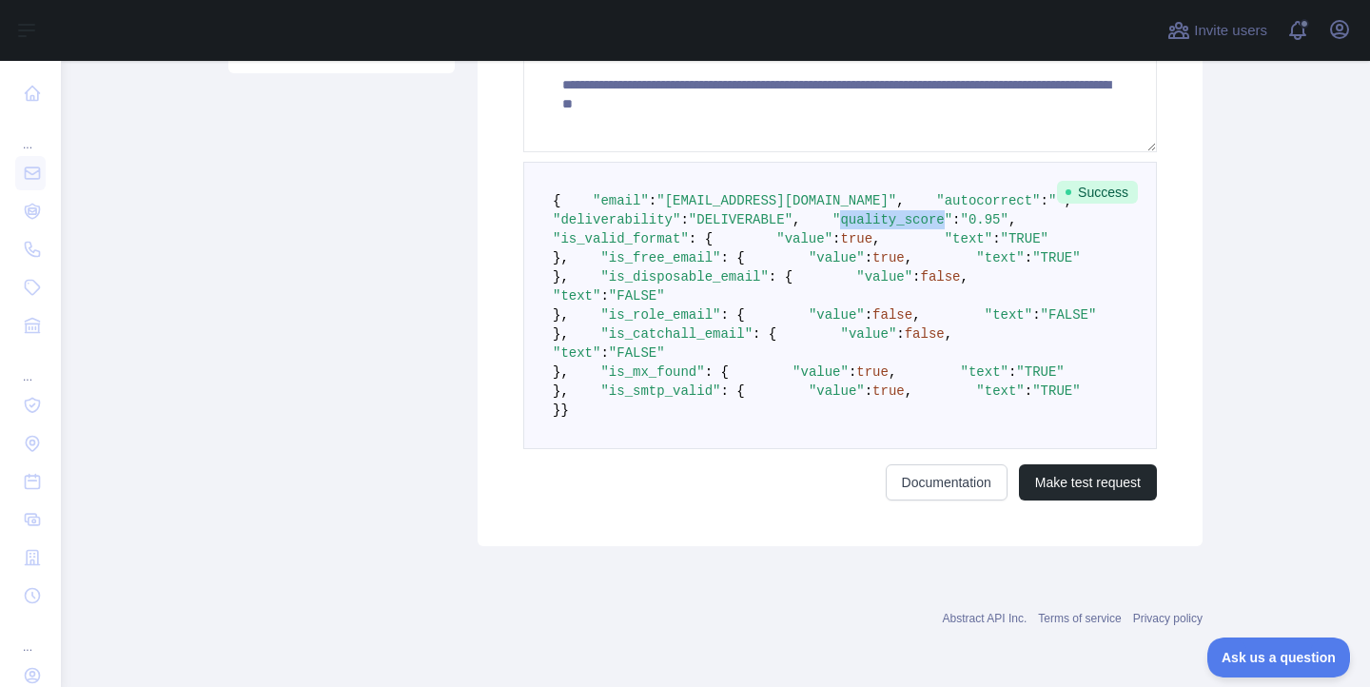
click at [833, 227] on span ""quality_score"" at bounding box center [893, 219] width 120 height 15
click at [648, 227] on span ""deliverability"" at bounding box center [616, 219] width 127 height 15
drag, startPoint x: 706, startPoint y: 341, endPoint x: 668, endPoint y: 292, distance: 61.7
click at [705, 341] on pre "{ "email" : "[EMAIL_ADDRESS][DOMAIN_NAME]" , "autocorrect" : "" , "deliverabili…" at bounding box center [840, 305] width 634 height 287
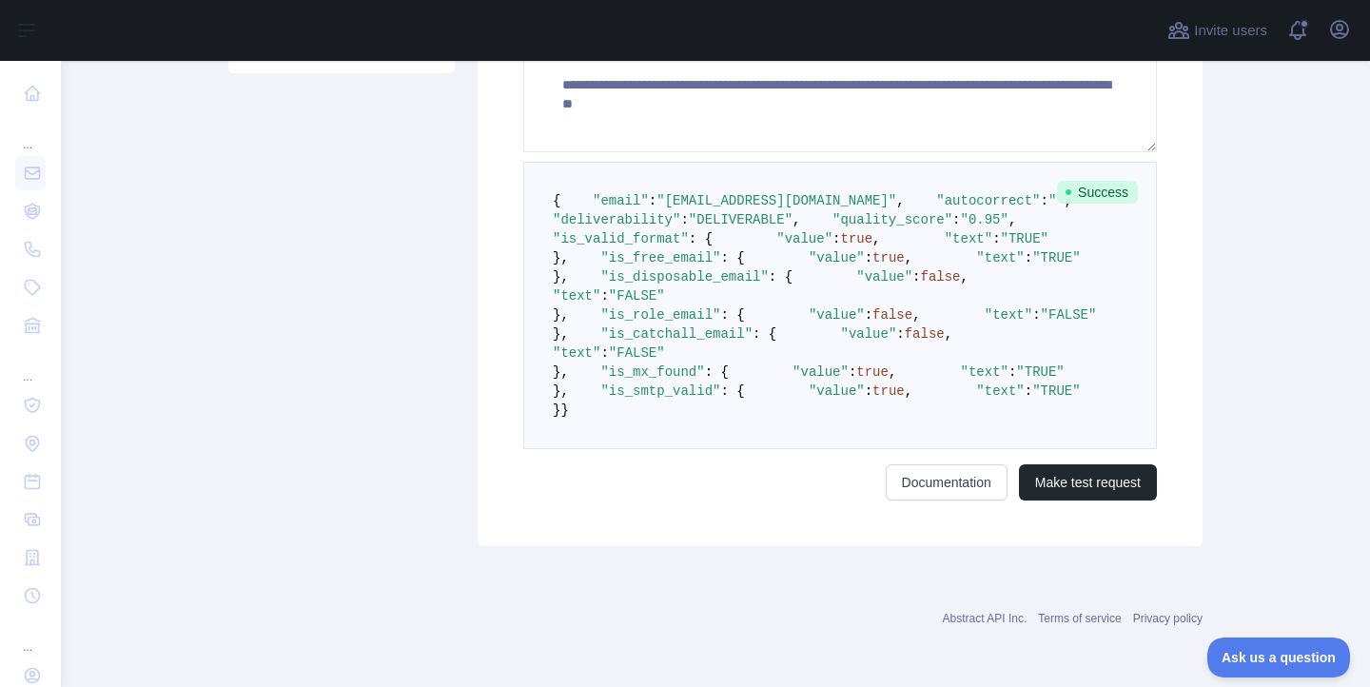
click at [657, 227] on span ""deliverability"" at bounding box center [616, 219] width 127 height 15
click at [816, 335] on pre "{ "email" : "[EMAIL_ADDRESS][DOMAIN_NAME]" , "autocorrect" : "" , "deliverabili…" at bounding box center [840, 305] width 634 height 287
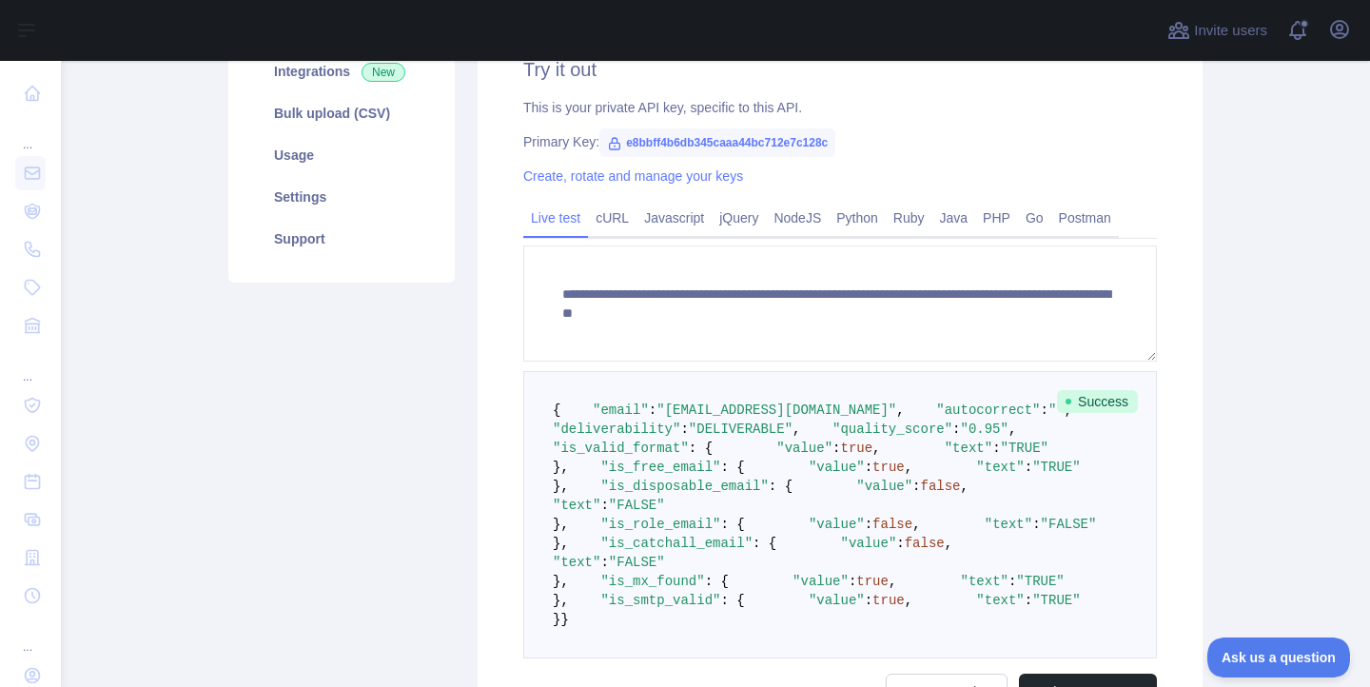
scroll to position [296, 0]
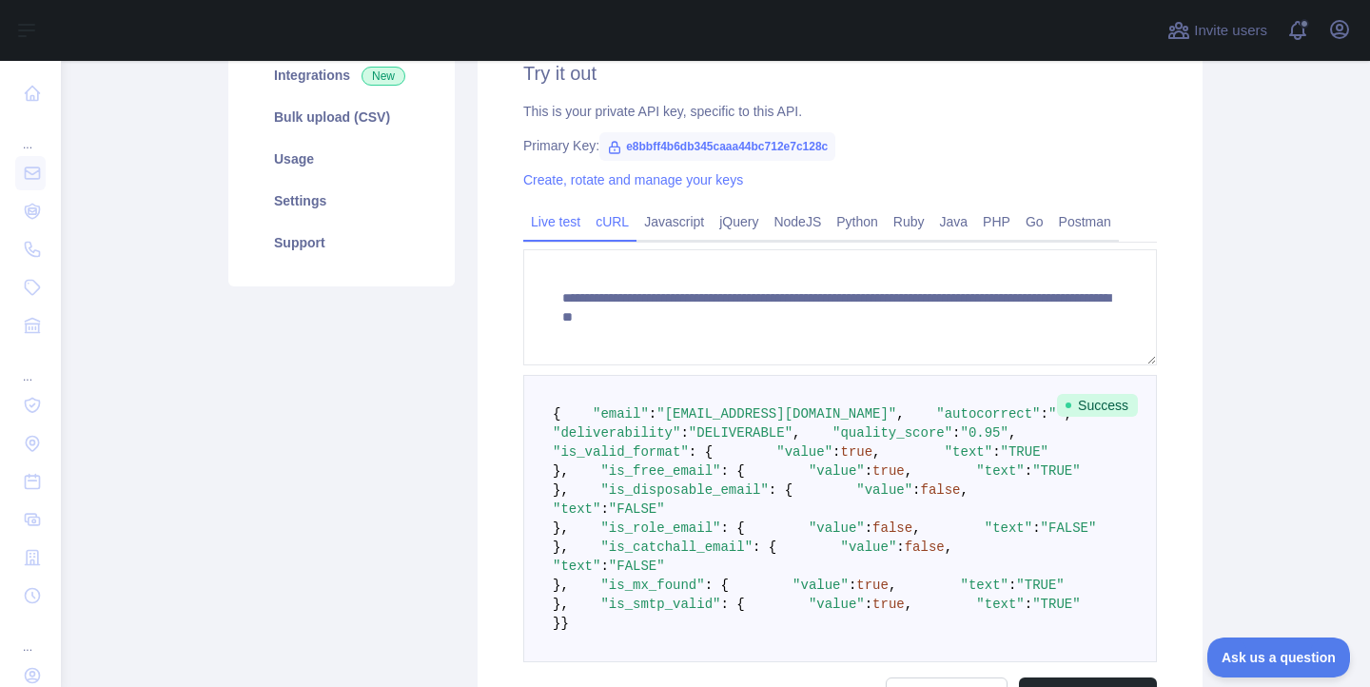
click at [610, 211] on link "cURL" at bounding box center [612, 221] width 49 height 30
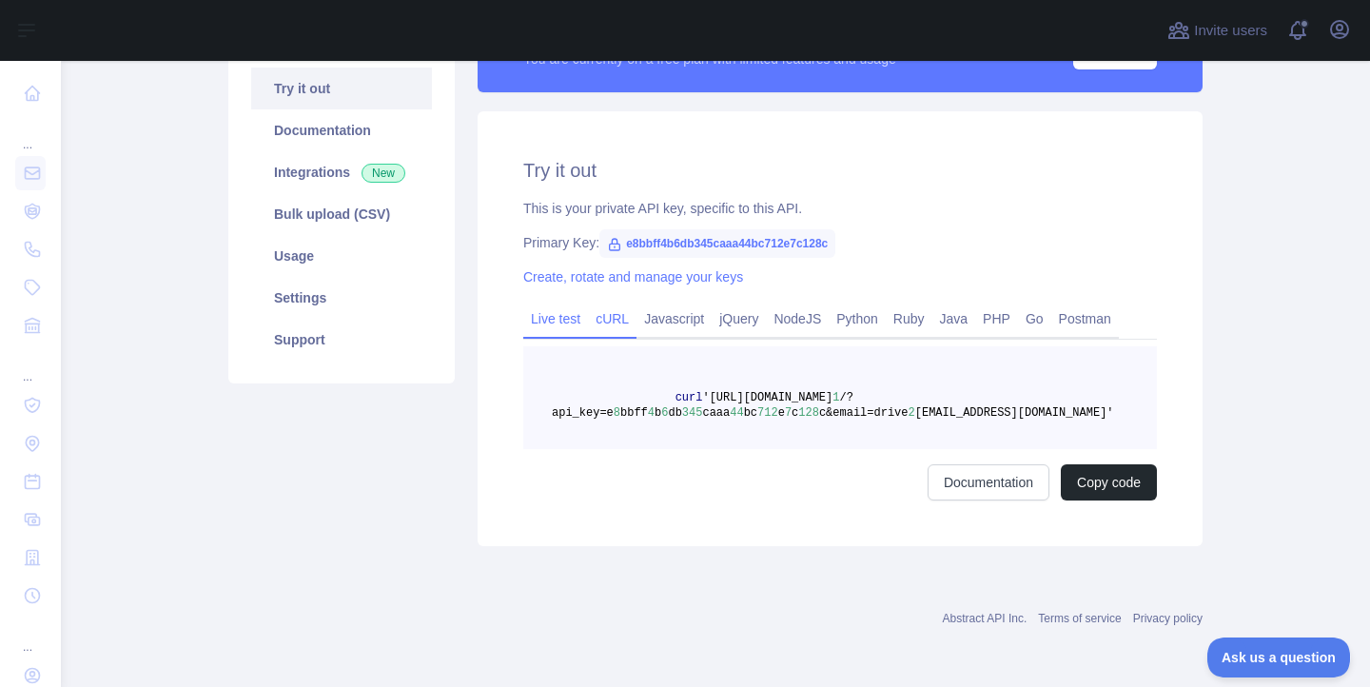
click at [559, 324] on link "Live test" at bounding box center [555, 319] width 65 height 30
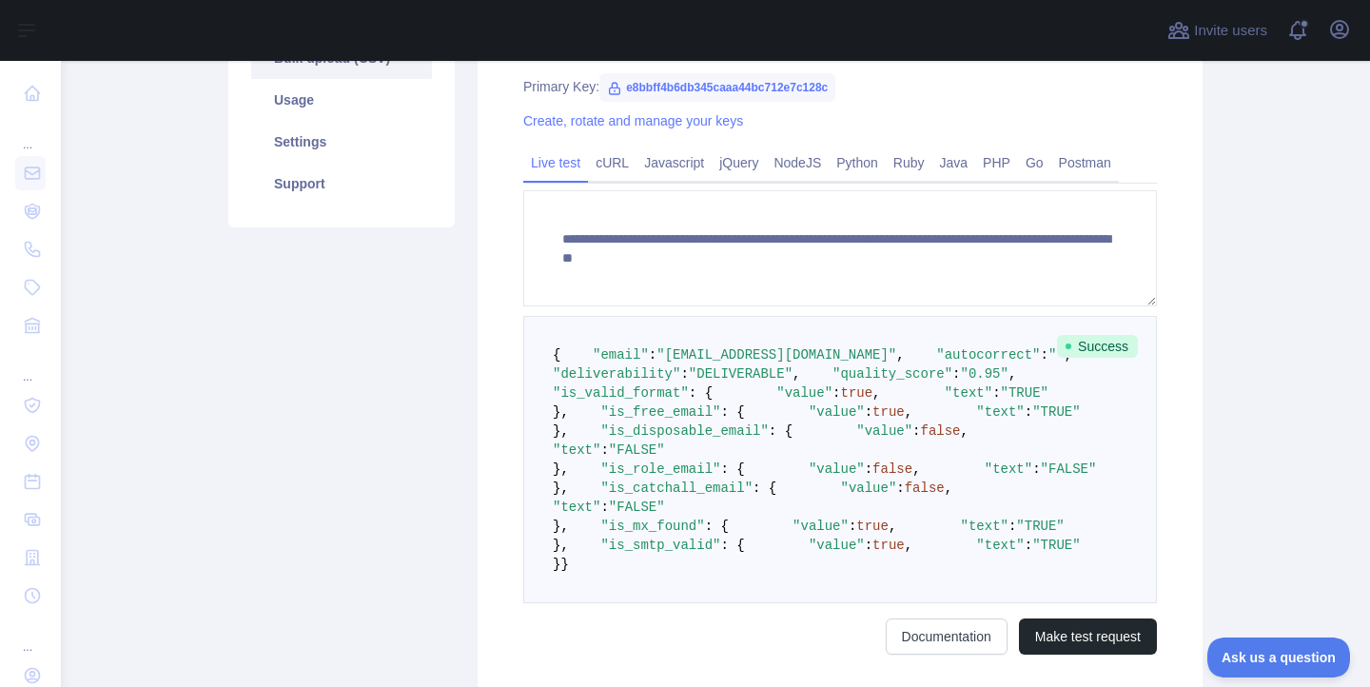
scroll to position [92, 0]
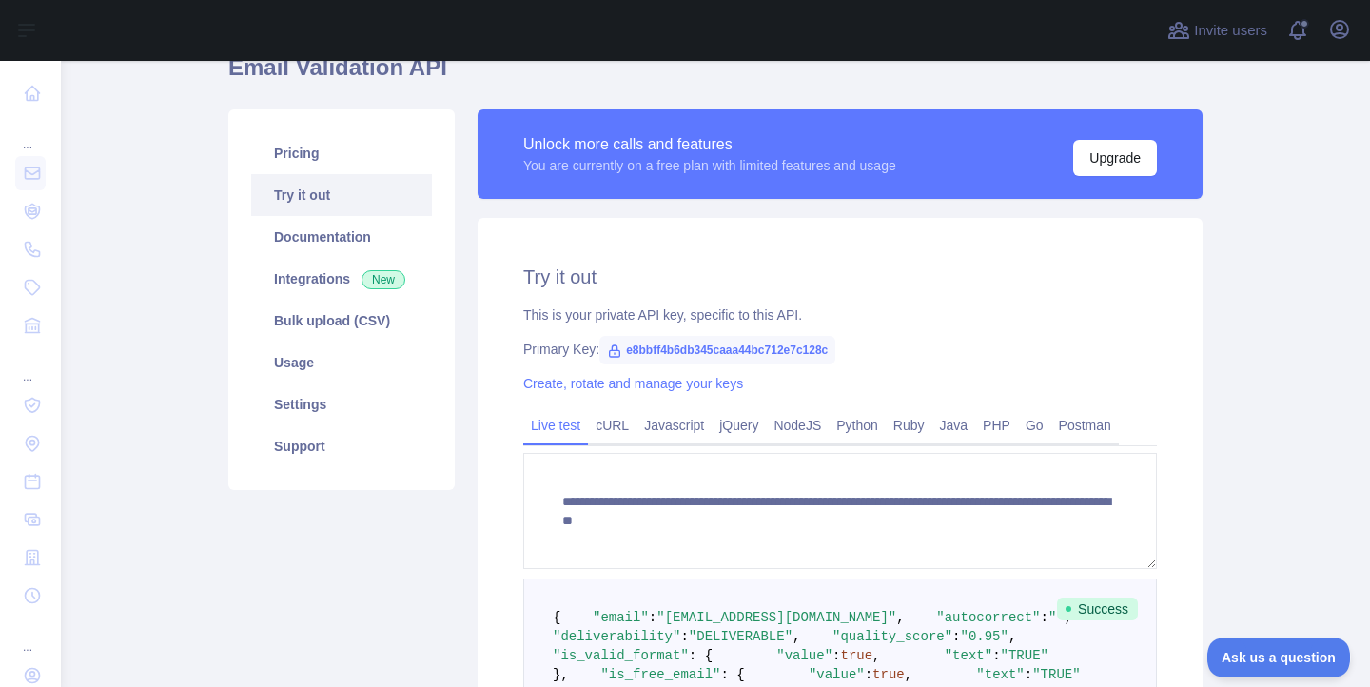
click at [313, 205] on link "Try it out" at bounding box center [341, 195] width 181 height 42
drag, startPoint x: 328, startPoint y: 189, endPoint x: 316, endPoint y: 178, distance: 16.8
click at [328, 189] on link "Try it out" at bounding box center [341, 195] width 181 height 42
click at [304, 153] on link "Pricing" at bounding box center [341, 153] width 181 height 42
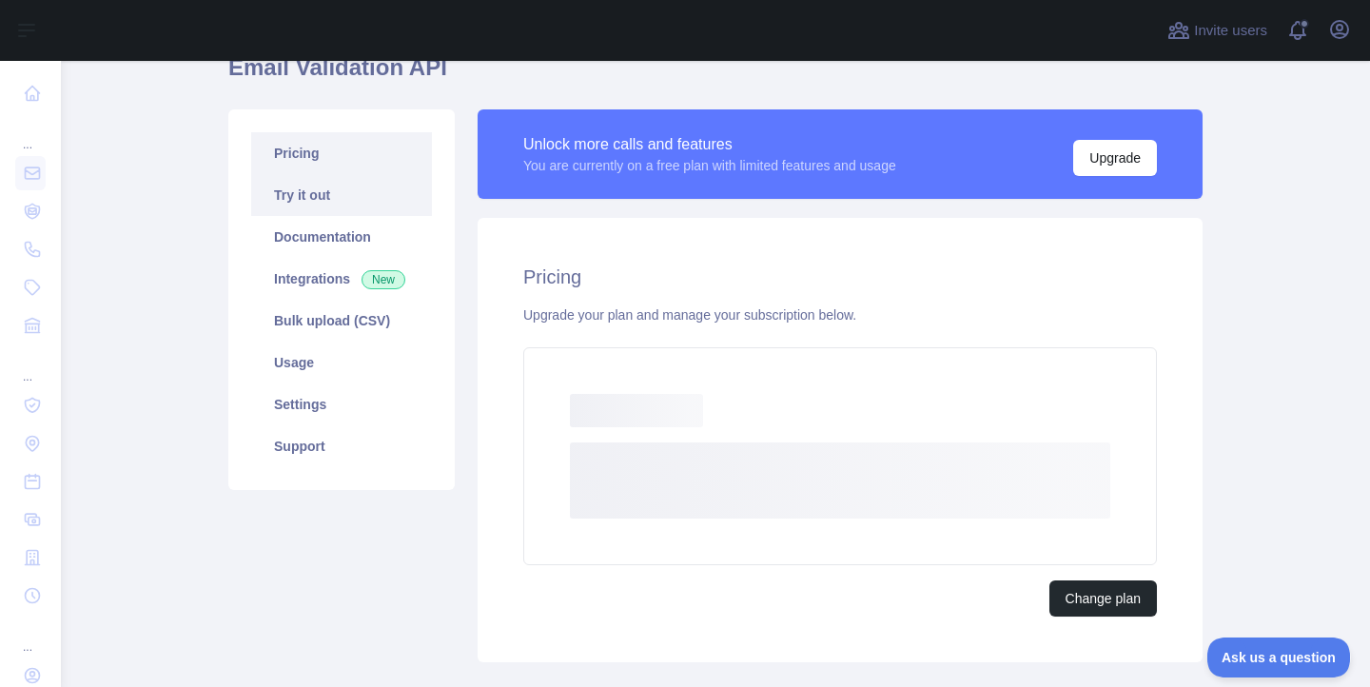
click at [304, 191] on link "Try it out" at bounding box center [341, 195] width 181 height 42
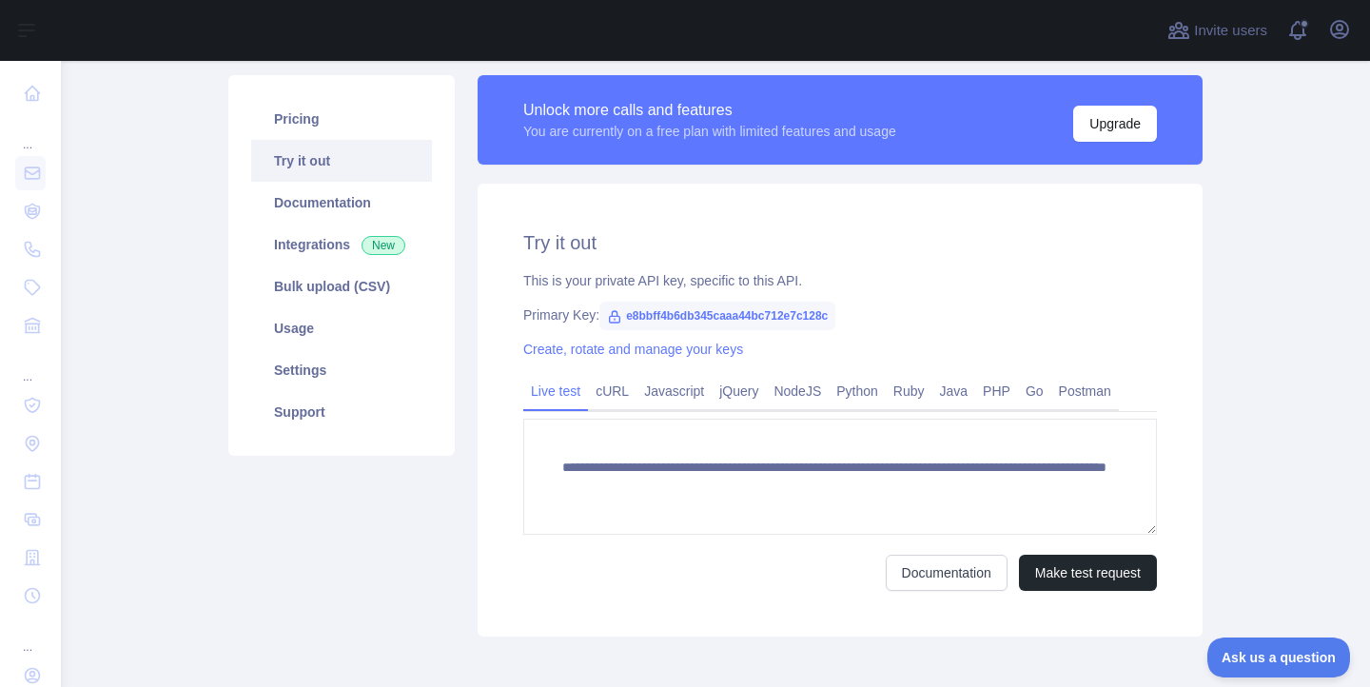
scroll to position [217, 0]
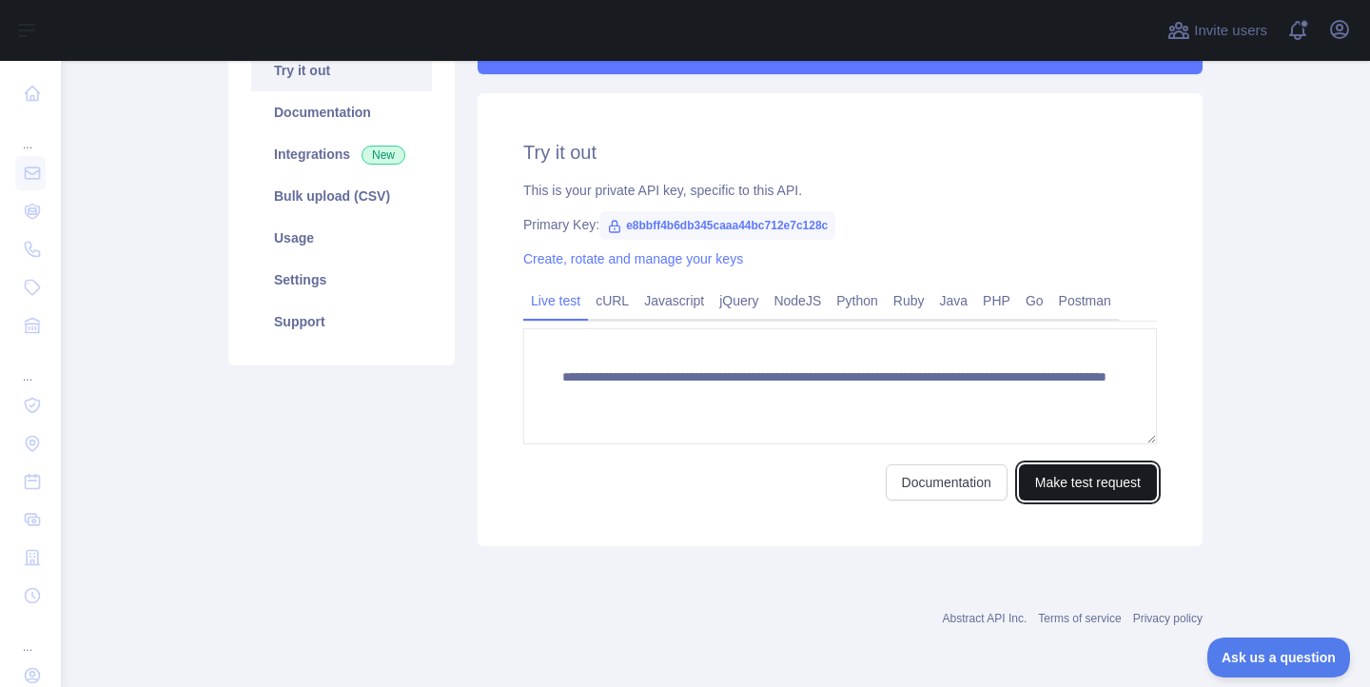
click at [1049, 496] on button "Make test request" at bounding box center [1088, 482] width 138 height 36
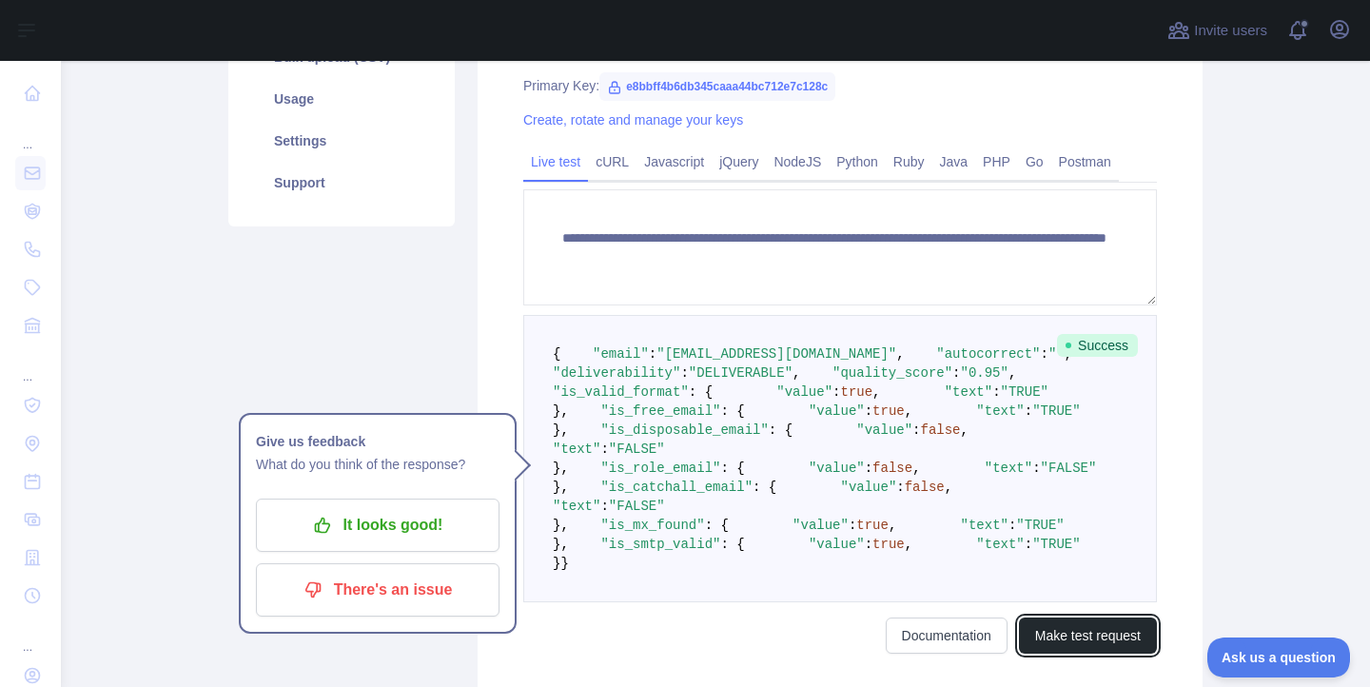
scroll to position [361, 0]
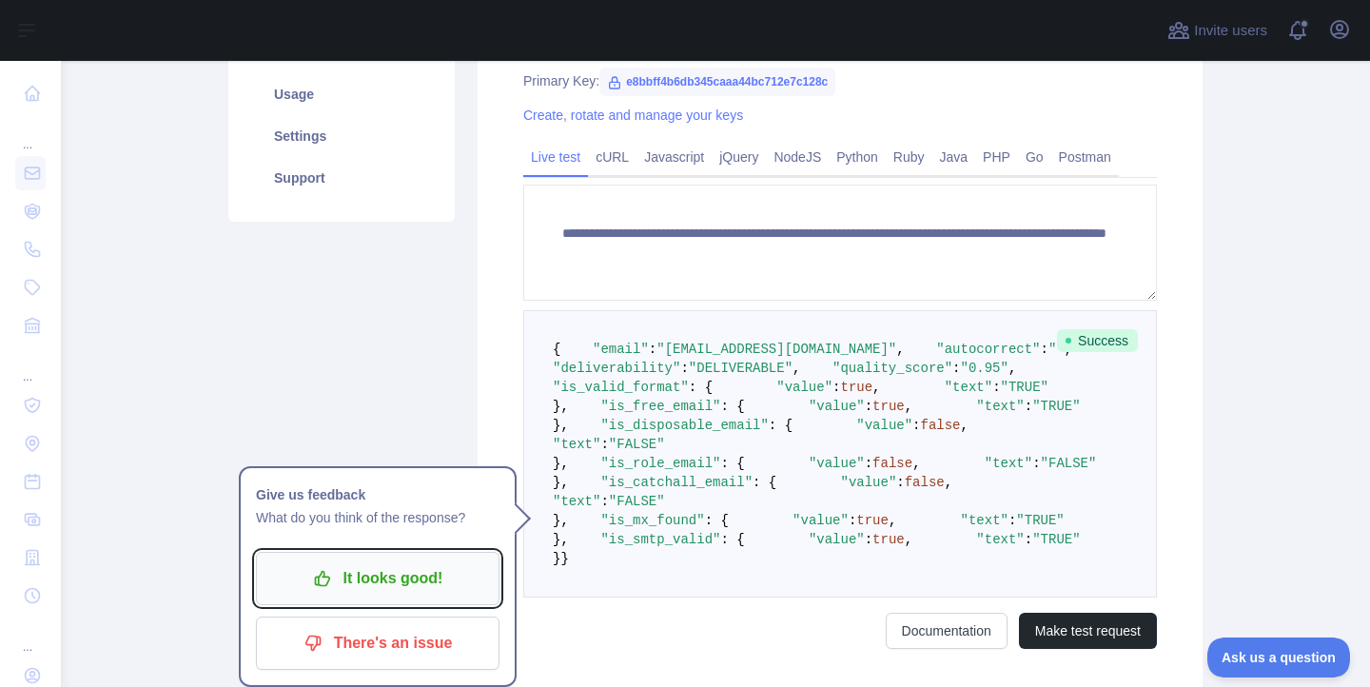
click at [355, 581] on p "It looks good!" at bounding box center [377, 578] width 215 height 32
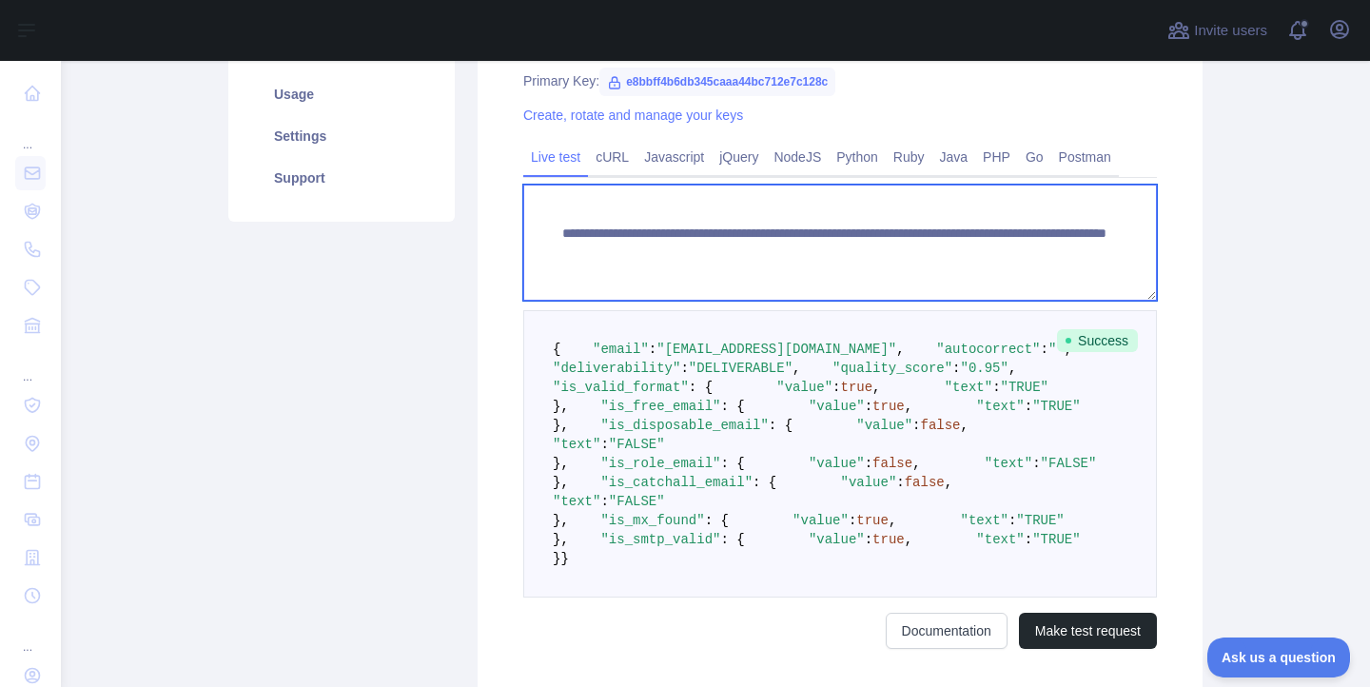
drag, startPoint x: 1067, startPoint y: 254, endPoint x: 903, endPoint y: 255, distance: 163.7
click at [903, 255] on textarea "**********" at bounding box center [840, 243] width 634 height 116
paste textarea "*"
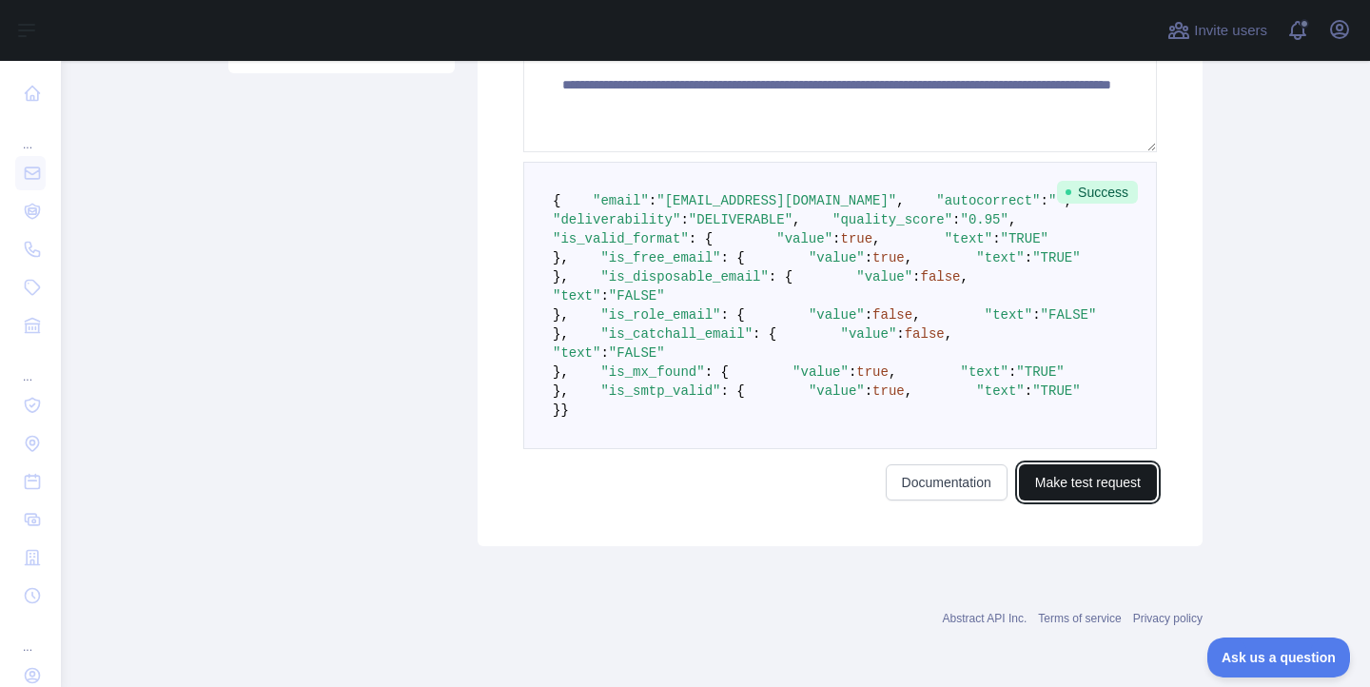
click at [1019, 481] on button "Make test request" at bounding box center [1088, 482] width 138 height 36
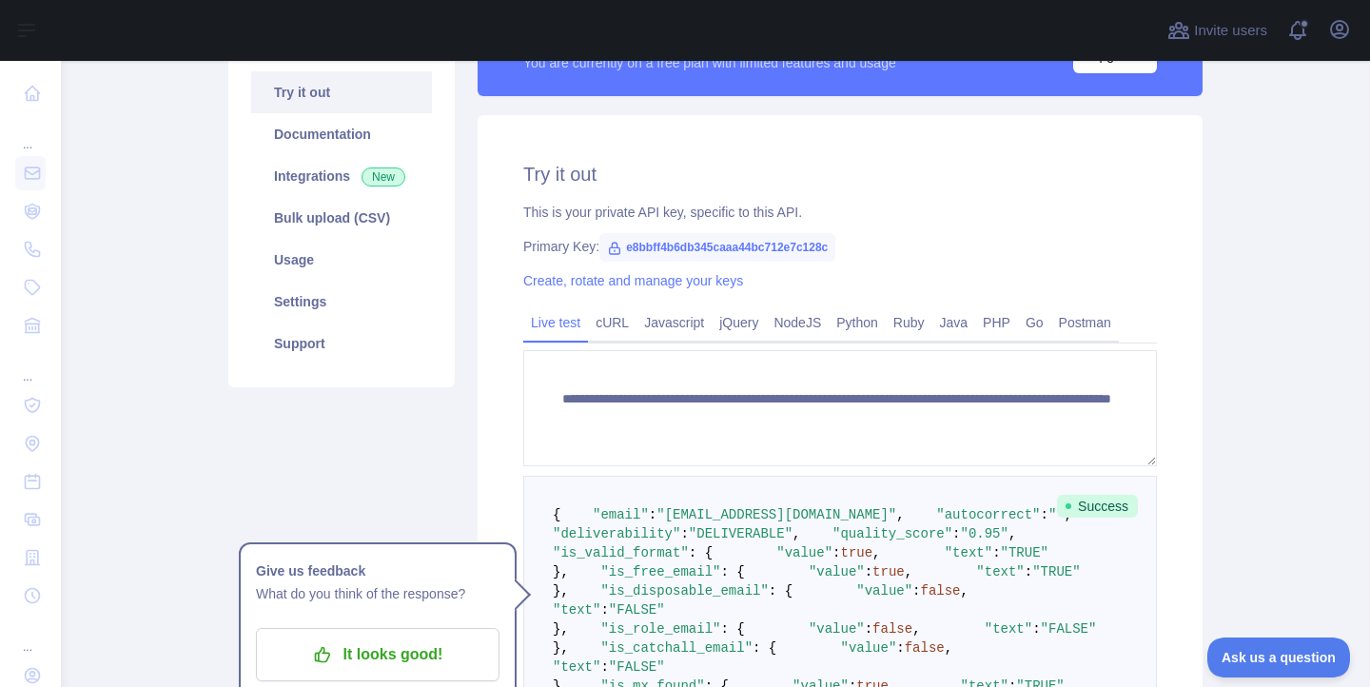
scroll to position [309, 0]
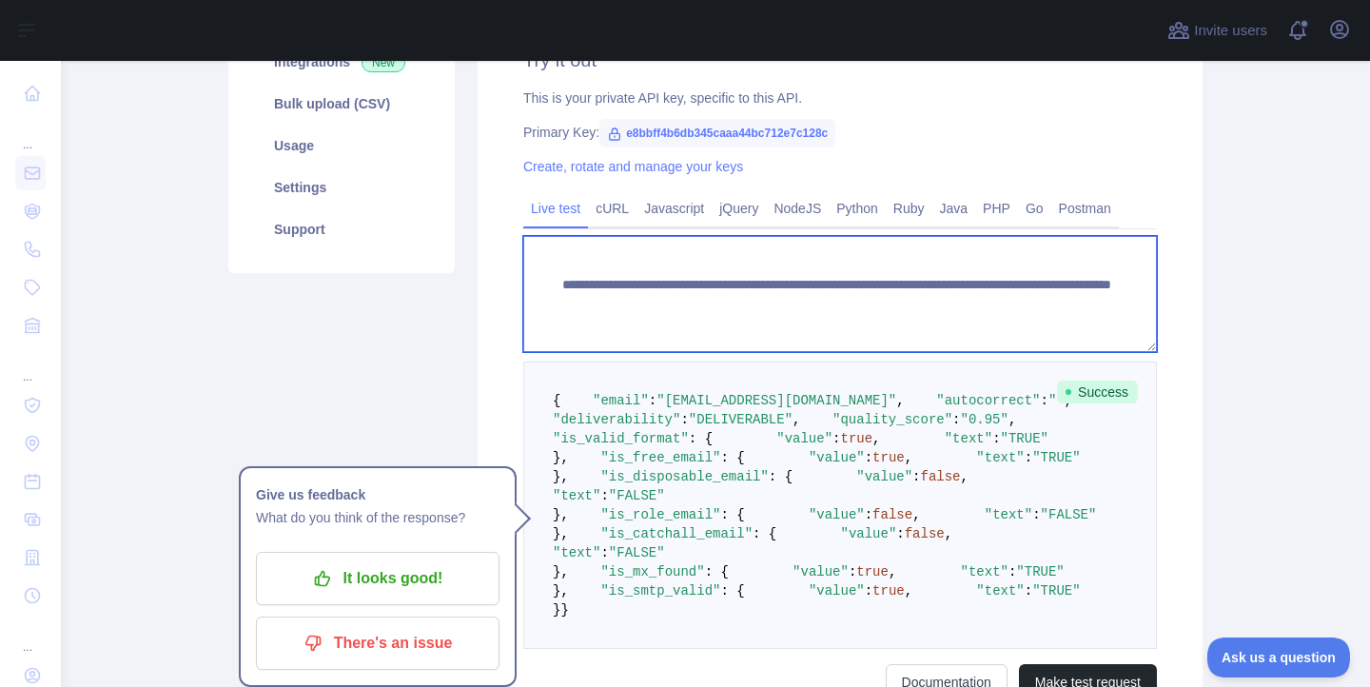
drag, startPoint x: 1078, startPoint y: 304, endPoint x: 912, endPoint y: 316, distance: 166.0
click at [900, 302] on textarea "**********" at bounding box center [840, 294] width 634 height 116
paste textarea
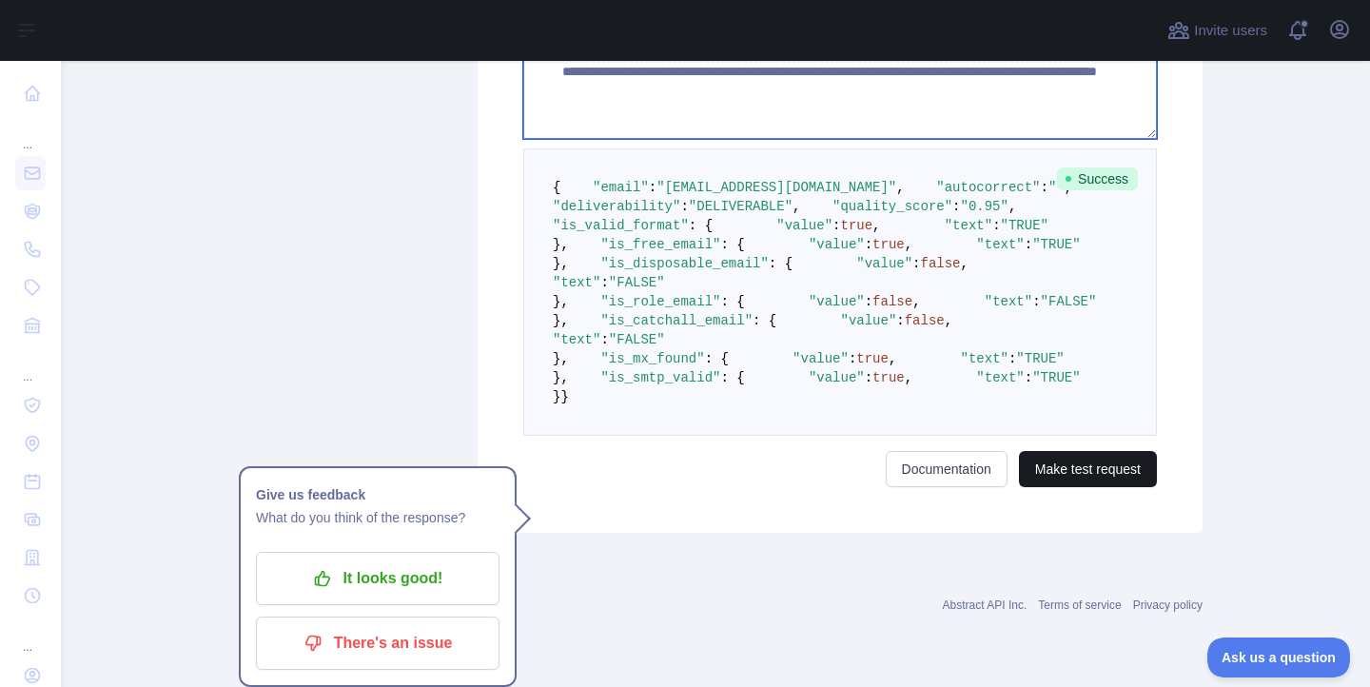
type textarea "**********"
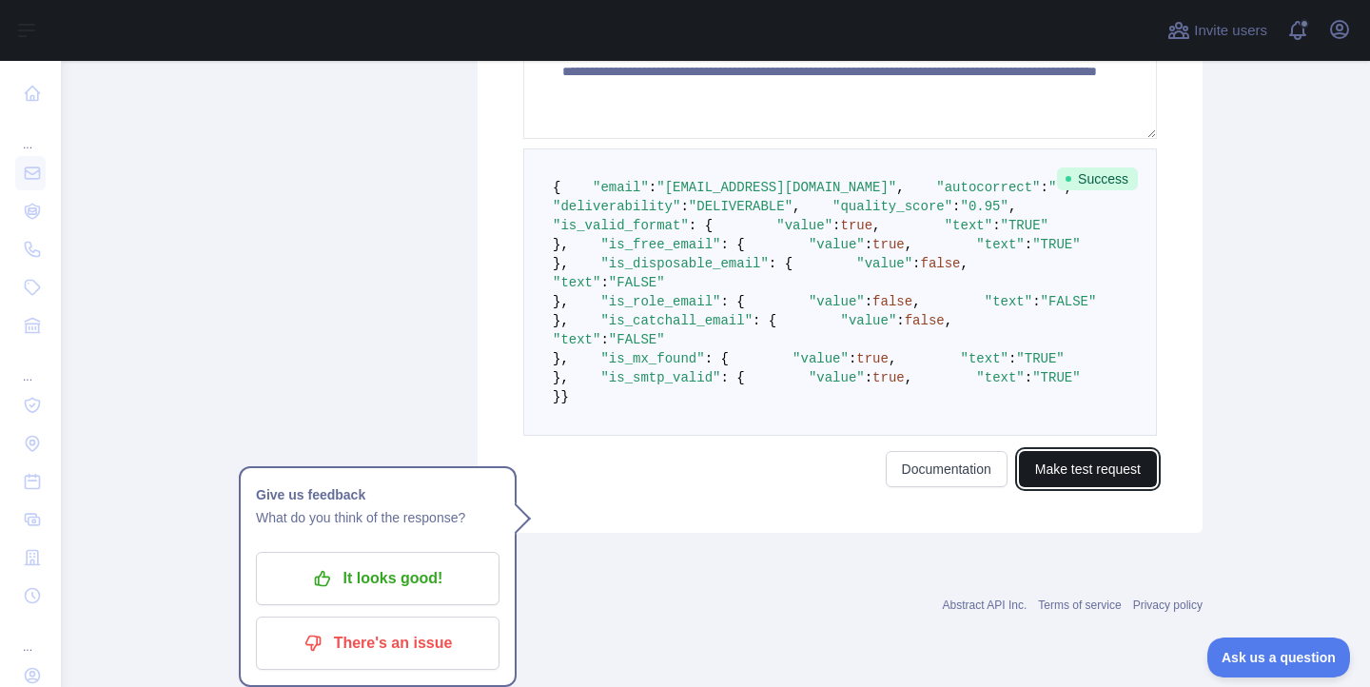
click at [1057, 487] on button "Make test request" at bounding box center [1088, 469] width 138 height 36
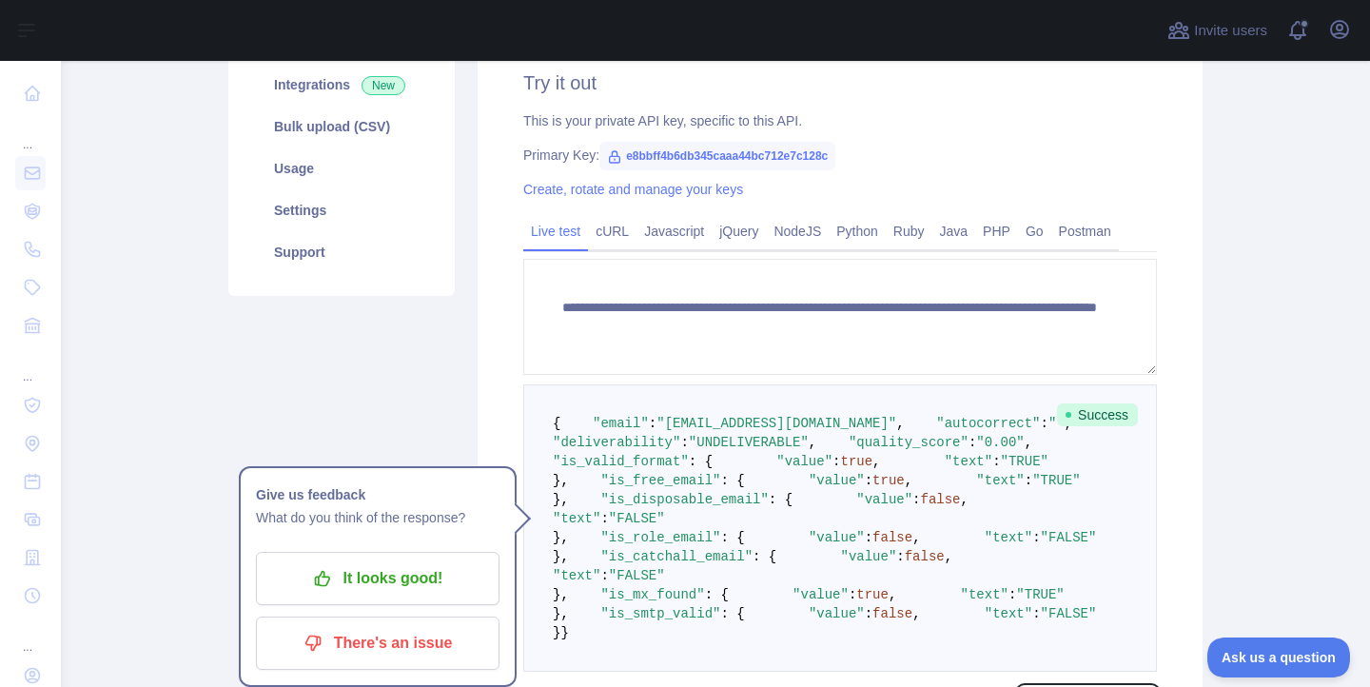
scroll to position [419, 0]
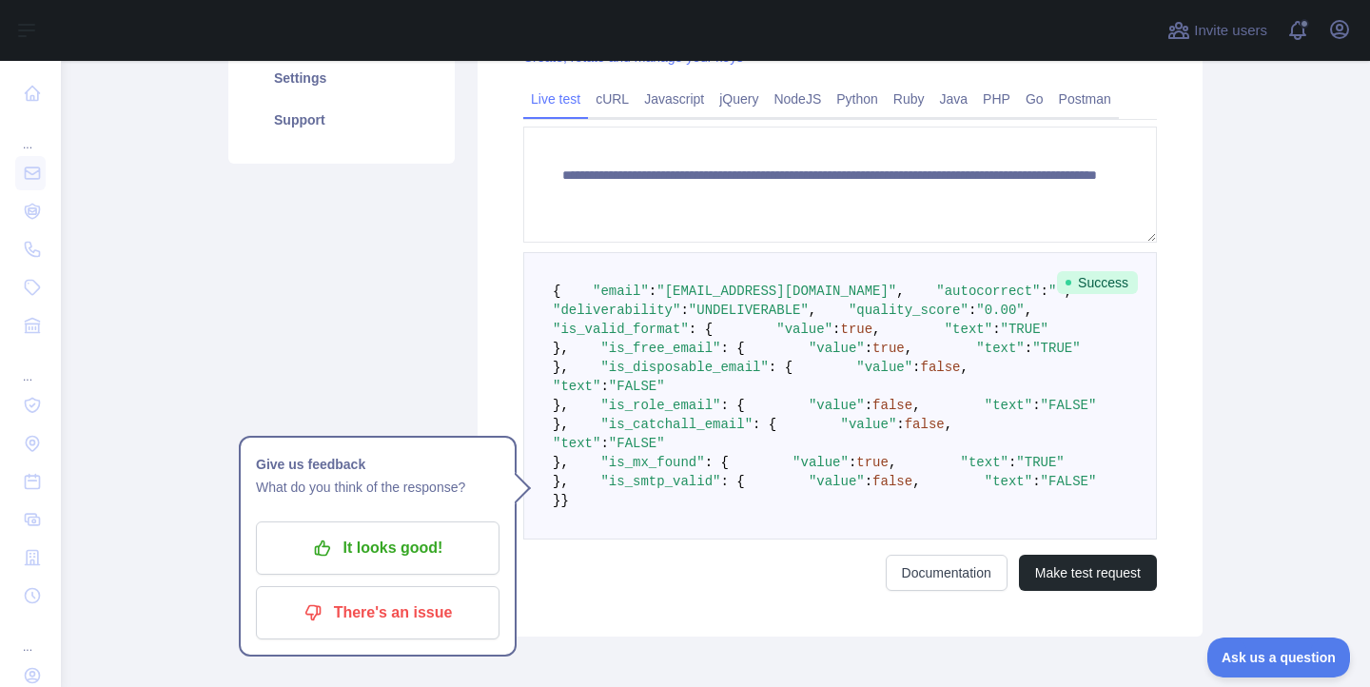
click at [233, 296] on div "Pricing Try it out Documentation Integrations New Bulk upload (CSV) Usage Setti…" at bounding box center [341, 209] width 249 height 853
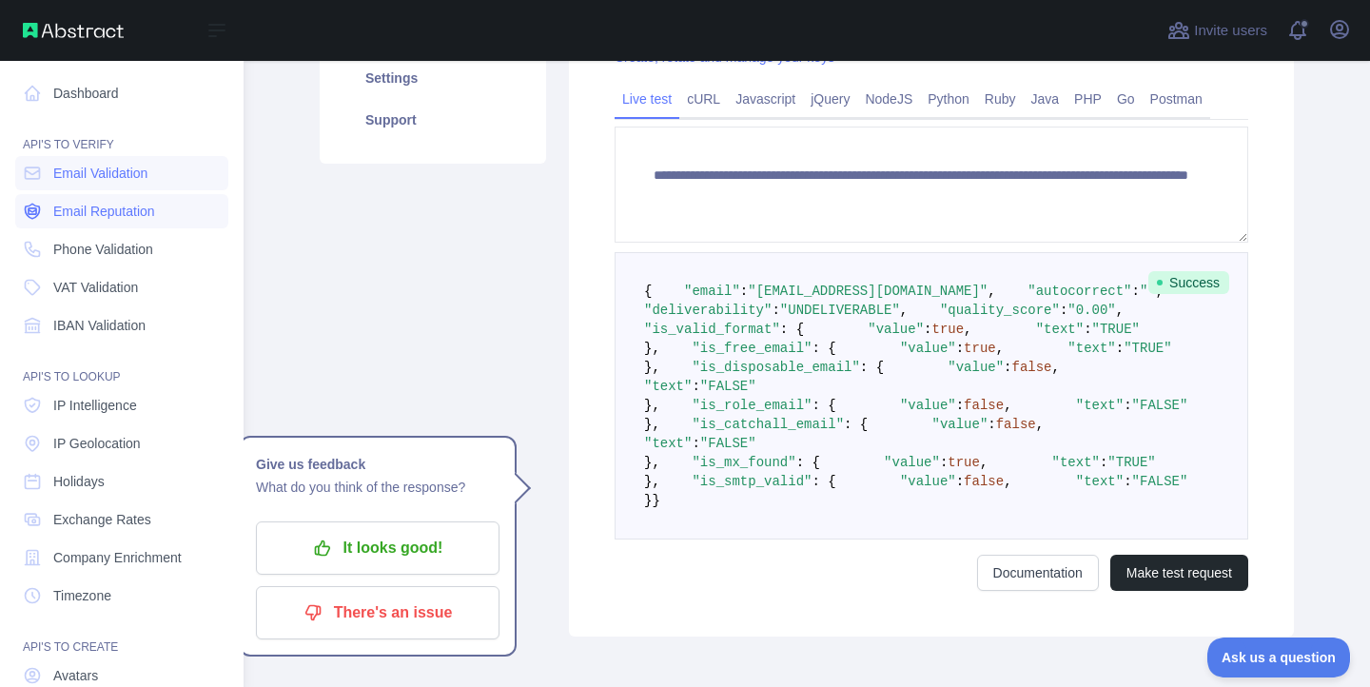
click at [67, 210] on span "Email Reputation" at bounding box center [104, 211] width 102 height 19
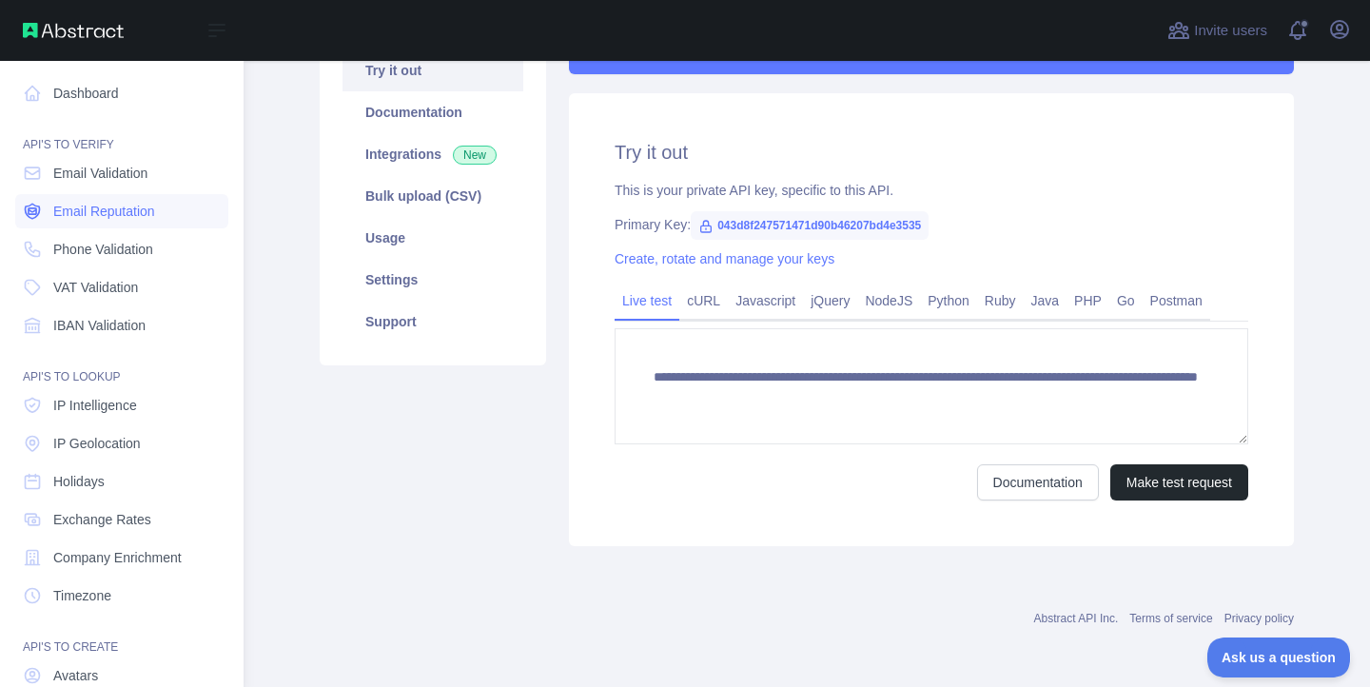
scroll to position [217, 0]
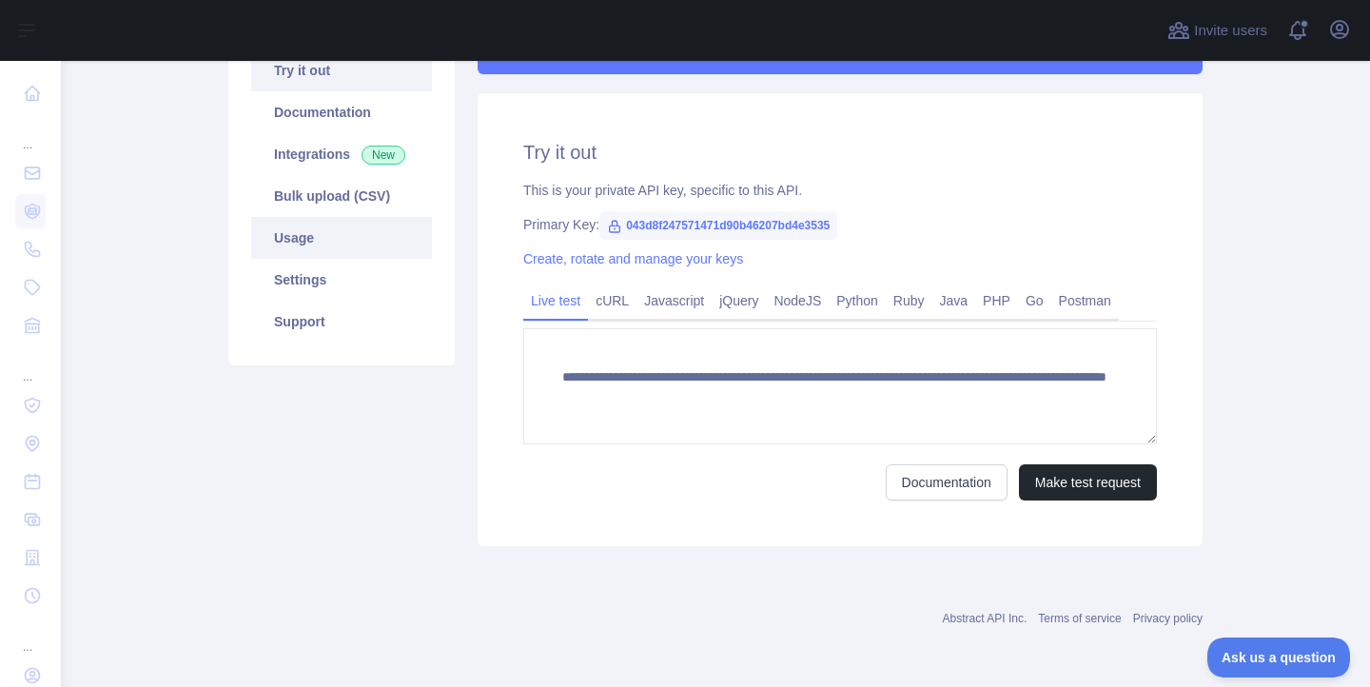
click at [304, 242] on link "Usage" at bounding box center [341, 238] width 181 height 42
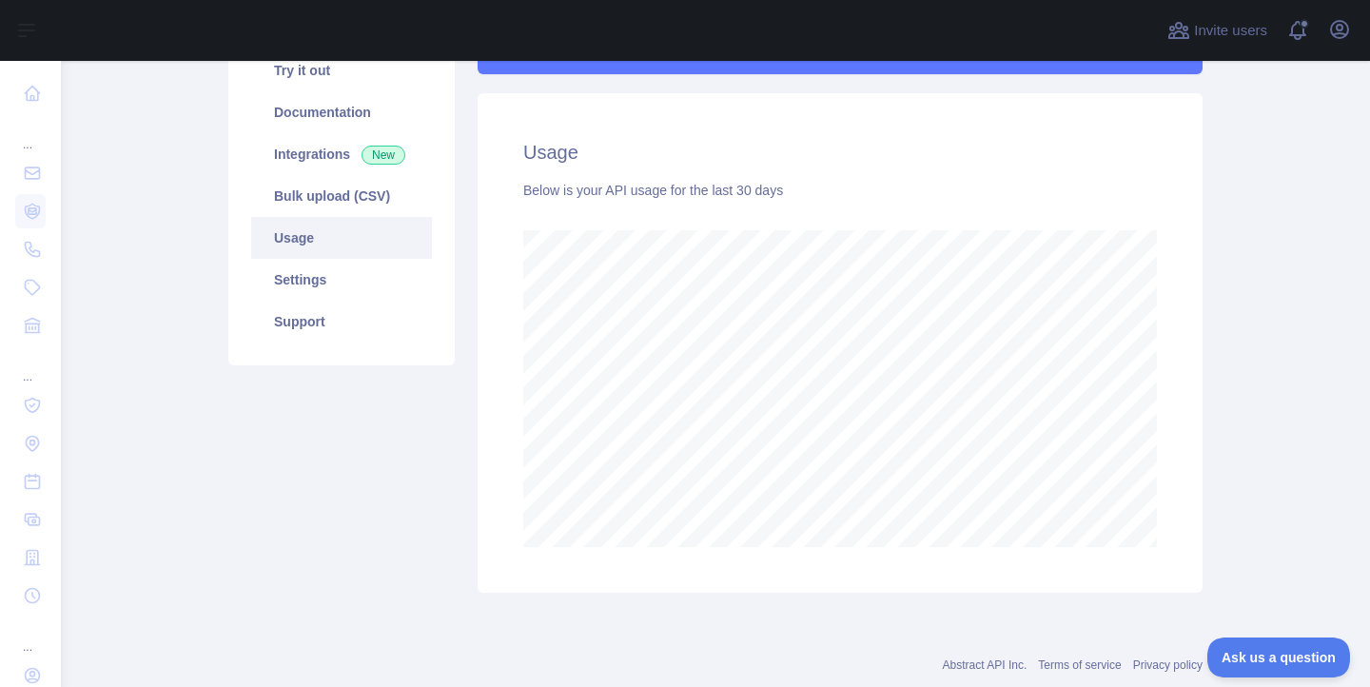
scroll to position [626, 1295]
drag, startPoint x: 1183, startPoint y: 356, endPoint x: 1188, endPoint y: 326, distance: 30.0
click at [1179, 349] on div "Usage Below is your API usage for the last 30 days" at bounding box center [840, 343] width 725 height 500
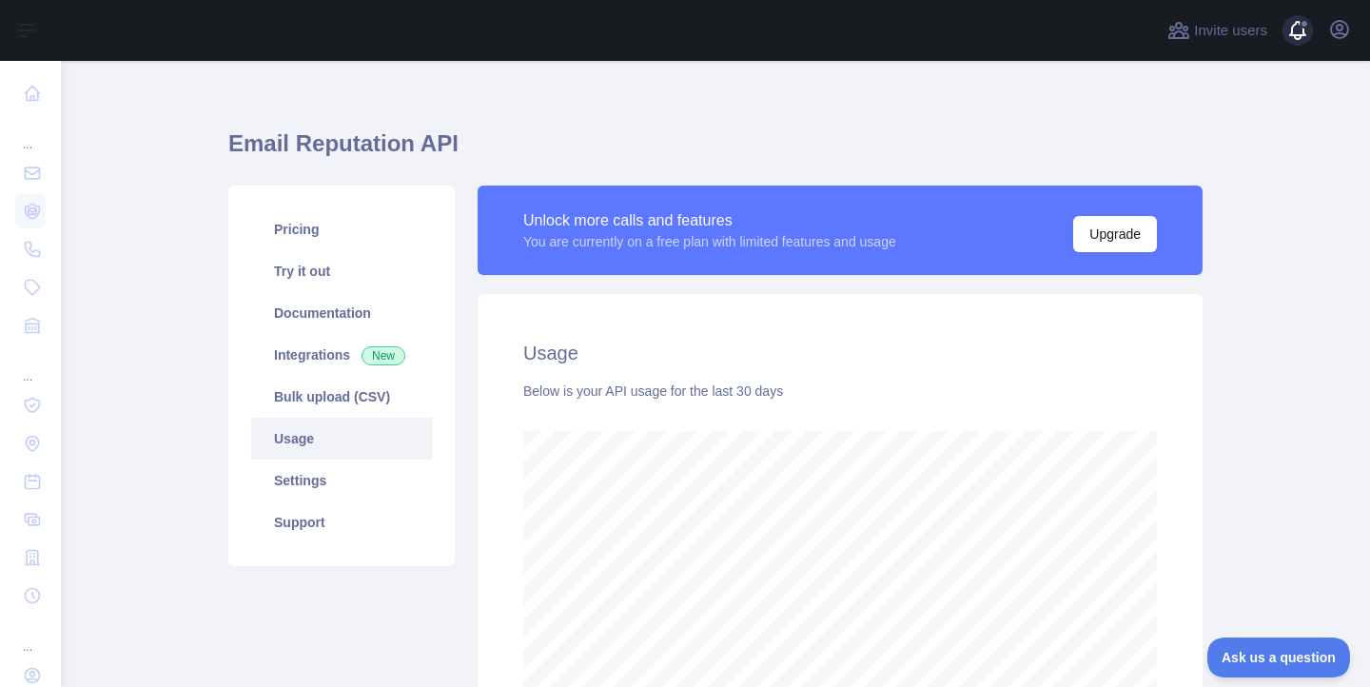
scroll to position [0, 0]
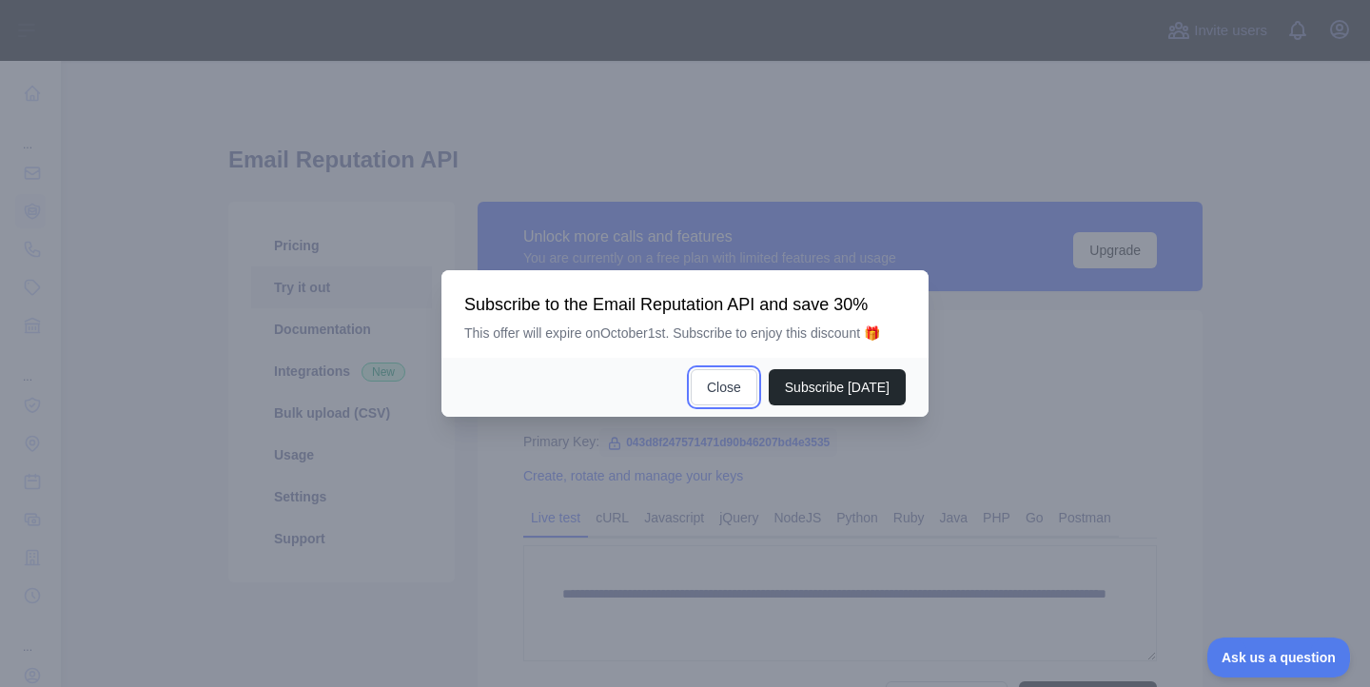
click at [738, 393] on button "Close" at bounding box center [724, 387] width 67 height 36
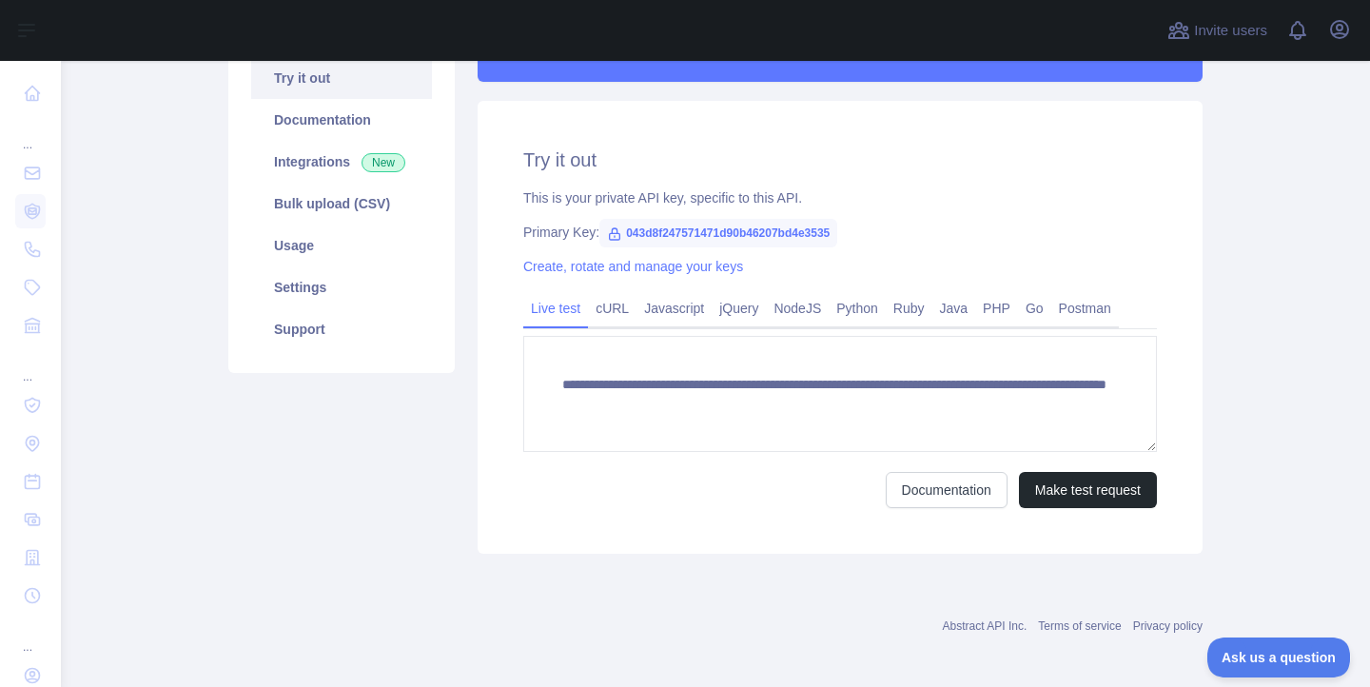
scroll to position [217, 0]
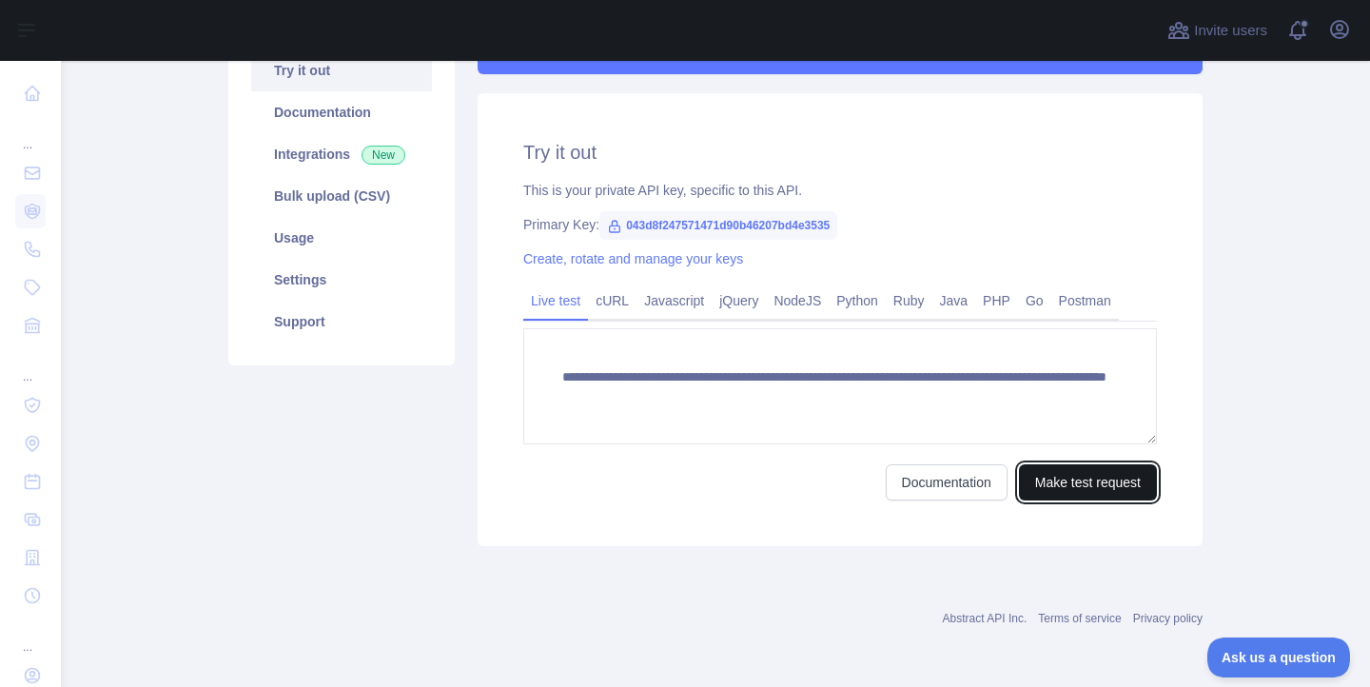
click at [1069, 485] on button "Make test request" at bounding box center [1088, 482] width 138 height 36
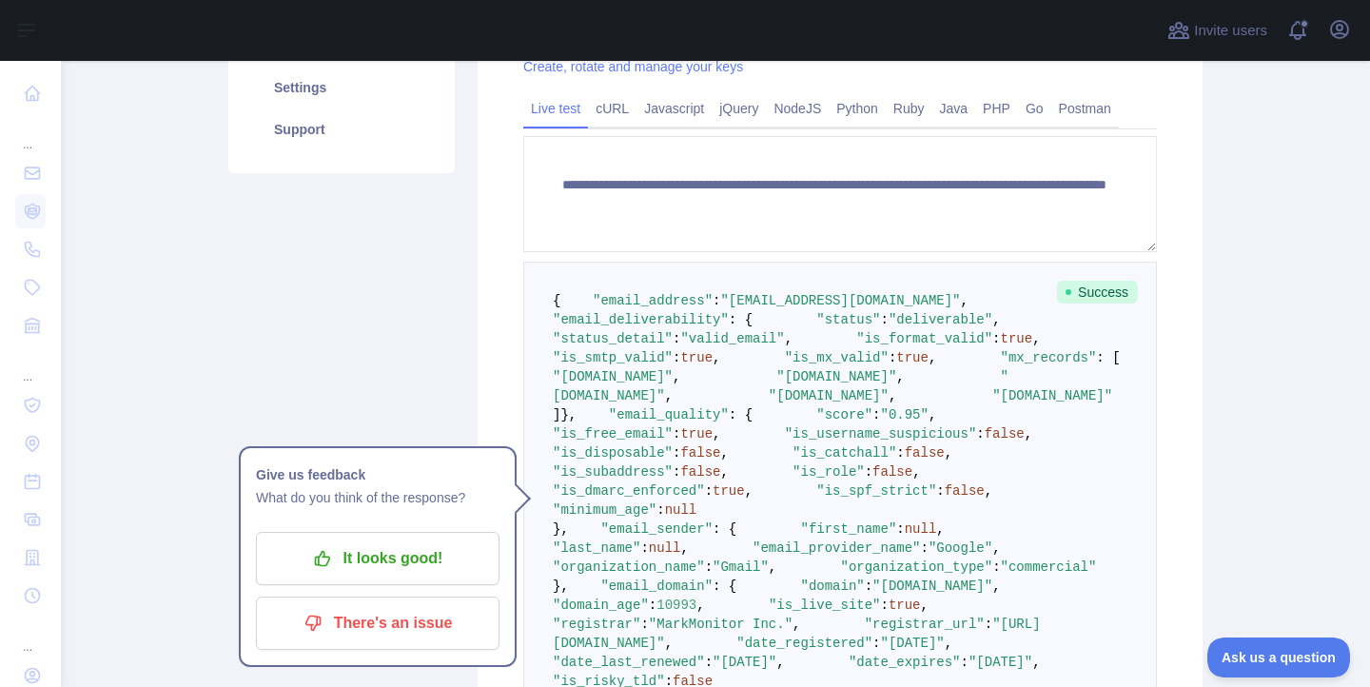
scroll to position [443, 0]
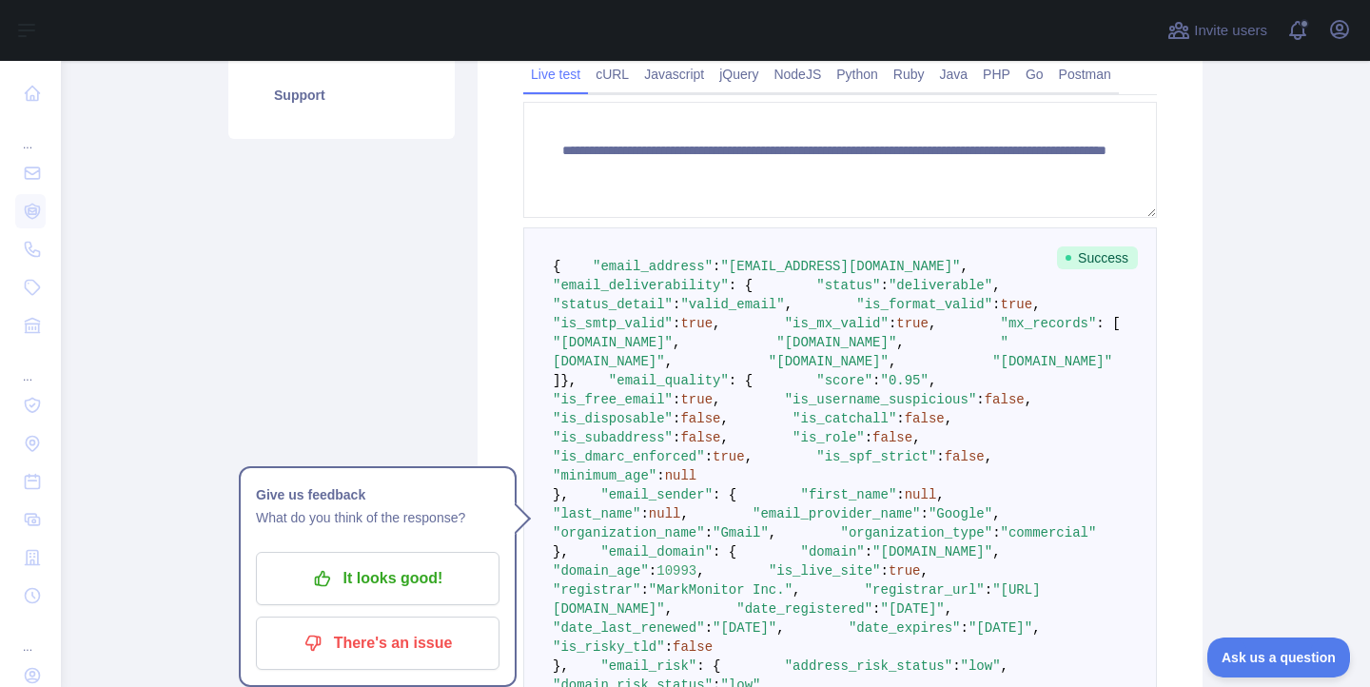
click at [658, 313] on pre "{ "email_address" : "drive2carsure@gmail.com" , "email_deliverability" : { "sta…" at bounding box center [840, 504] width 634 height 554
click at [656, 293] on span ""email_deliverability"" at bounding box center [641, 285] width 176 height 15
click at [658, 293] on span ""email_deliverability"" at bounding box center [641, 285] width 176 height 15
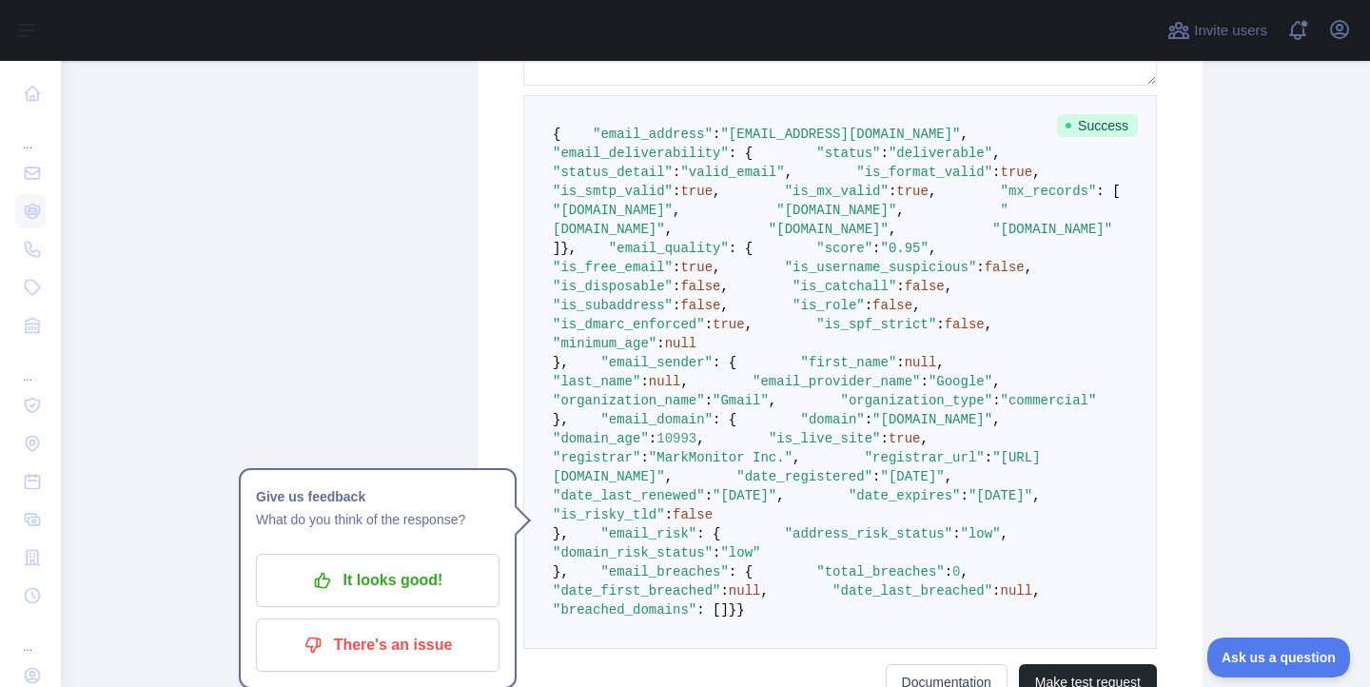
scroll to position [575, 0]
click at [728, 201] on pre "{ "email_address" : "drive2carsure@gmail.com" , "email_deliverability" : { "sta…" at bounding box center [840, 373] width 634 height 554
click at [798, 245] on pre "{ "email_address" : "drive2carsure@gmail.com" , "email_deliverability" : { "sta…" at bounding box center [840, 373] width 634 height 554
click at [889, 162] on span ""deliverable"" at bounding box center [941, 154] width 104 height 15
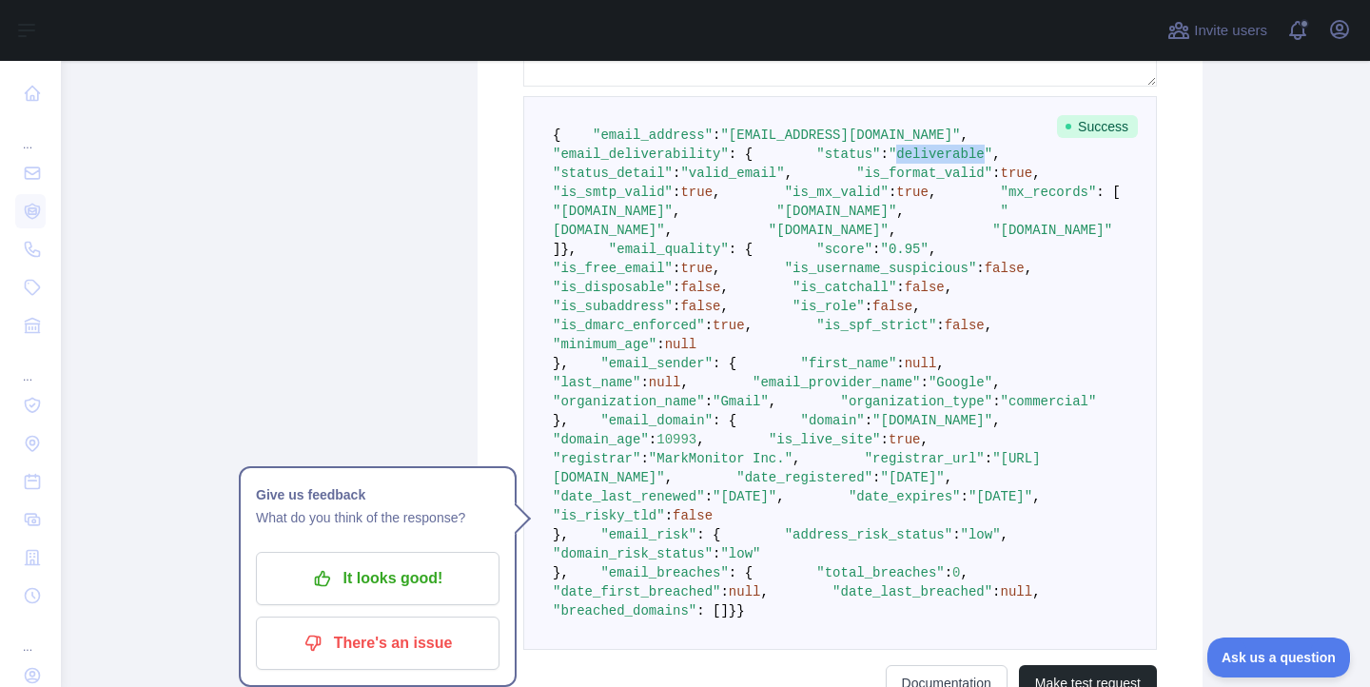
click at [889, 162] on span ""deliverable"" at bounding box center [941, 154] width 104 height 15
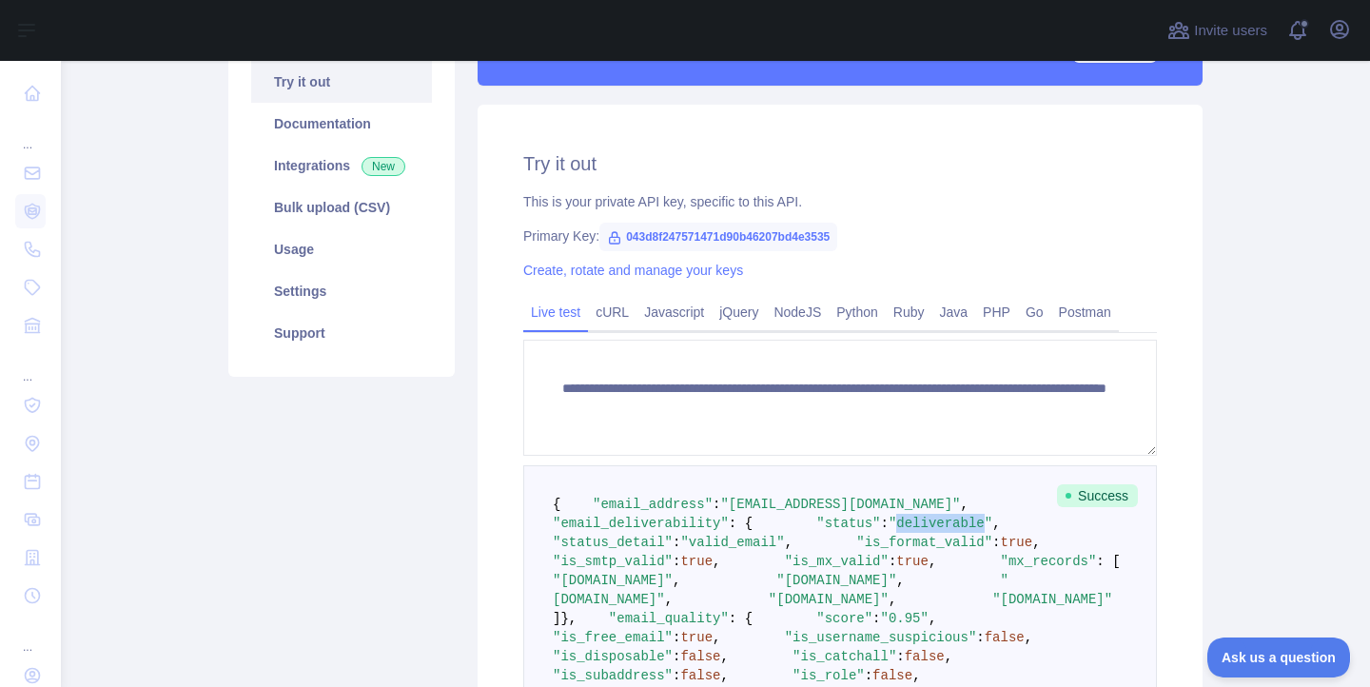
scroll to position [0, 0]
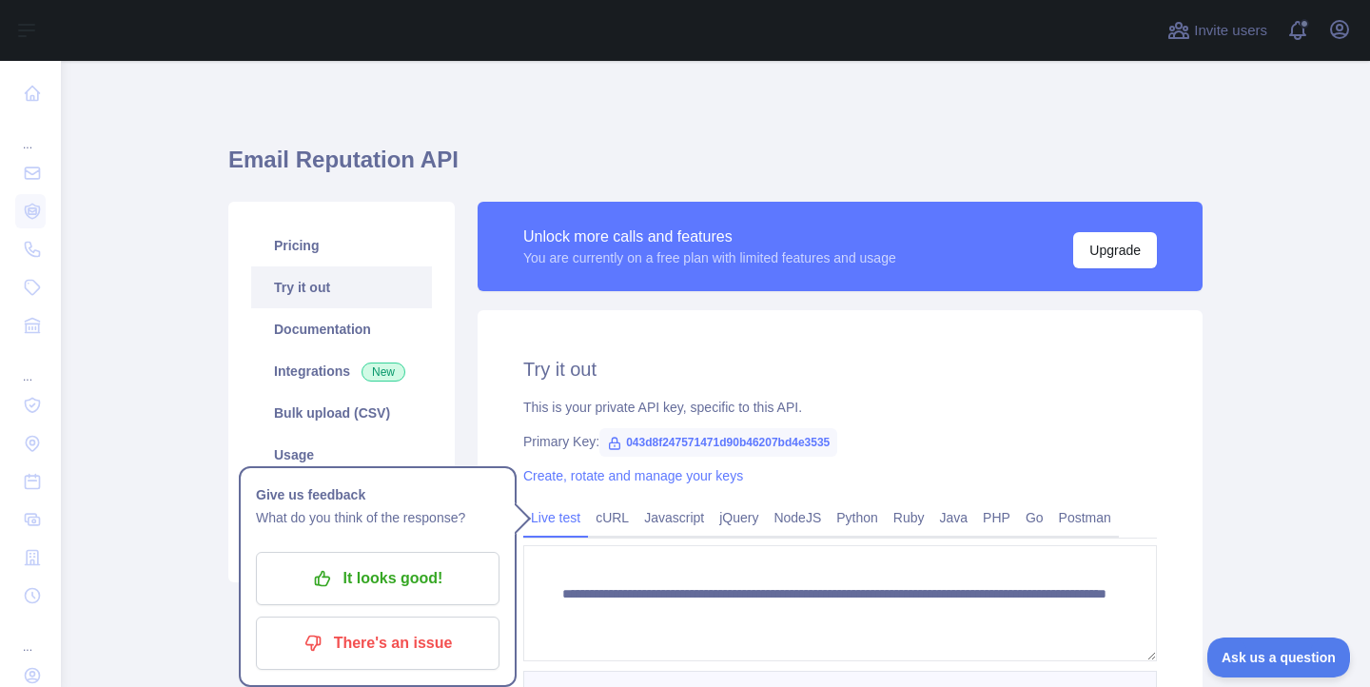
click at [316, 158] on h1 "Email Reputation API" at bounding box center [715, 168] width 974 height 46
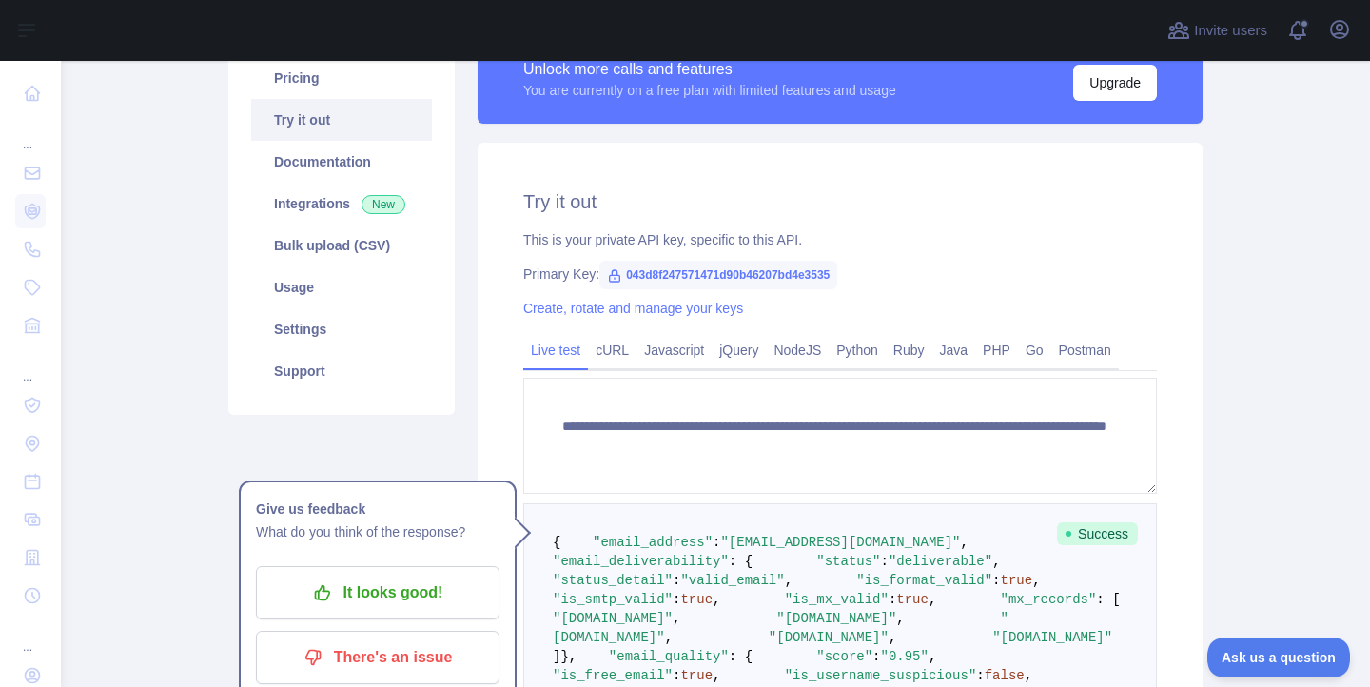
scroll to position [195, 0]
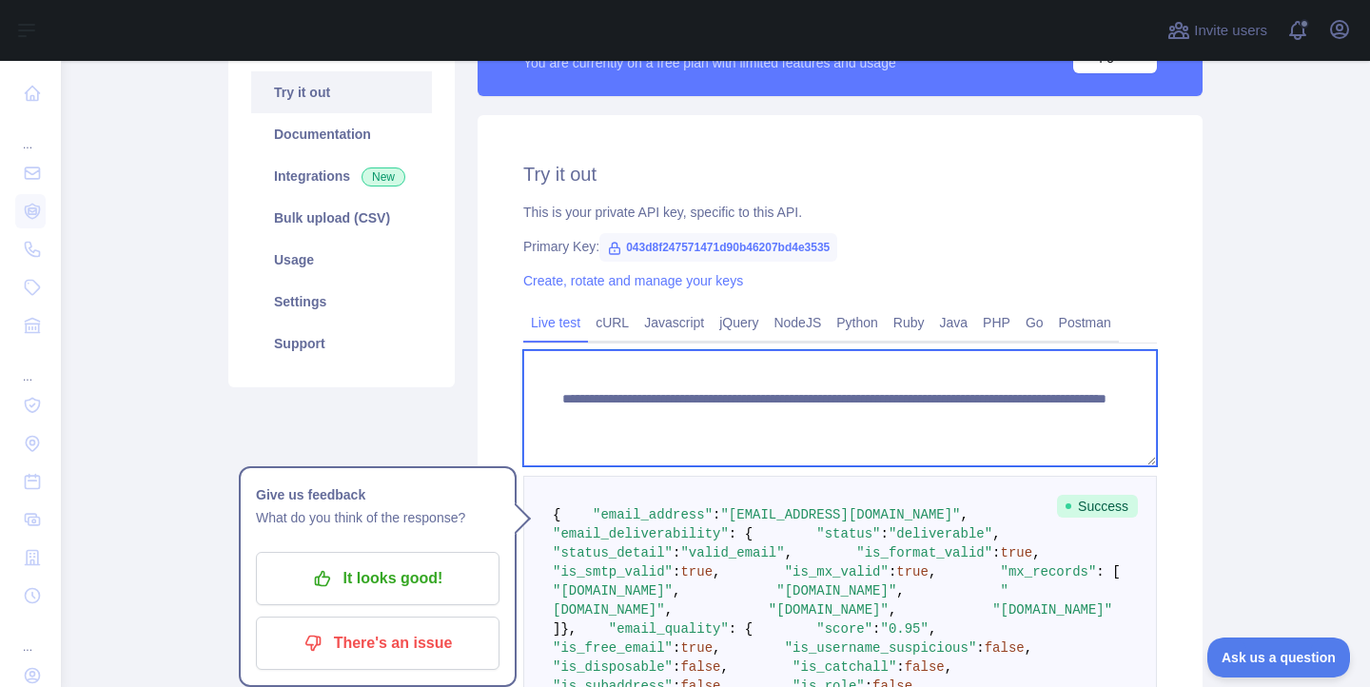
drag, startPoint x: 1022, startPoint y: 413, endPoint x: 912, endPoint y: 417, distance: 110.4
click at [912, 417] on textarea "**********" at bounding box center [840, 408] width 634 height 116
paste textarea
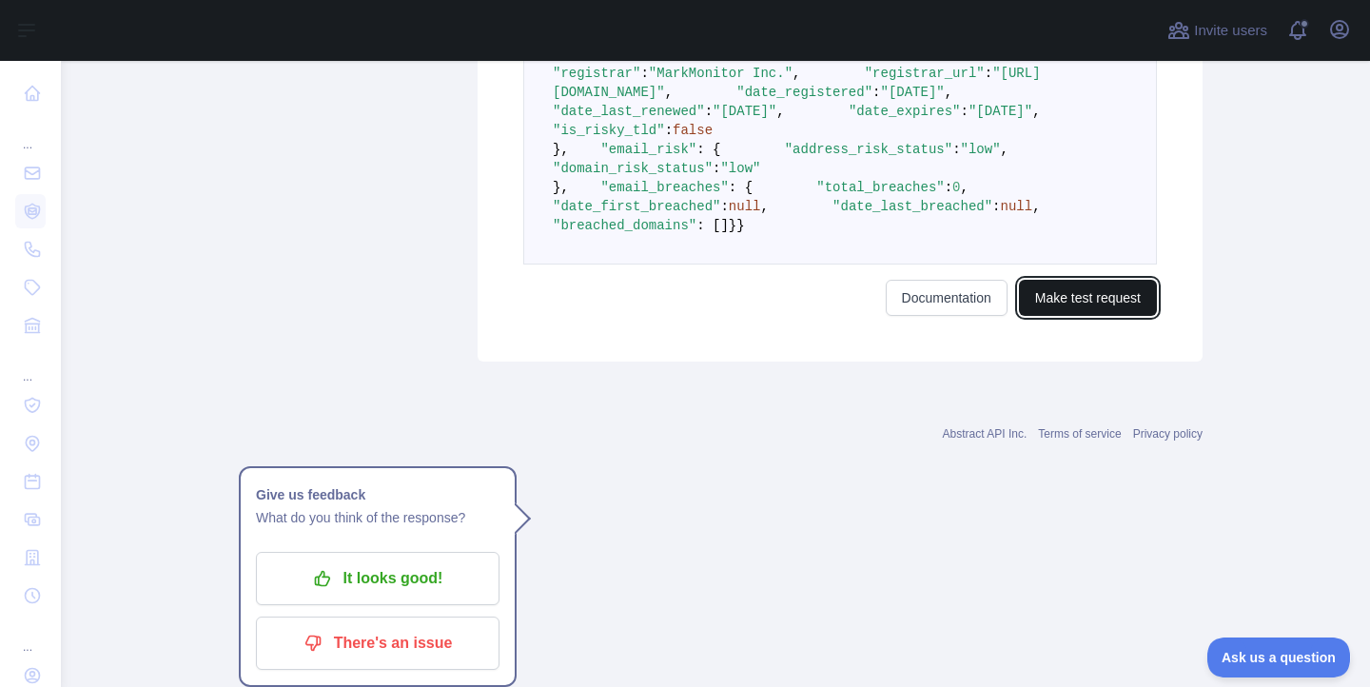
click at [1044, 316] on button "Make test request" at bounding box center [1088, 298] width 138 height 36
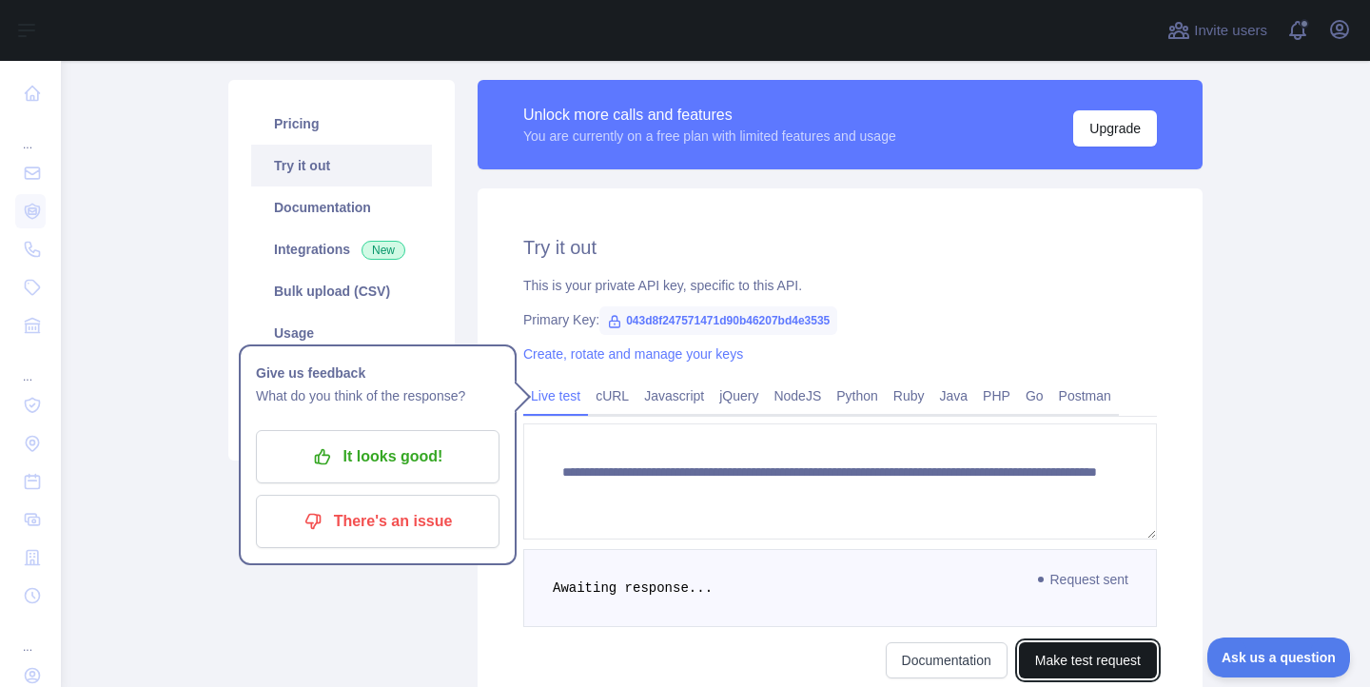
scroll to position [300, 0]
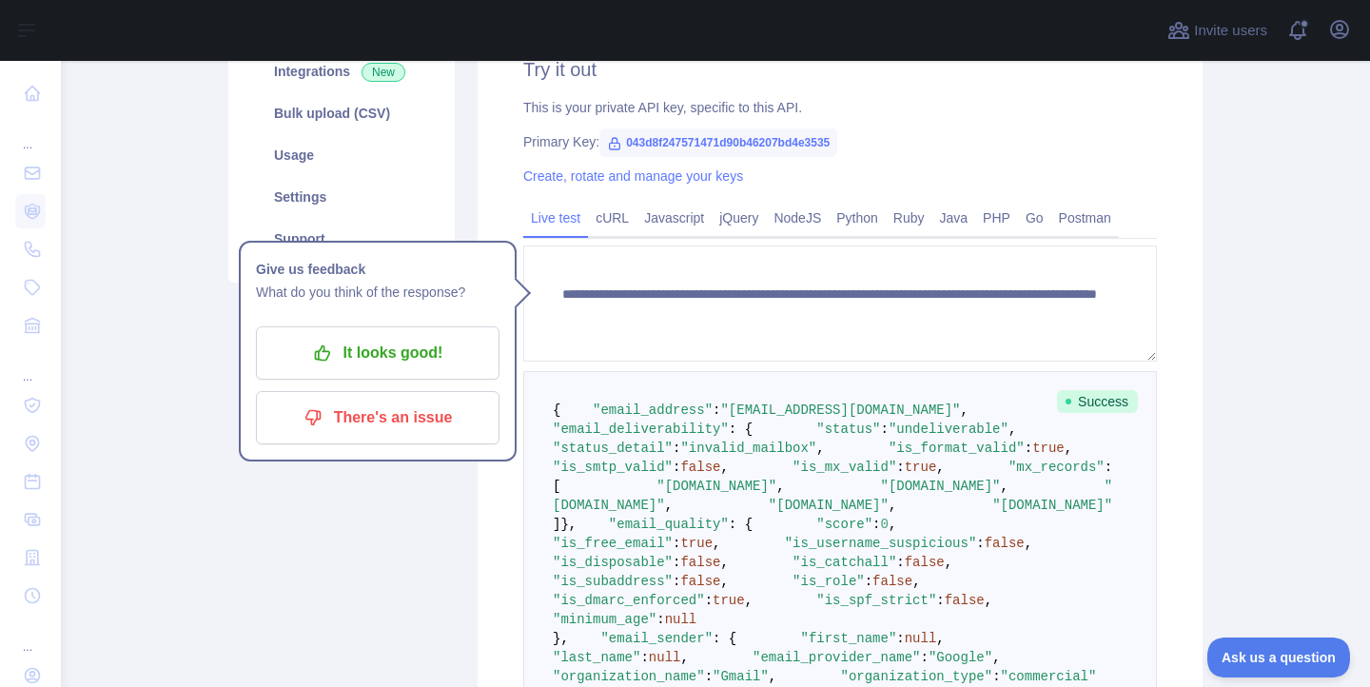
click at [1240, 286] on main "**********" at bounding box center [715, 374] width 1309 height 626
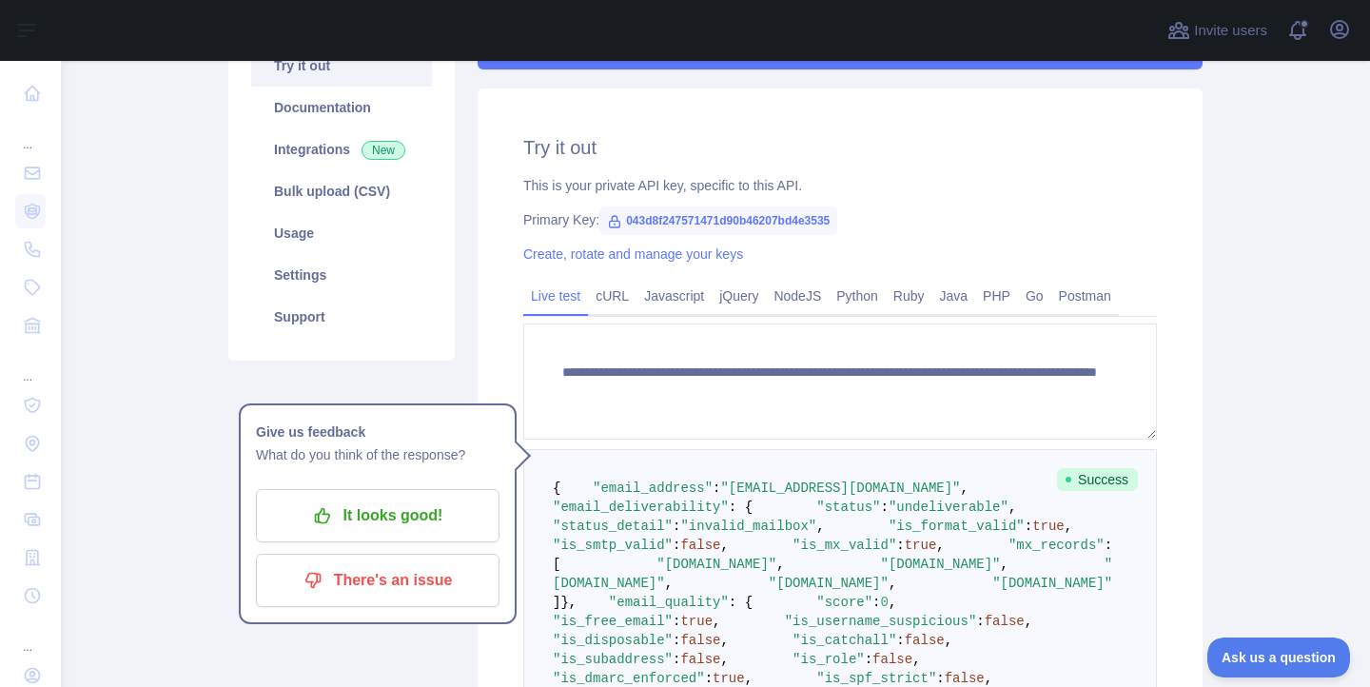
scroll to position [88, 0]
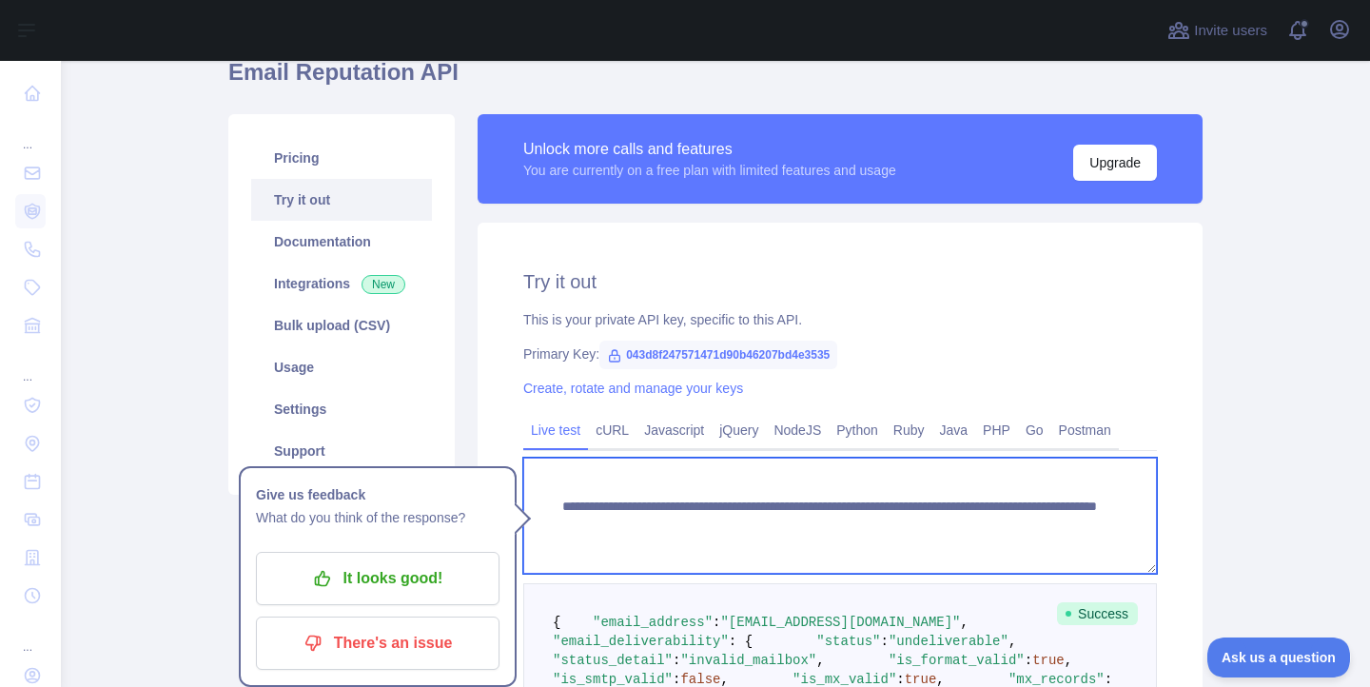
drag, startPoint x: 1067, startPoint y: 499, endPoint x: 1069, endPoint y: 512, distance: 13.6
click at [1068, 499] on textarea "**********" at bounding box center [840, 516] width 634 height 116
drag, startPoint x: 1052, startPoint y: 527, endPoint x: 908, endPoint y: 528, distance: 144.6
click at [908, 528] on textarea "**********" at bounding box center [840, 516] width 634 height 116
paste textarea "***"
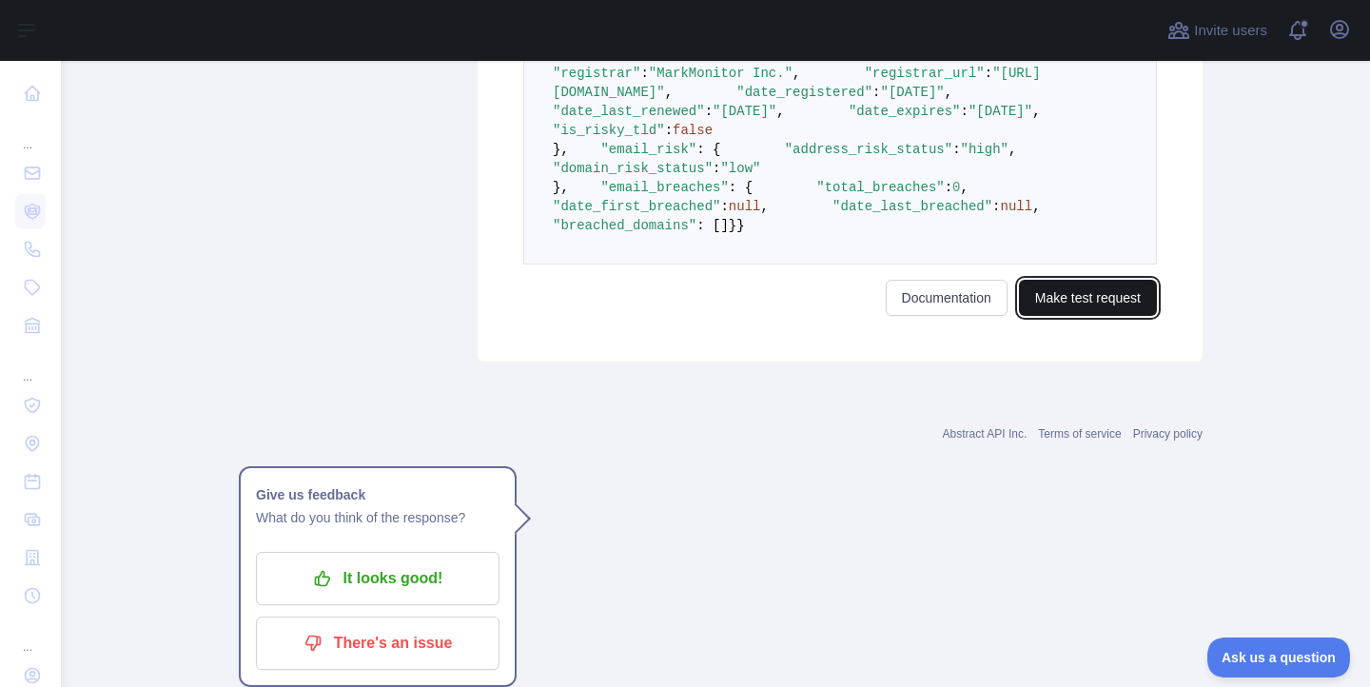
click at [1049, 316] on button "Make test request" at bounding box center [1088, 298] width 138 height 36
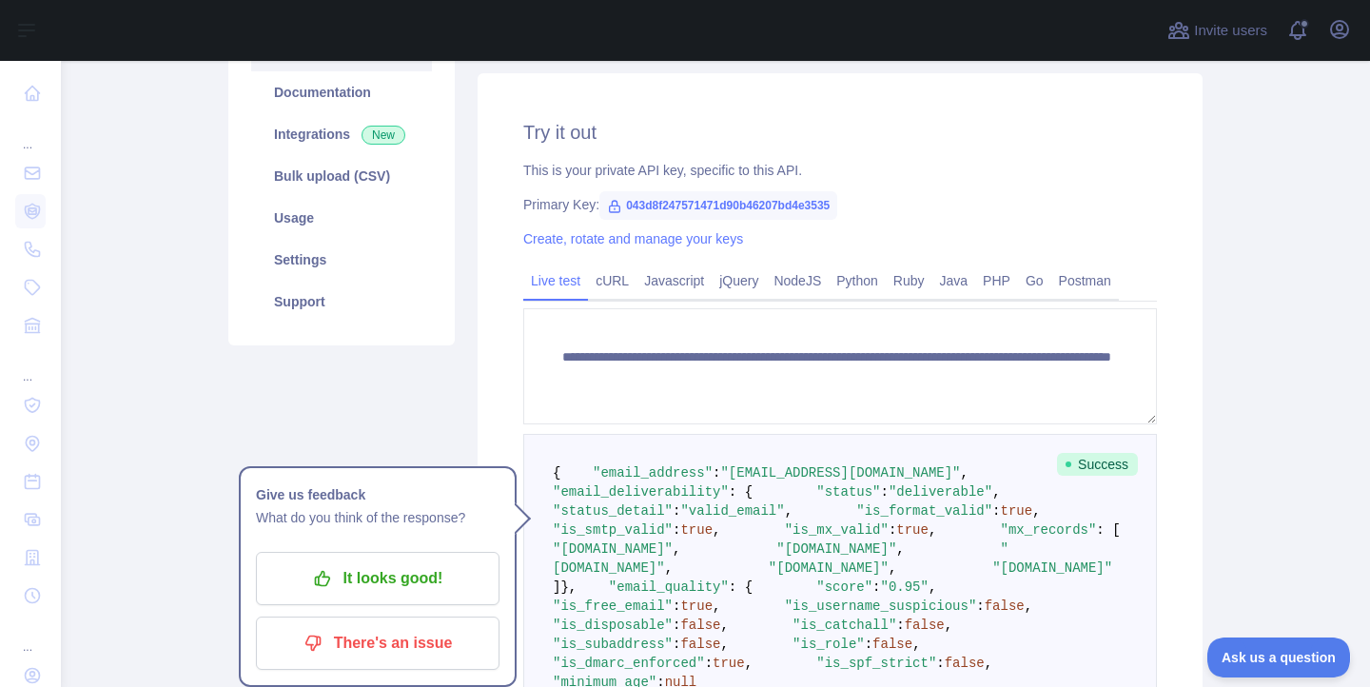
scroll to position [239, 0]
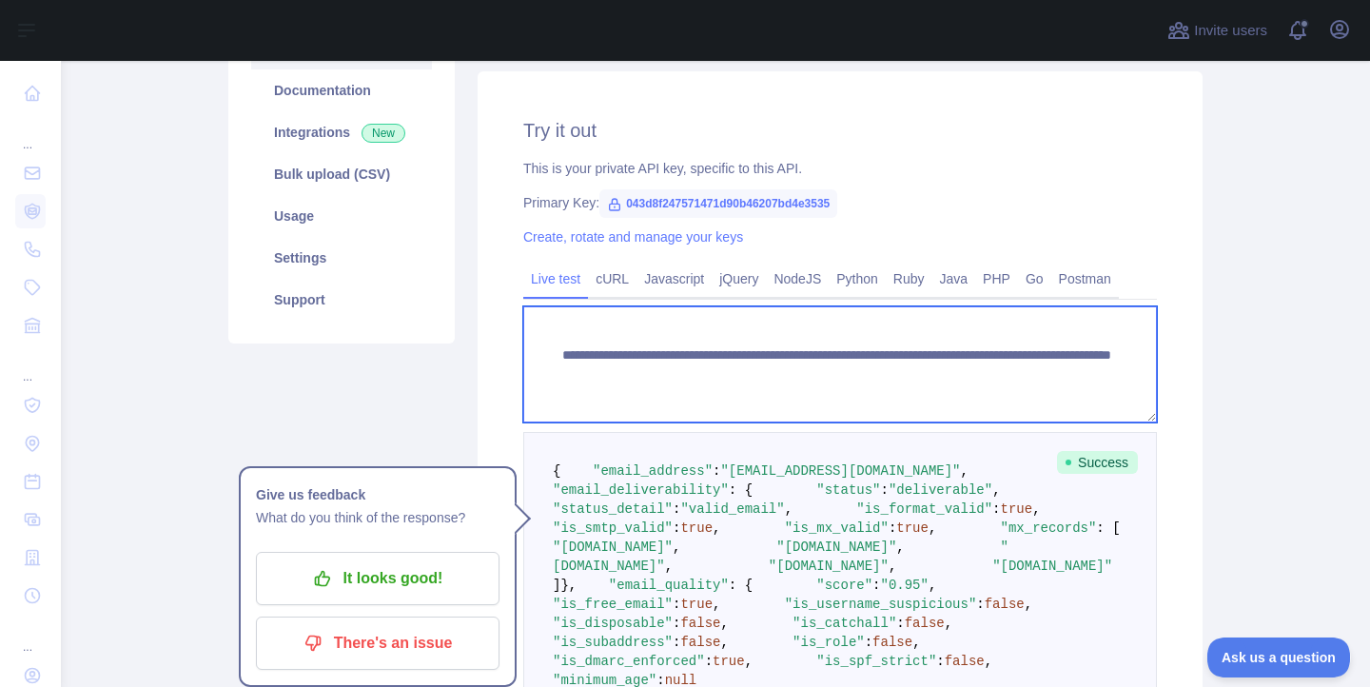
drag, startPoint x: 1090, startPoint y: 377, endPoint x: 912, endPoint y: 376, distance: 177.9
click at [912, 376] on textarea "**********" at bounding box center [840, 364] width 634 height 116
paste textarea "**"
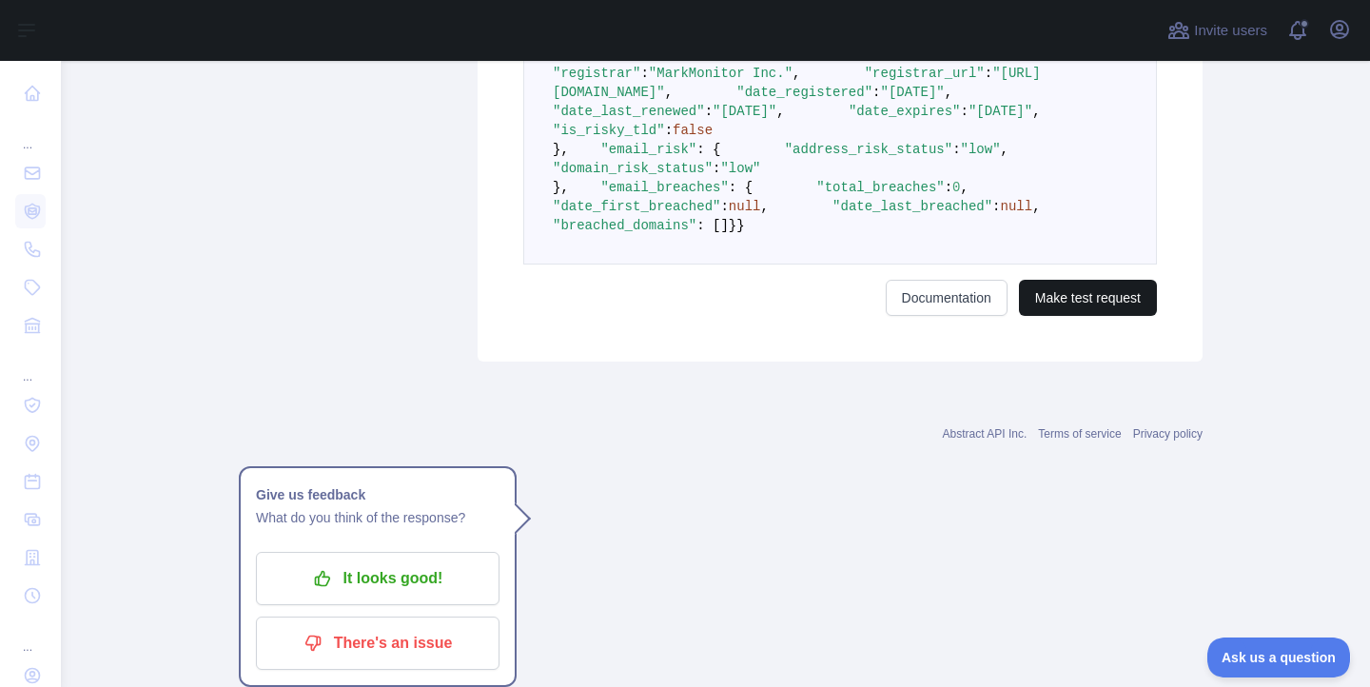
type textarea "**********"
click at [1049, 316] on button "Make test request" at bounding box center [1088, 298] width 138 height 36
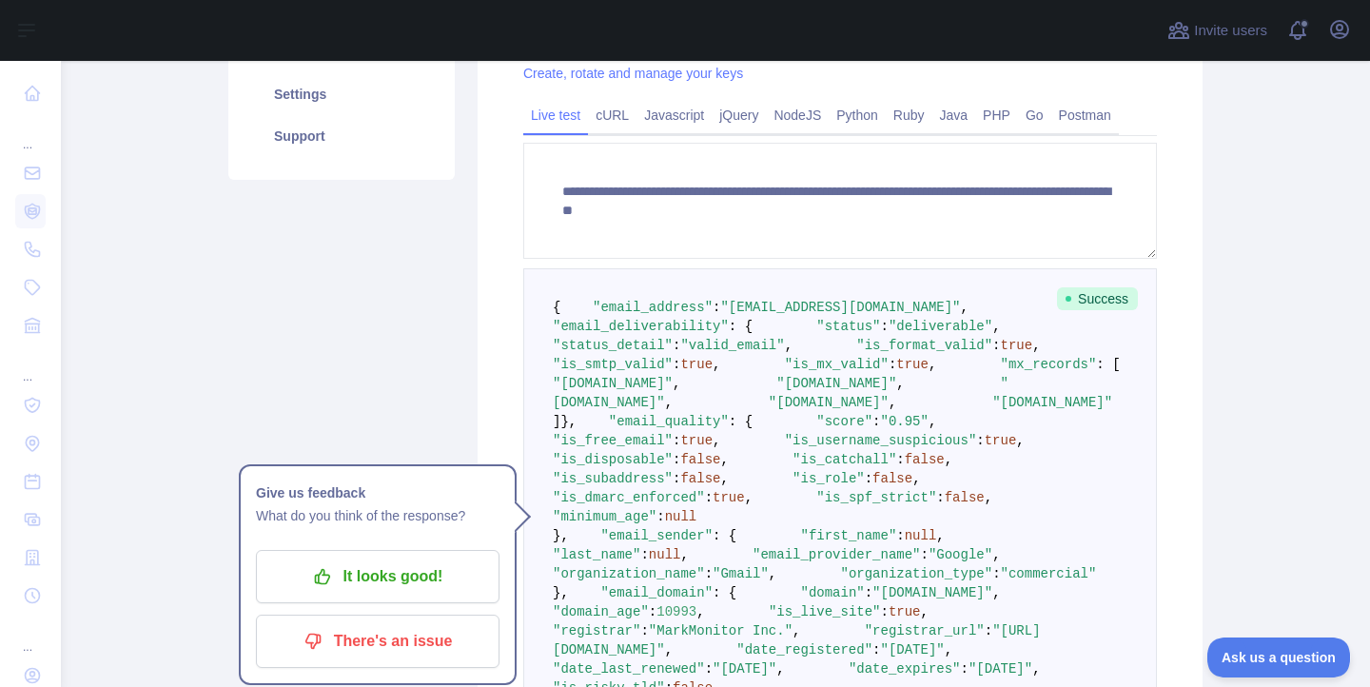
scroll to position [419, 0]
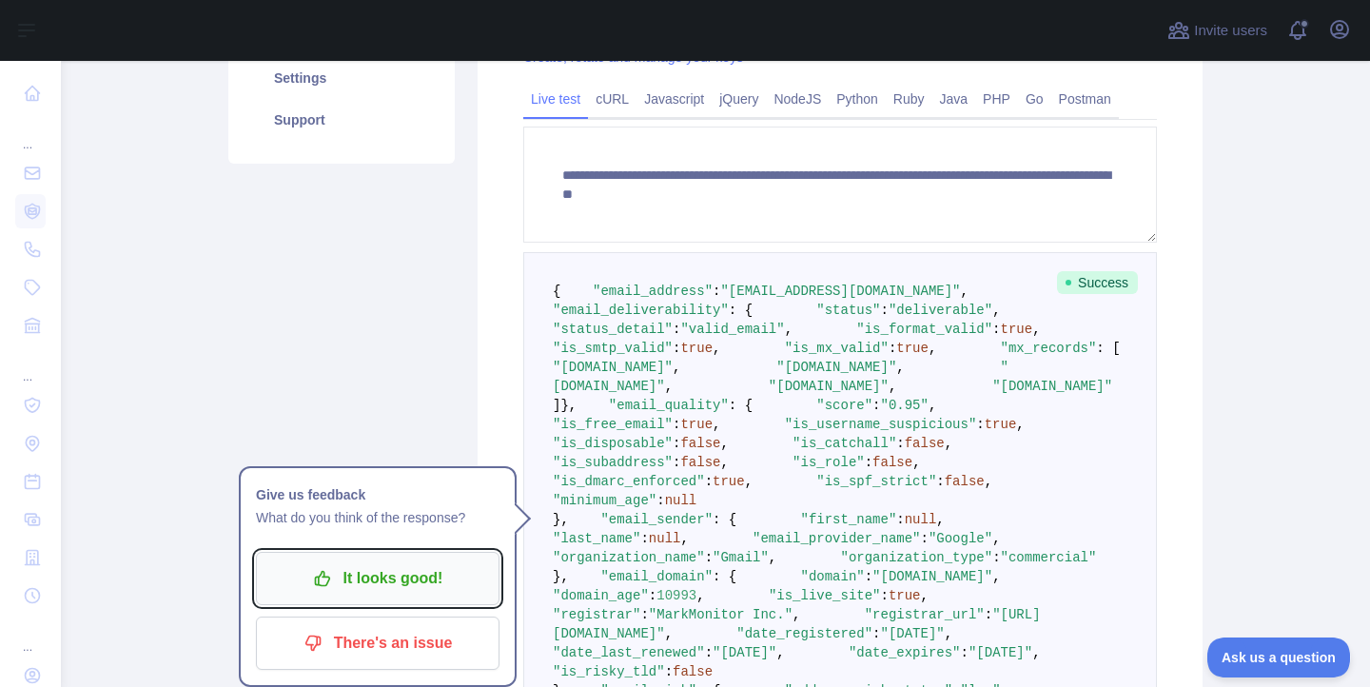
click at [389, 576] on p "It looks good!" at bounding box center [377, 578] width 215 height 32
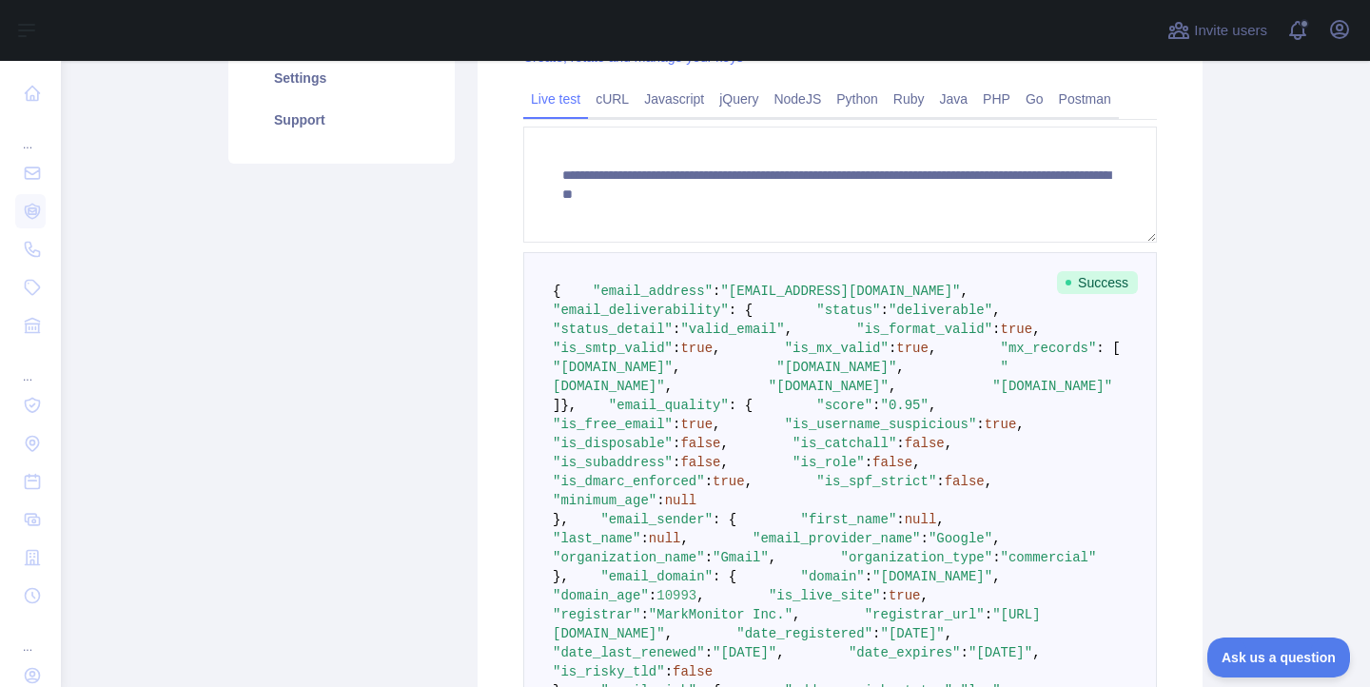
click at [387, 247] on div "Pricing Try it out Documentation Integrations New Bulk upload (CSV) Usage Setti…" at bounding box center [341, 343] width 249 height 1120
